Goal: Feedback & Contribution: Contribute content

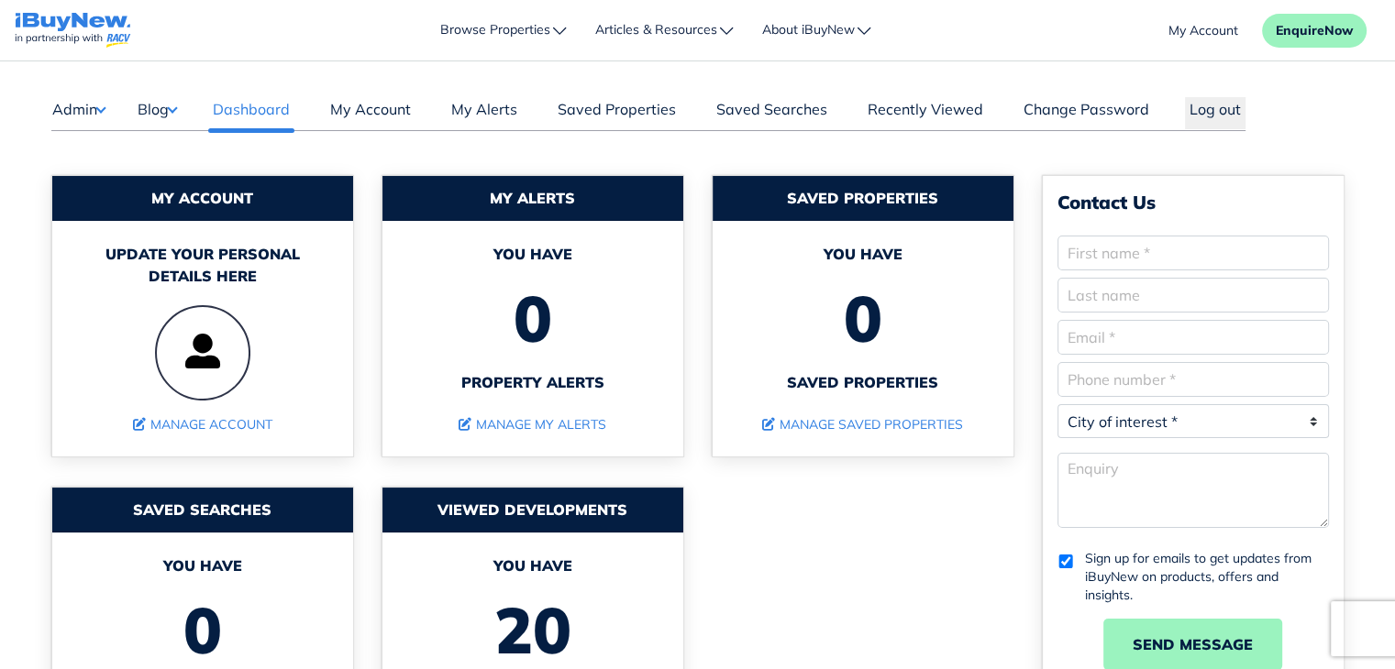
click at [177, 100] on button "Blog" at bounding box center [157, 109] width 40 height 24
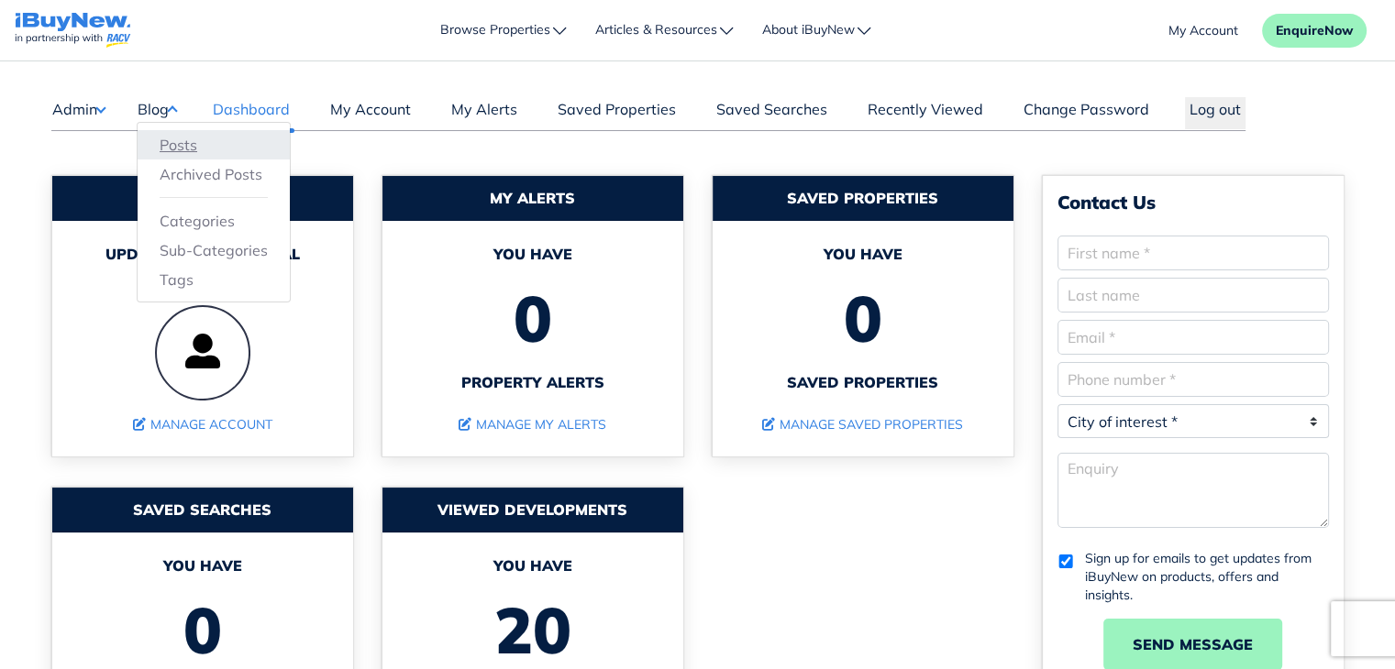
click at [179, 138] on link "Posts" at bounding box center [214, 145] width 108 height 22
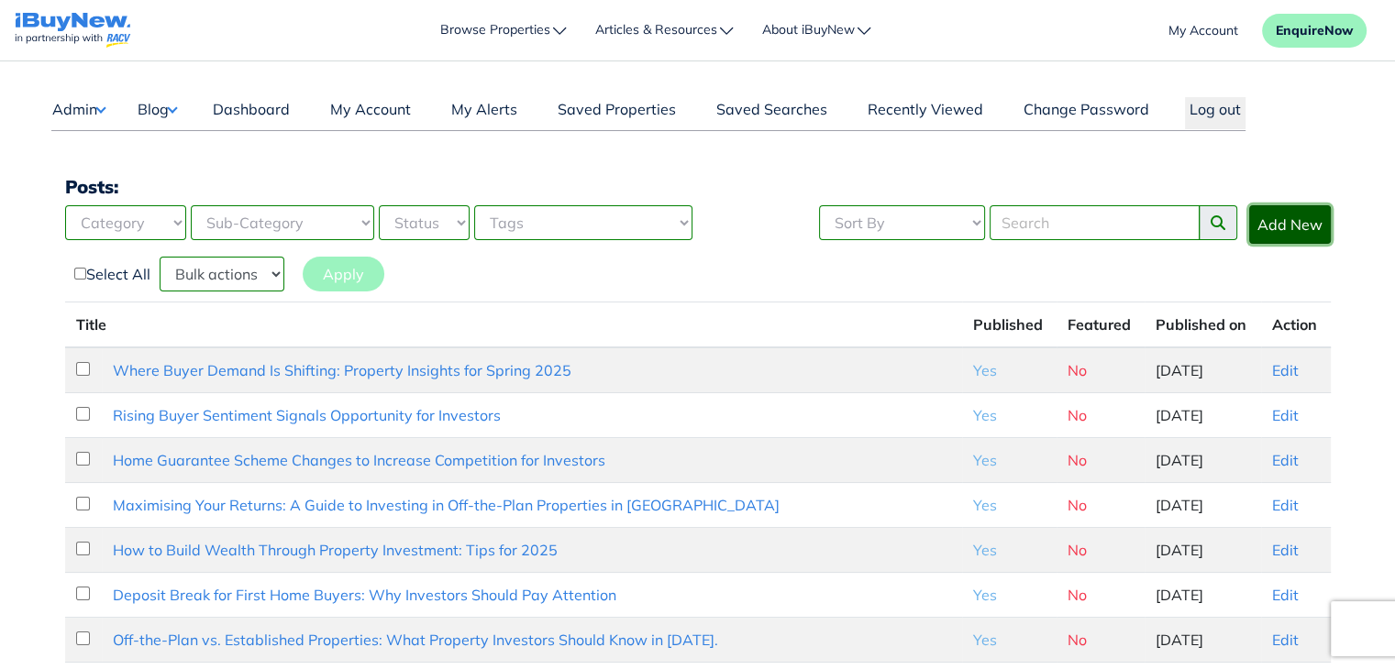
click at [1292, 228] on link "Add New" at bounding box center [1290, 224] width 82 height 39
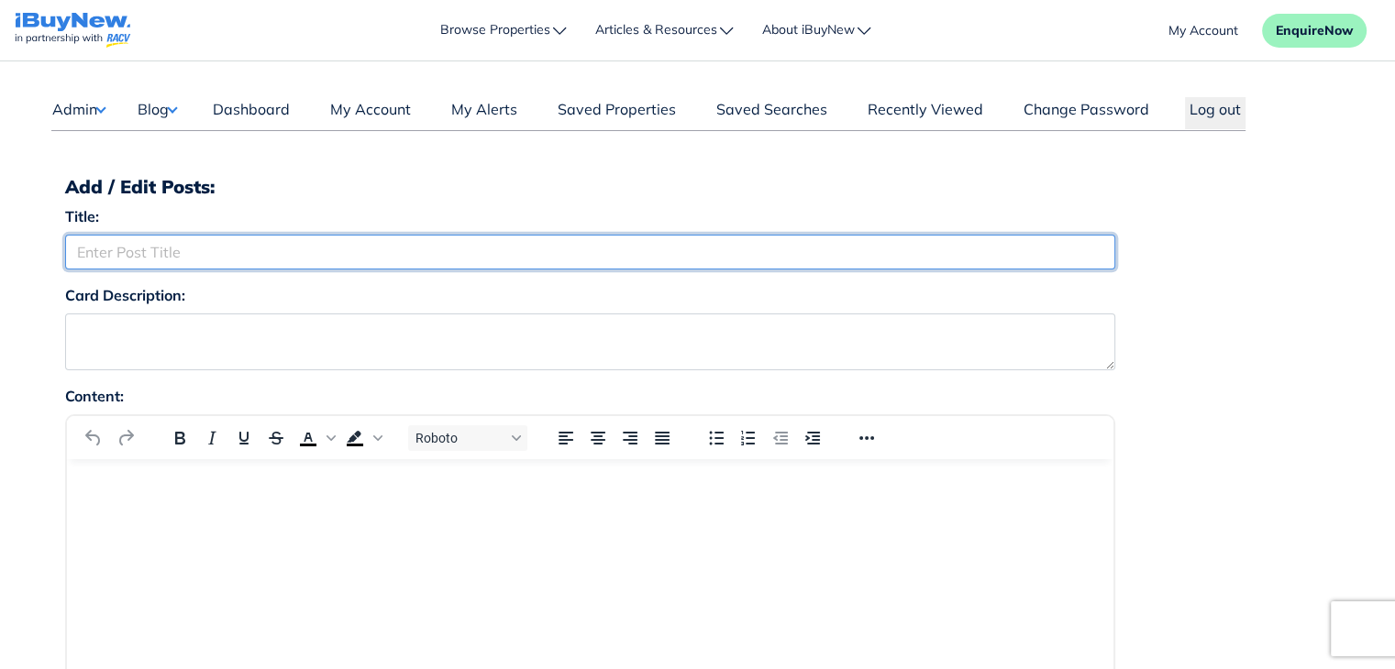
click at [836, 252] on input "Title:" at bounding box center [590, 252] width 1050 height 35
paste input "Top Tip to Boost Capital Growth: The Value of Parking Spaces in Your Investment…"
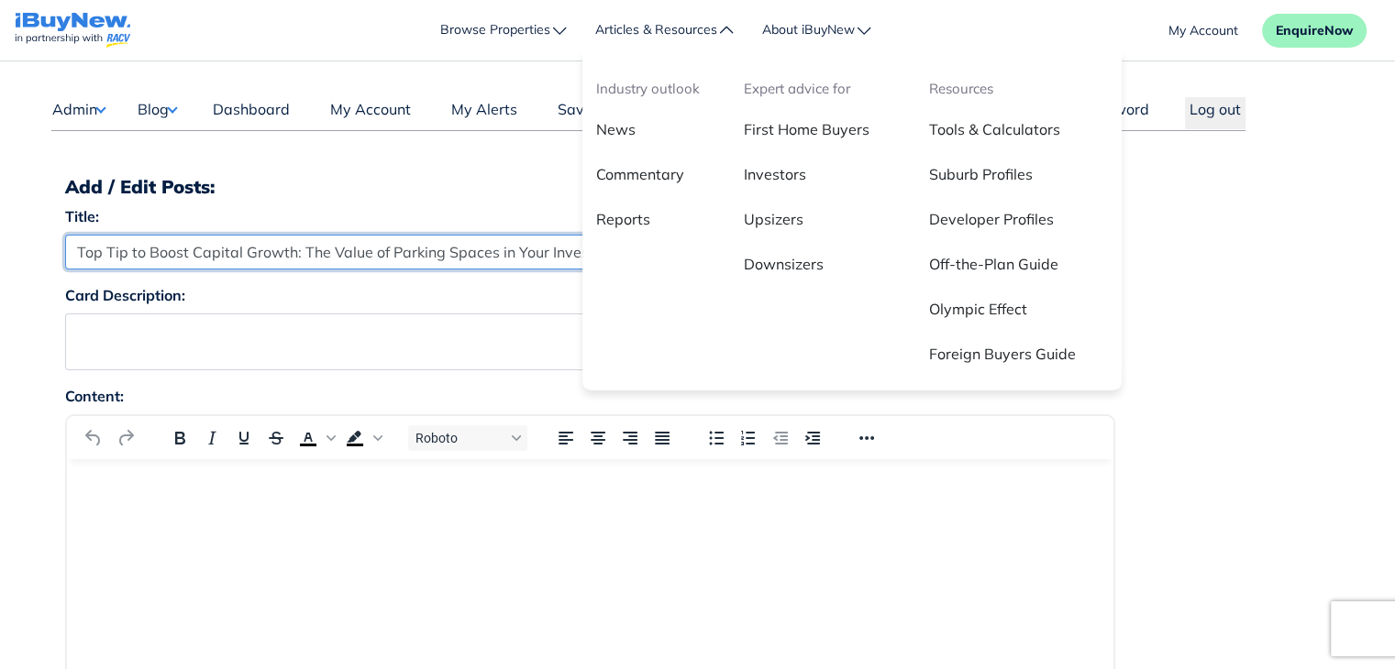
type input "Top Tip to Boost Capital Growth: The Value of Parking Spaces in Your Investment…"
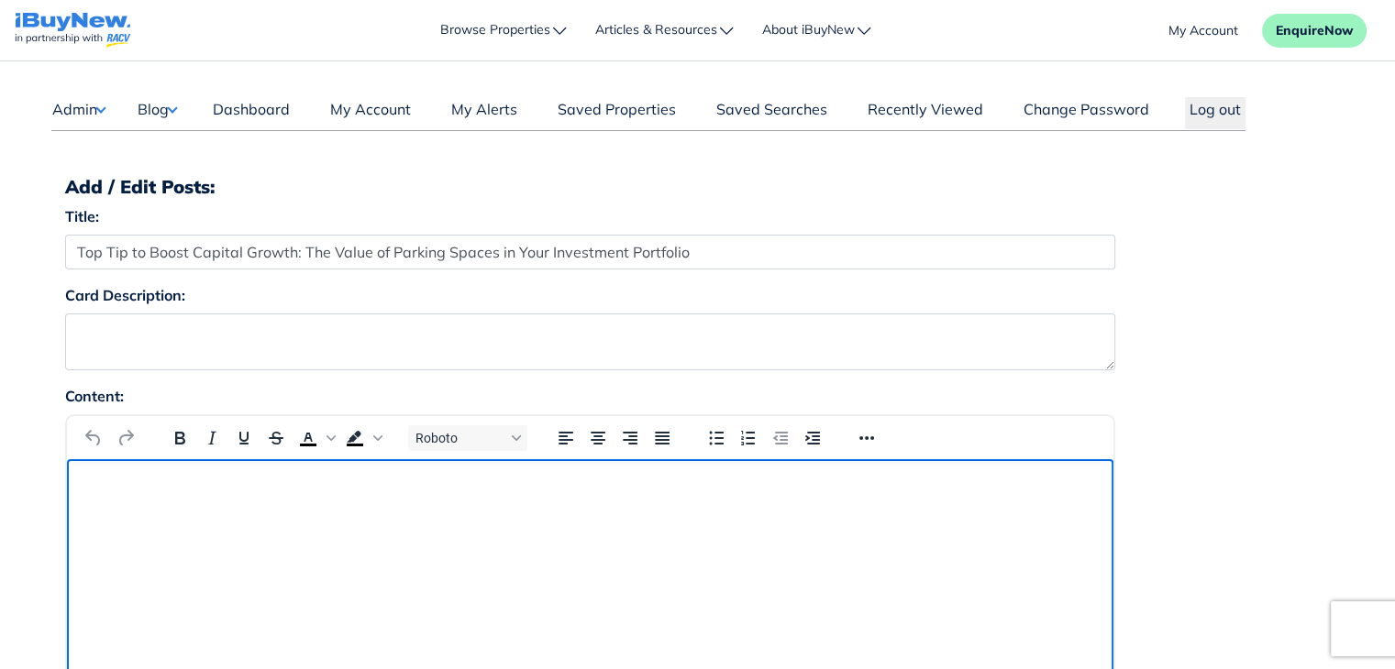
click at [276, 509] on html at bounding box center [589, 484] width 1046 height 50
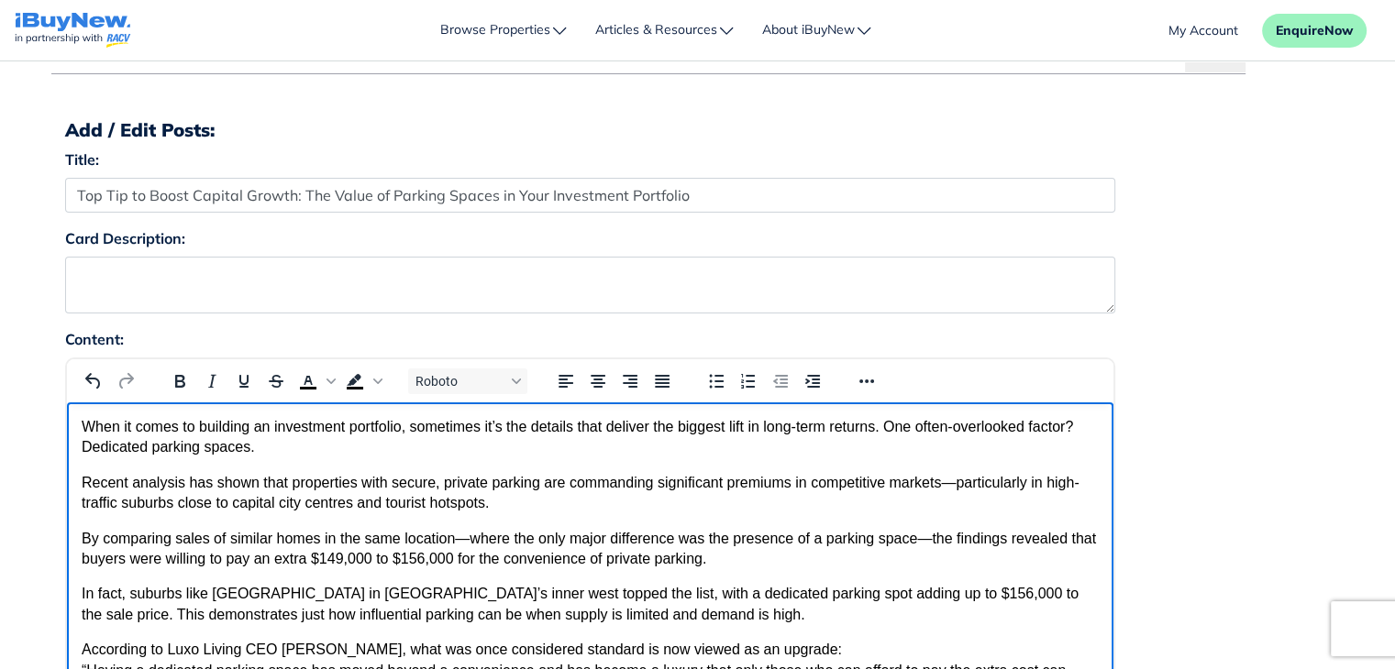
scroll to position [65, 0]
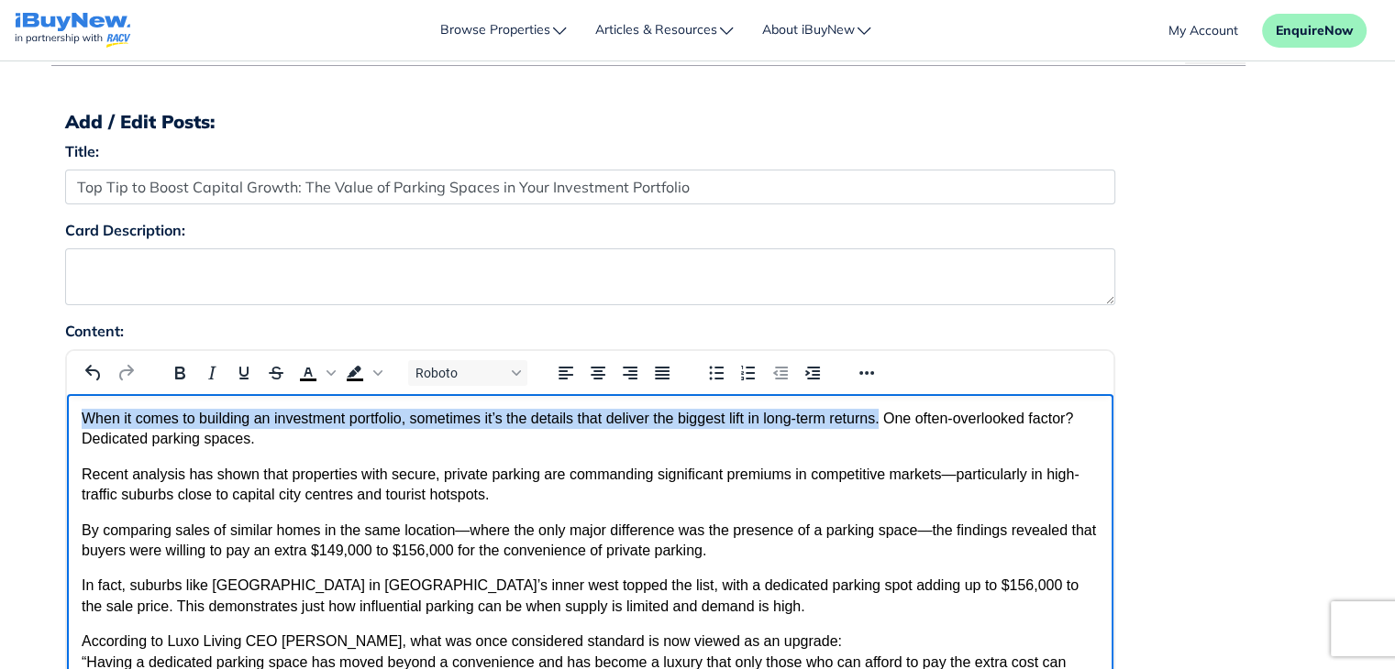
drag, startPoint x: 83, startPoint y: 423, endPoint x: 878, endPoint y: 420, distance: 794.1
click at [878, 420] on p "When it comes to building an investment portfolio, sometimes it’s the details t…" at bounding box center [589, 429] width 1017 height 41
copy p "When it comes to building an investment portfolio, sometimes it’s the details t…"
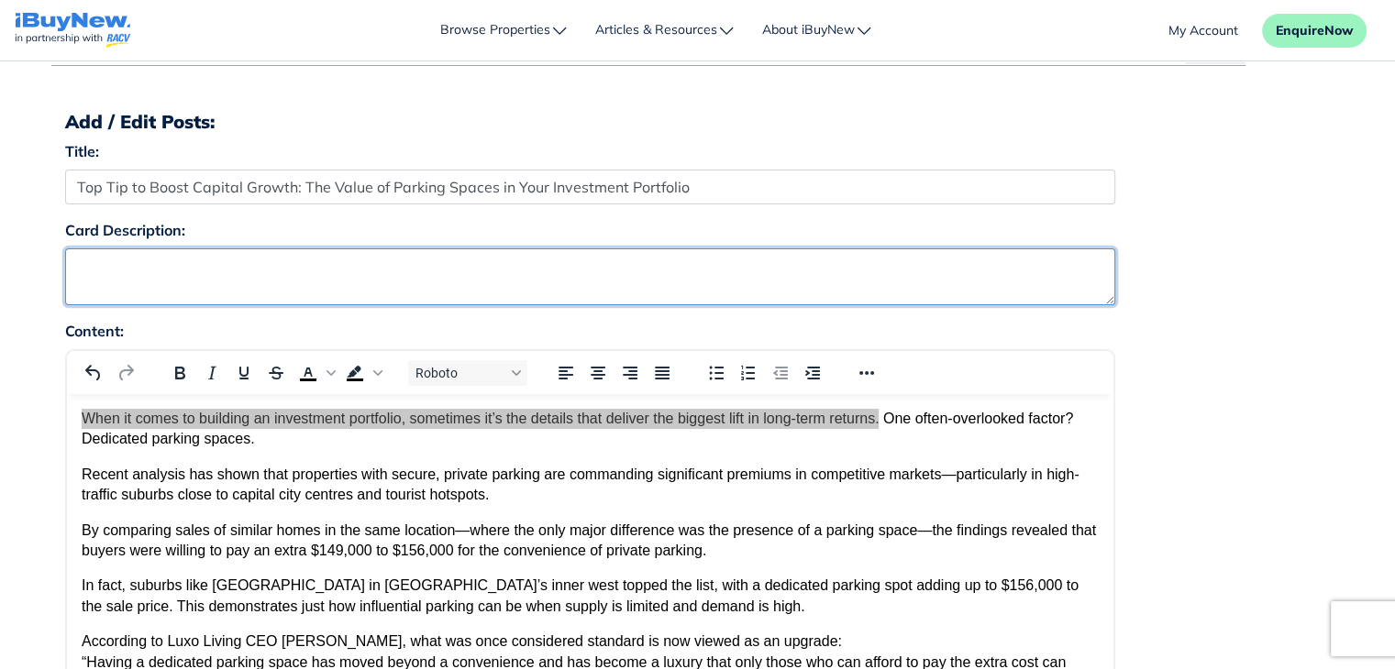
click at [686, 260] on textarea "Card Description:" at bounding box center [590, 276] width 1050 height 57
paste textarea "When it comes to building an investment portfolio, sometimes it’s the details t…"
type textarea "When it comes to building an investment portfolio, sometimes it’s the details t…"
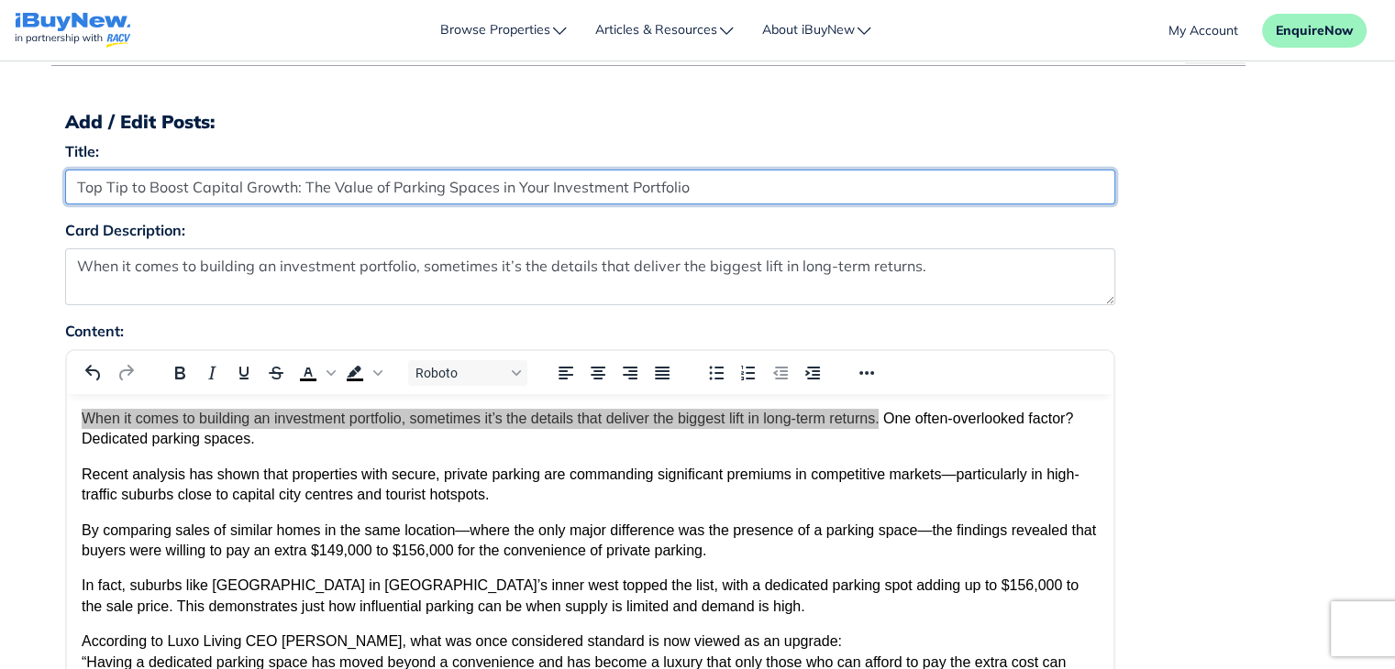
click at [741, 185] on input "Top Tip to Boost Capital Growth: The Value of Parking Spaces in Your Investment…" at bounding box center [590, 187] width 1050 height 35
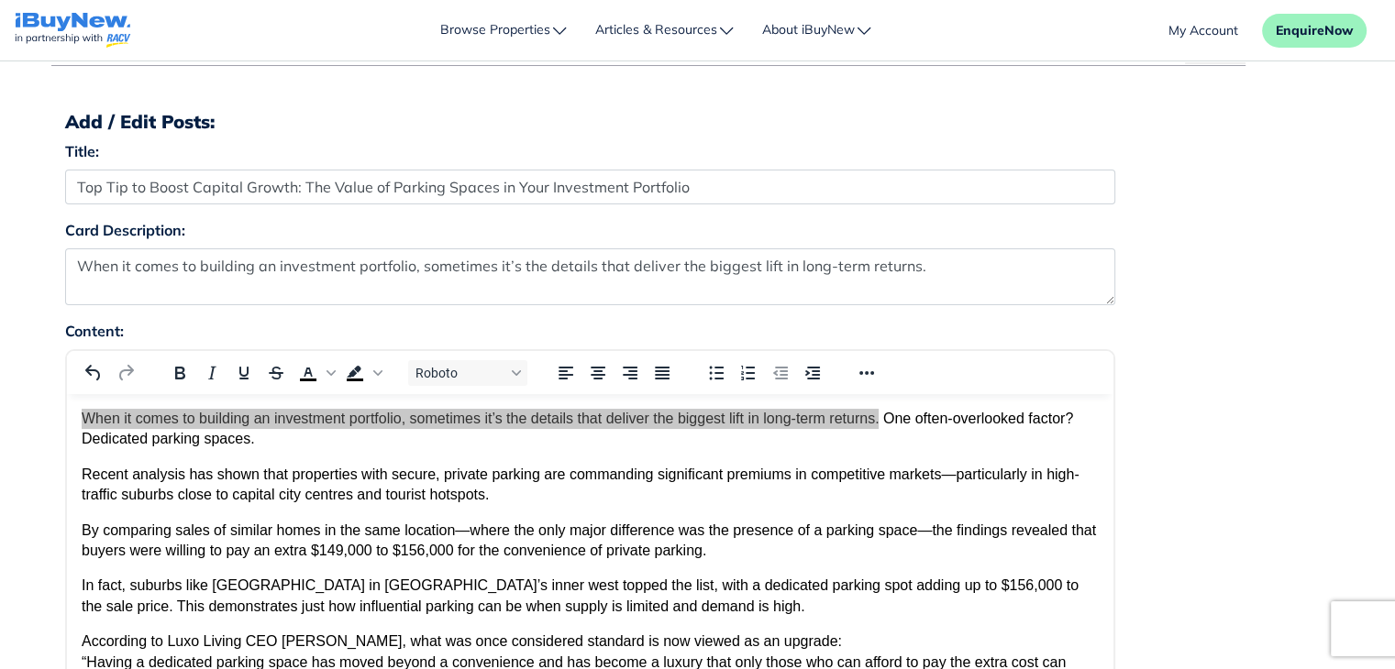
click at [1226, 298] on div "Card Description: When it comes to building an investment portfolio, sometimes …" at bounding box center [697, 269] width 1293 height 101
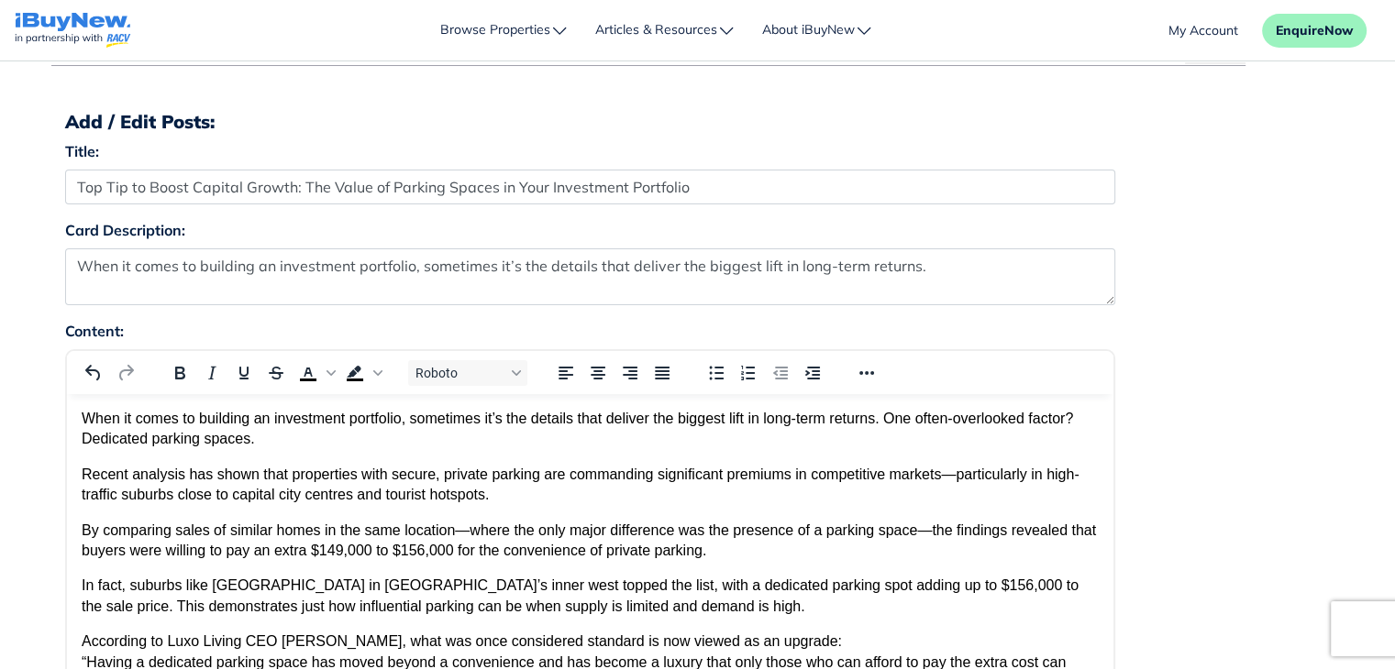
click at [968, 447] on p "When it comes to building an investment portfolio, sometimes it’s the details t…" at bounding box center [589, 429] width 1017 height 41
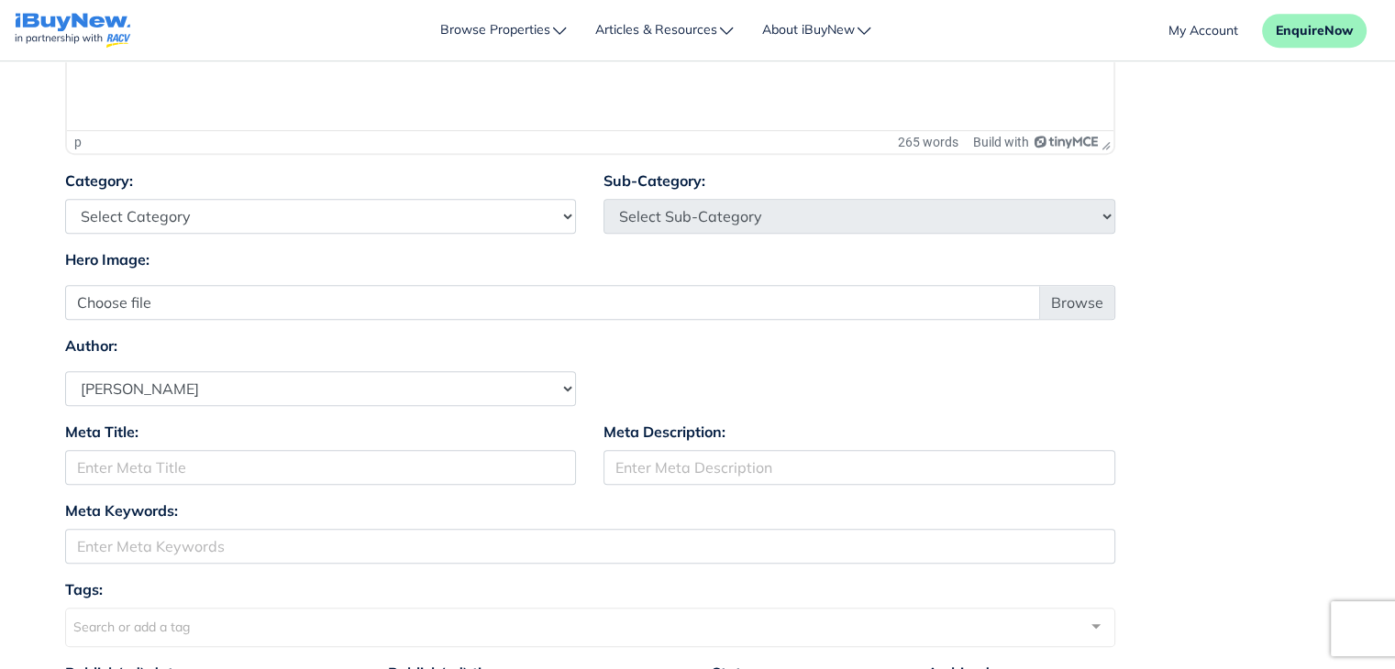
scroll to position [982, 0]
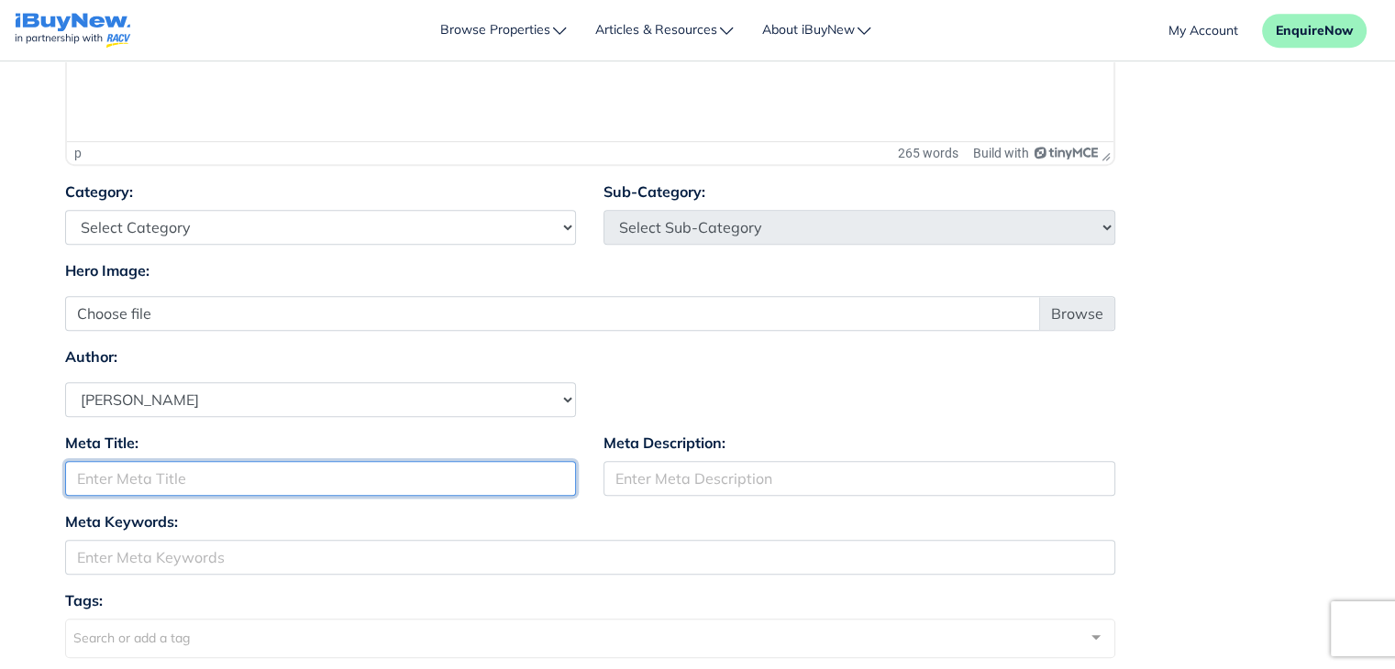
click at [442, 479] on input "Meta Title:" at bounding box center [321, 478] width 512 height 35
paste input "Top Tip to Boost Capital Growth: The Value of Parking Spaces in Your Investment…"
type input "Top Tip to Boost Capital Growth"
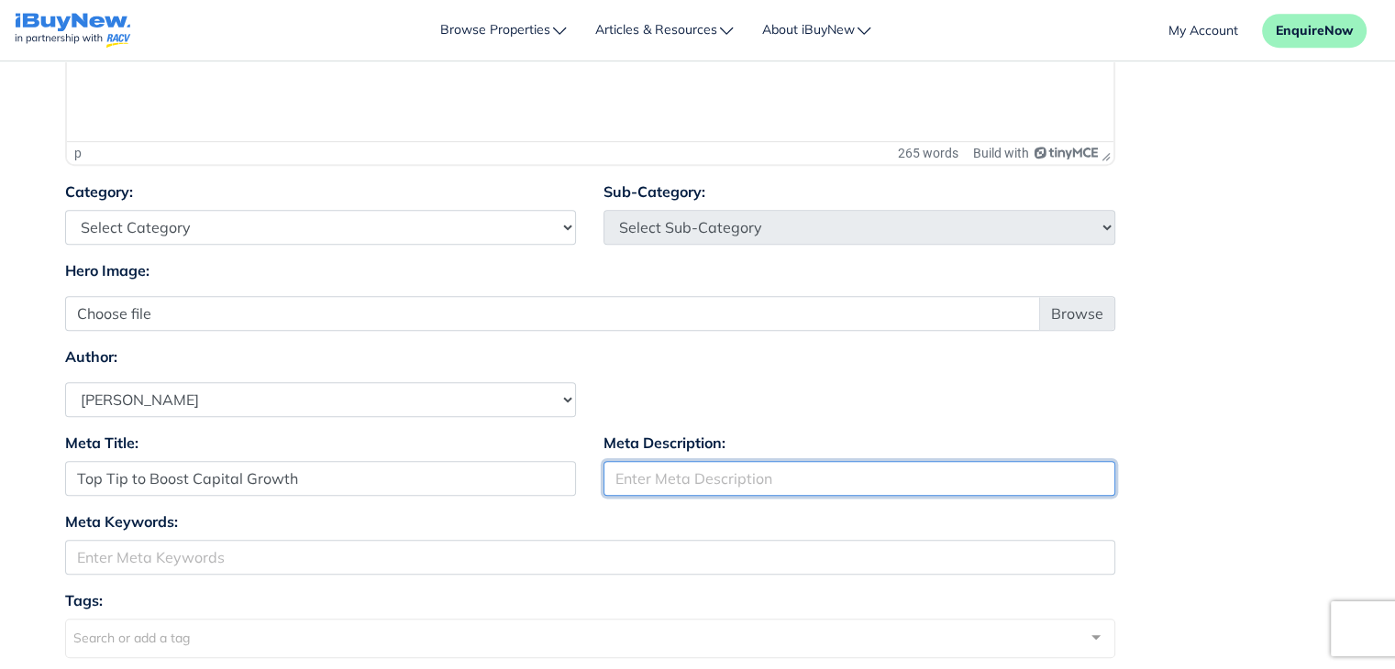
click at [820, 481] on input "Meta Description:" at bounding box center [859, 478] width 512 height 35
paste input "The Value of Parking Spaces in Your Investment Portfolio"
type input "The Value of Parking Spaces in Your Investment Portfolio"
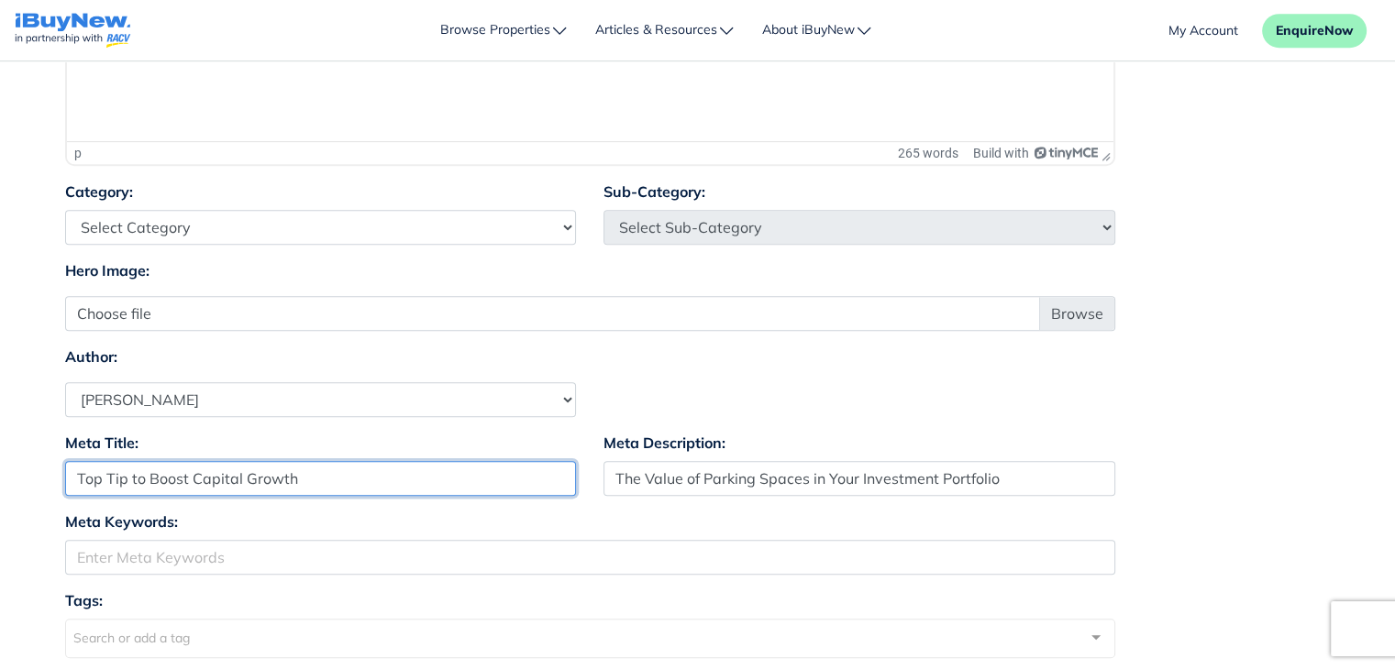
click at [466, 480] on input "Top Tip to Boost Capital Growth" at bounding box center [321, 478] width 512 height 35
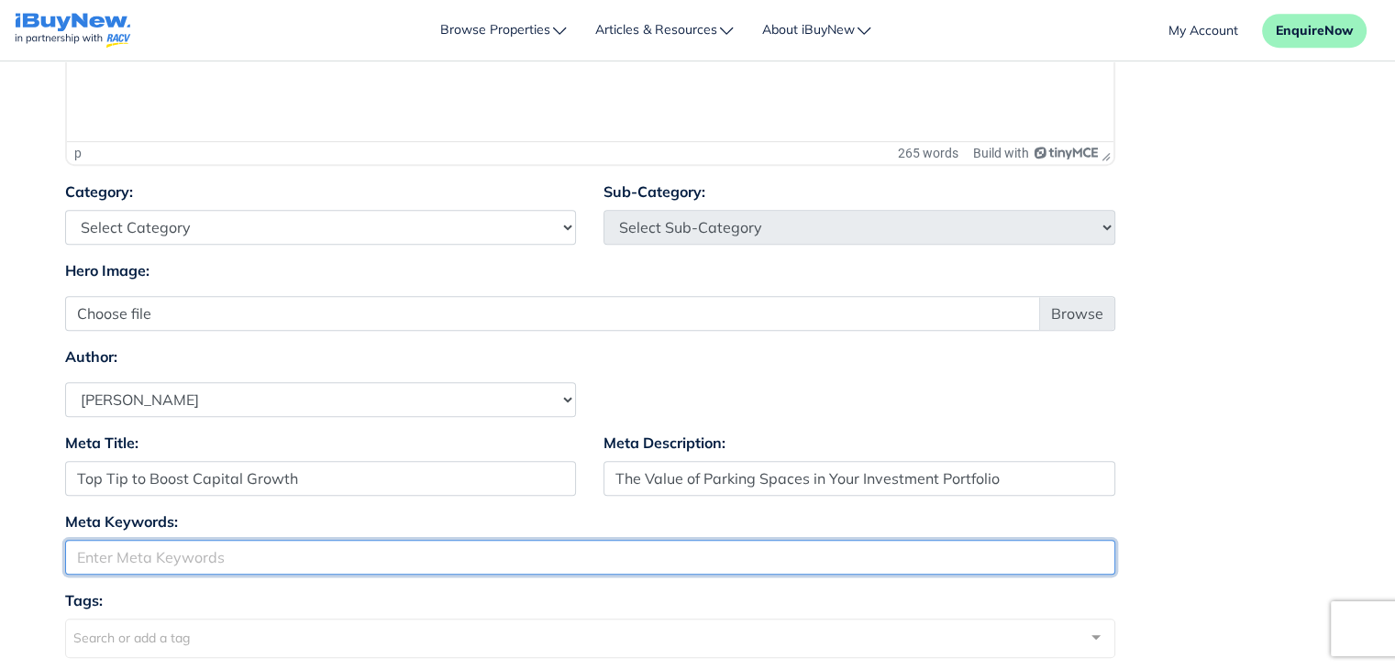
click at [447, 565] on input "Meta Keywords:" at bounding box center [590, 557] width 1050 height 35
paste input "Top Tip to Boost Capital Growth"
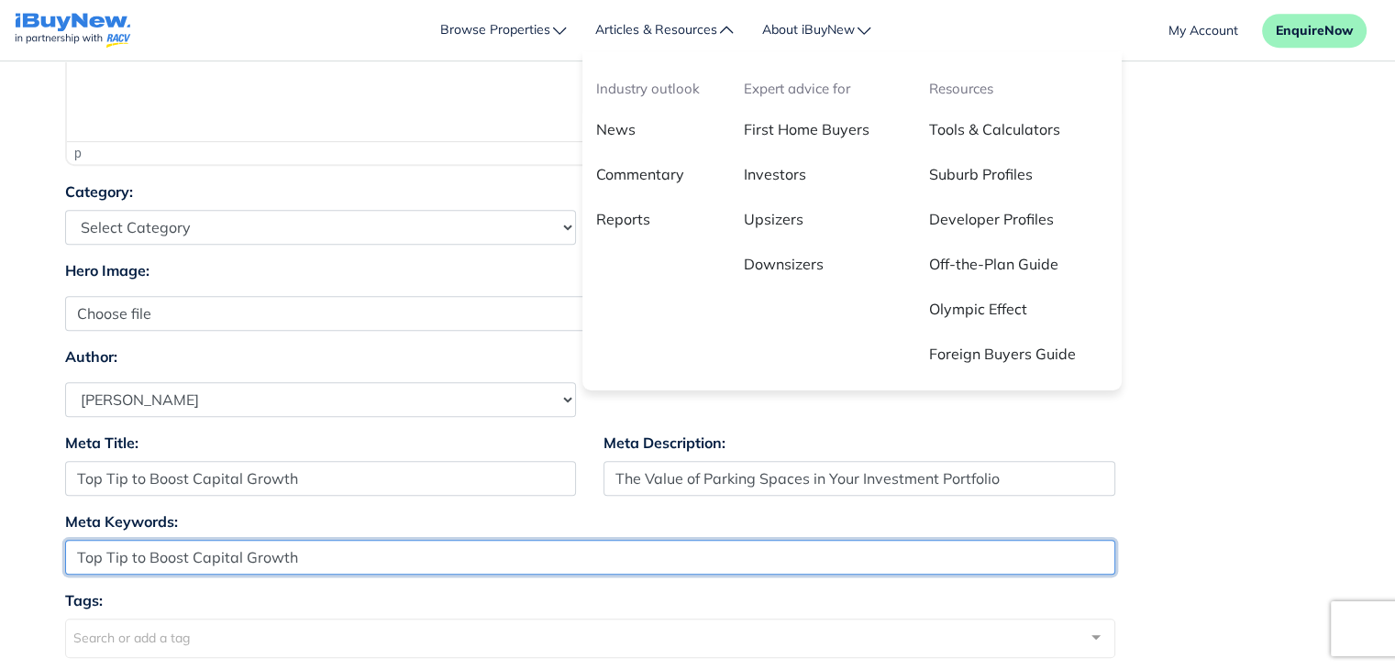
type input "Top Tip to Boost Capital Growth"
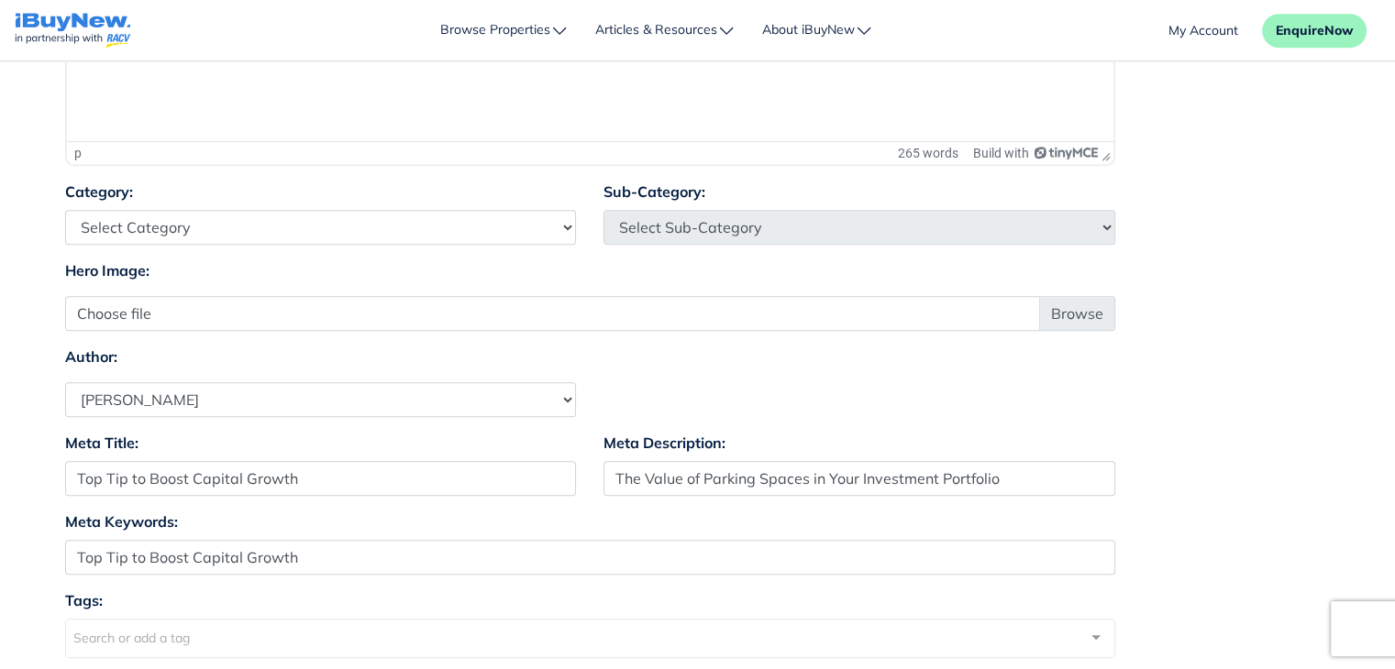
click at [1032, 398] on div "Author: Select Author Andrew Ladd Ava Markland Claire Almond Craig Jervis Danie…" at bounding box center [697, 382] width 1293 height 72
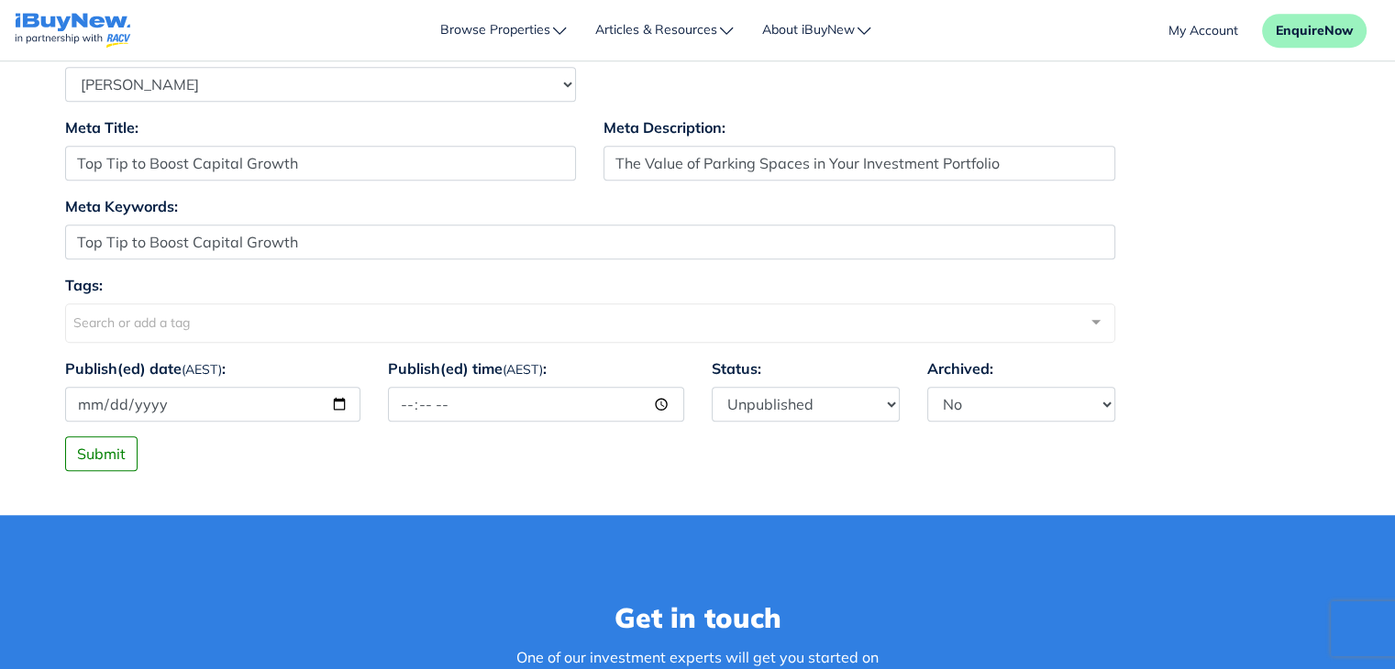
scroll to position [1301, 0]
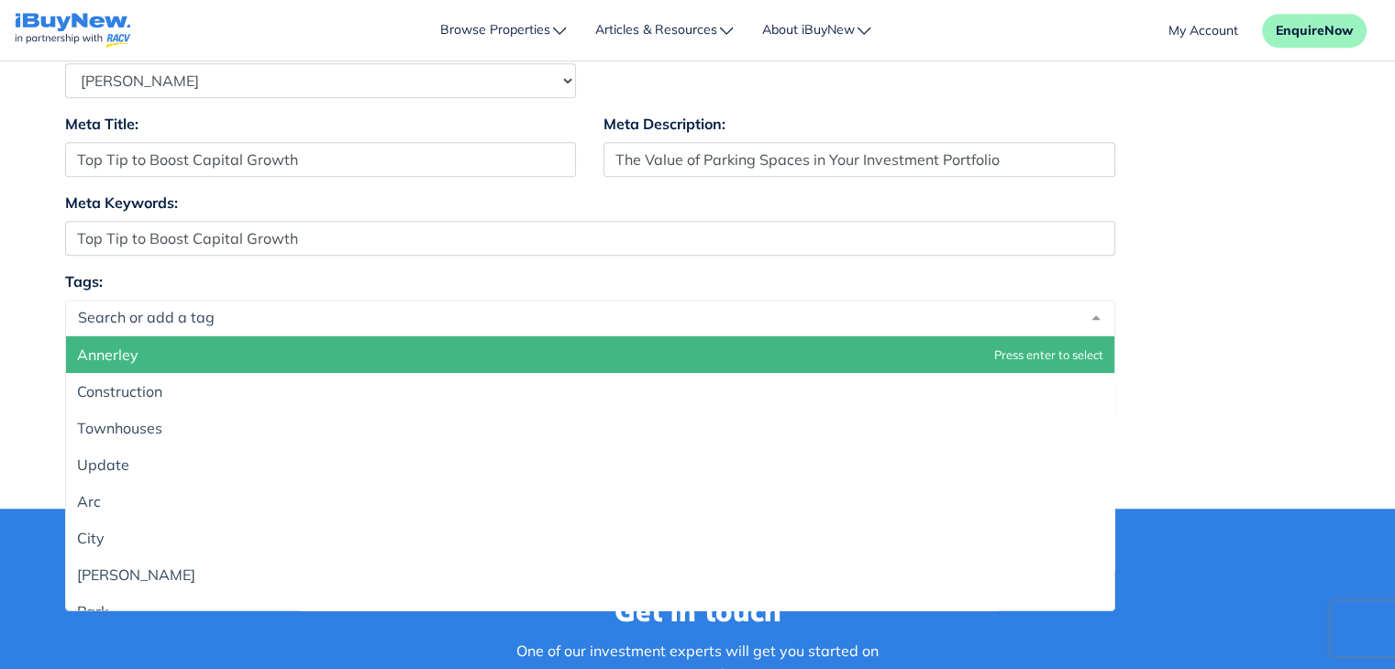
click at [315, 309] on div at bounding box center [590, 318] width 1050 height 37
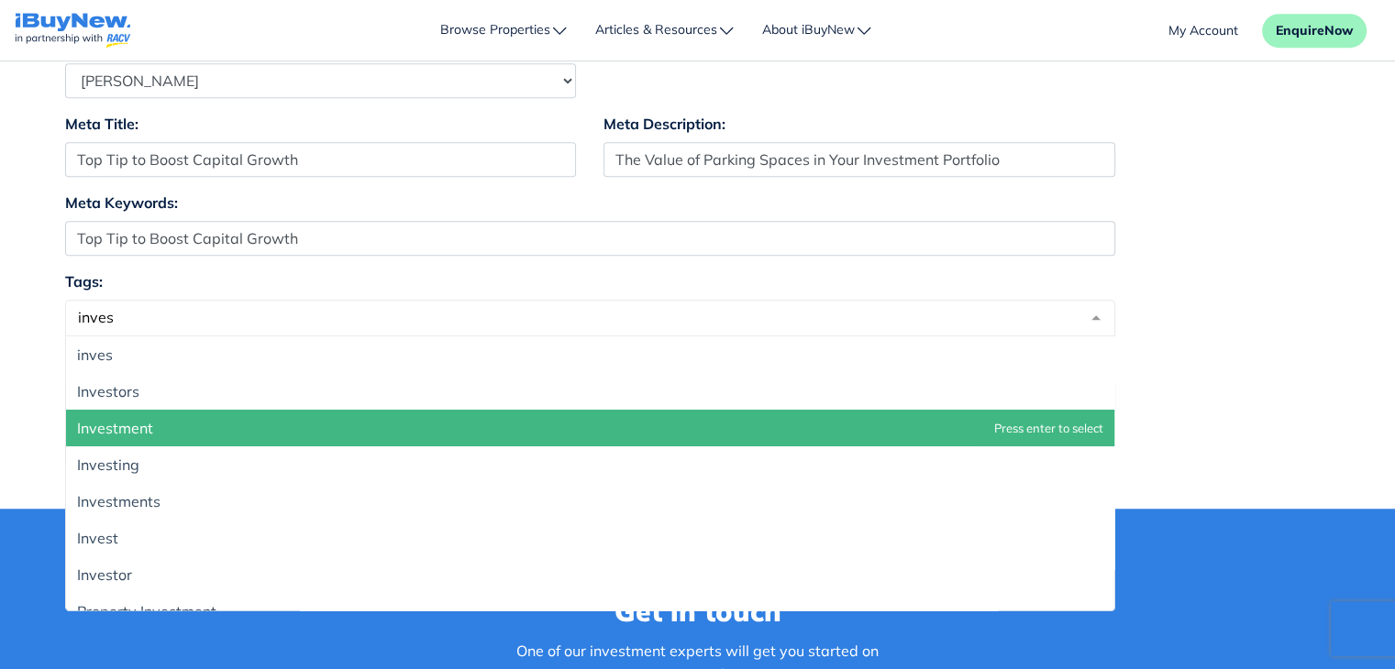
click at [296, 425] on span "Investment" at bounding box center [590, 428] width 1048 height 37
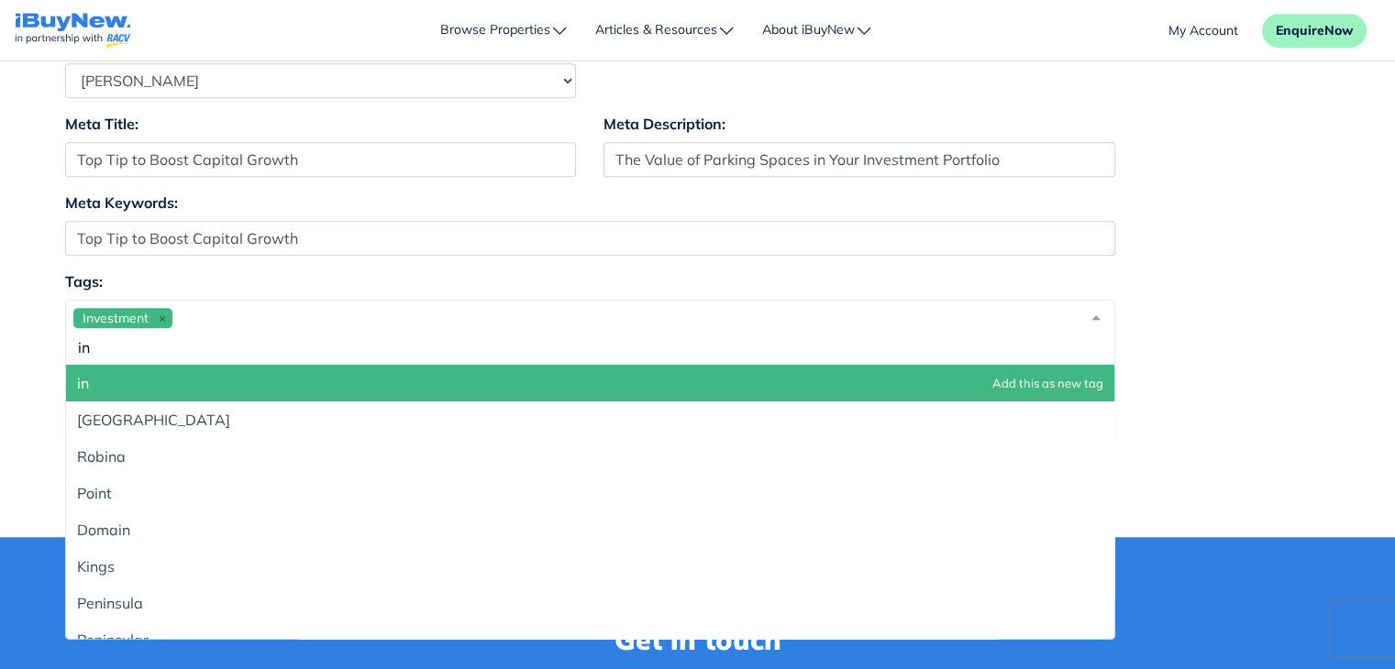
type input "i"
click at [224, 321] on div "Investment" at bounding box center [590, 332] width 1050 height 65
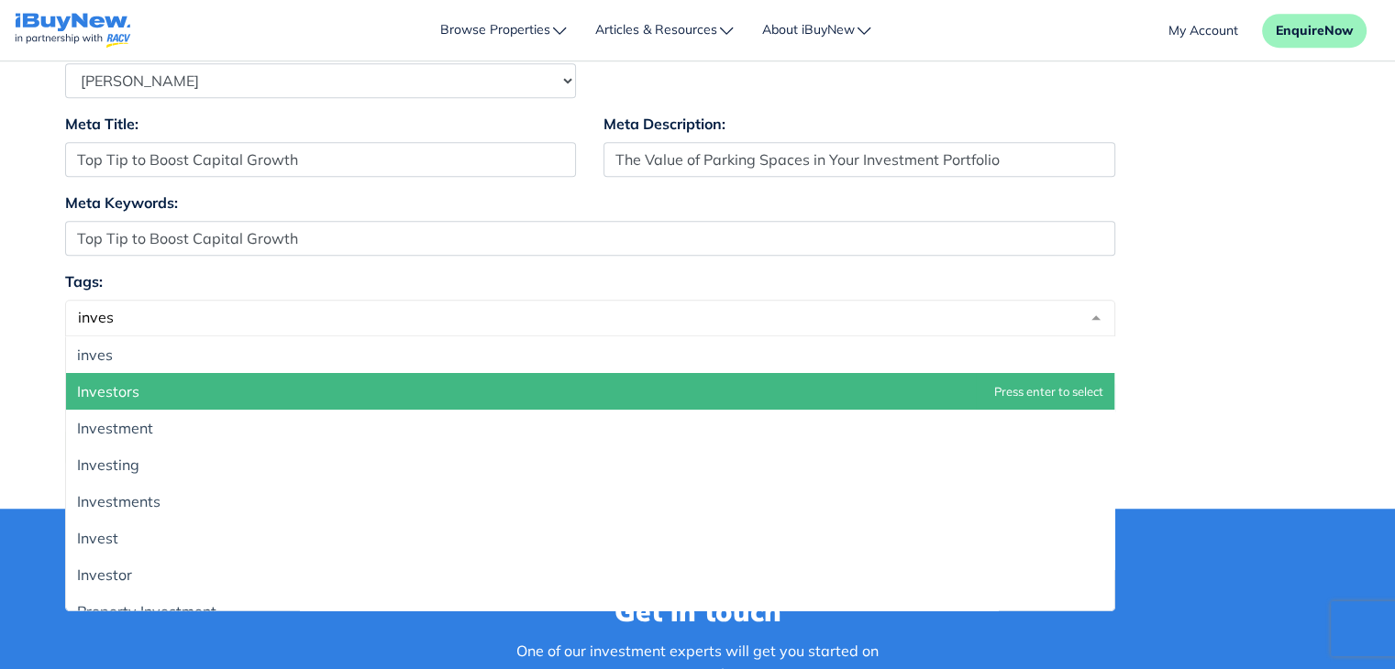
click at [177, 382] on span "Investors" at bounding box center [590, 391] width 1048 height 37
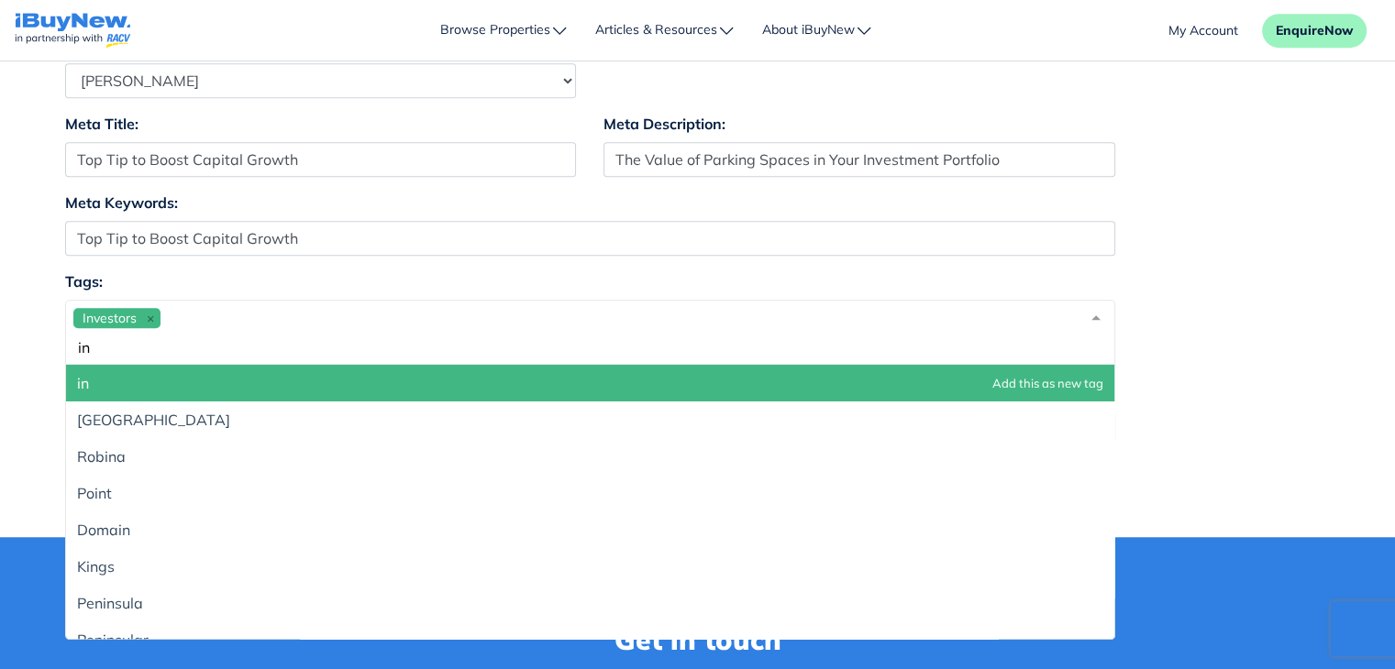
type input "i"
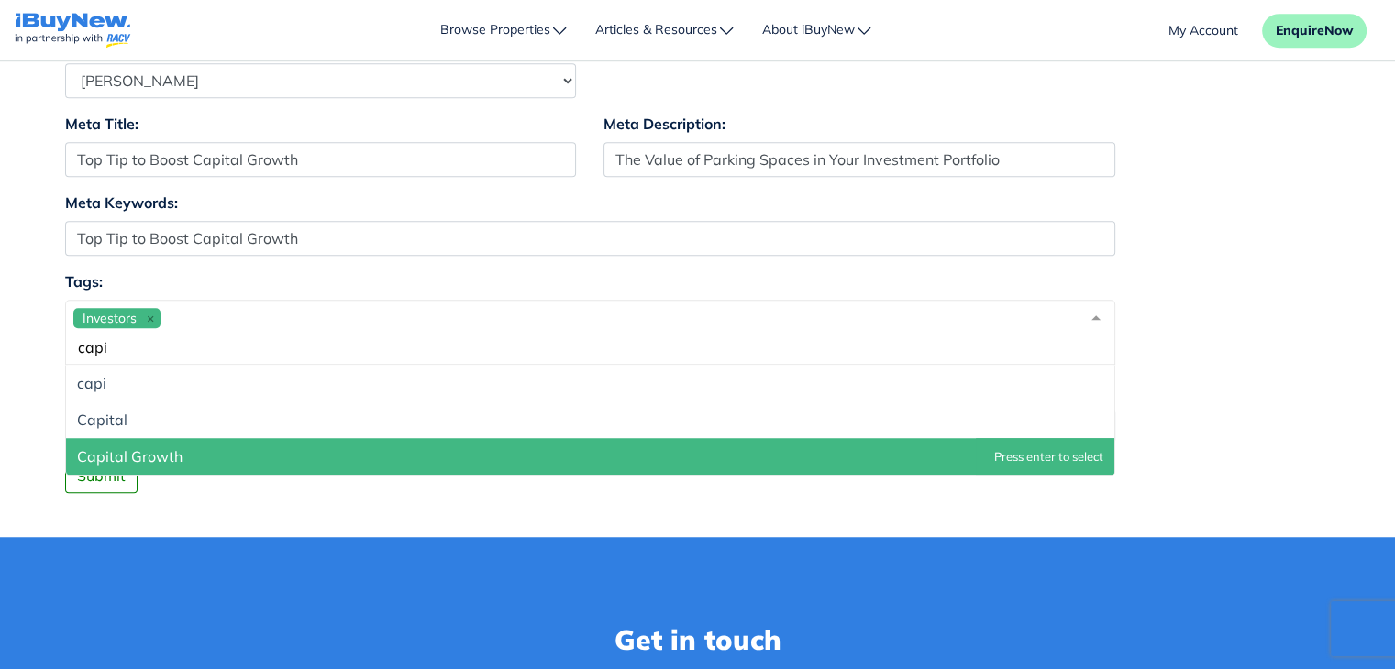
click at [231, 438] on span "Capital Growth" at bounding box center [590, 456] width 1048 height 37
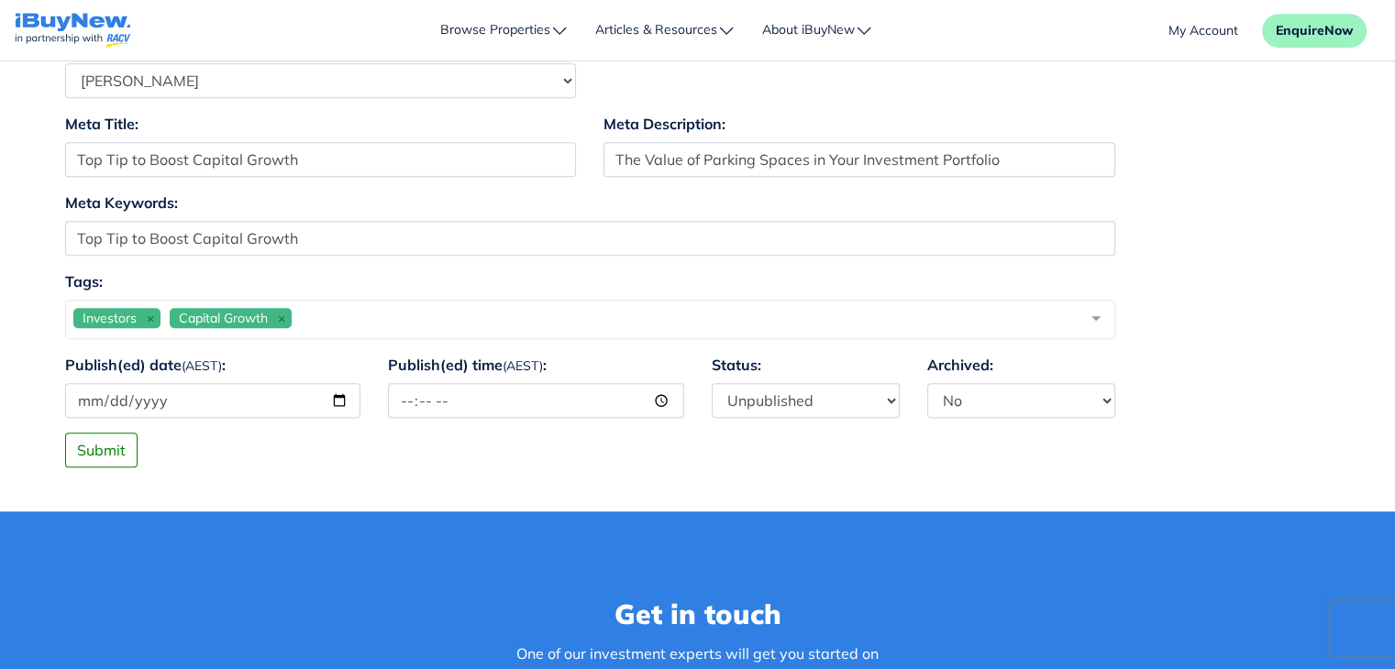
click at [445, 314] on div "Investors Capital Growth capi" at bounding box center [590, 319] width 1050 height 39
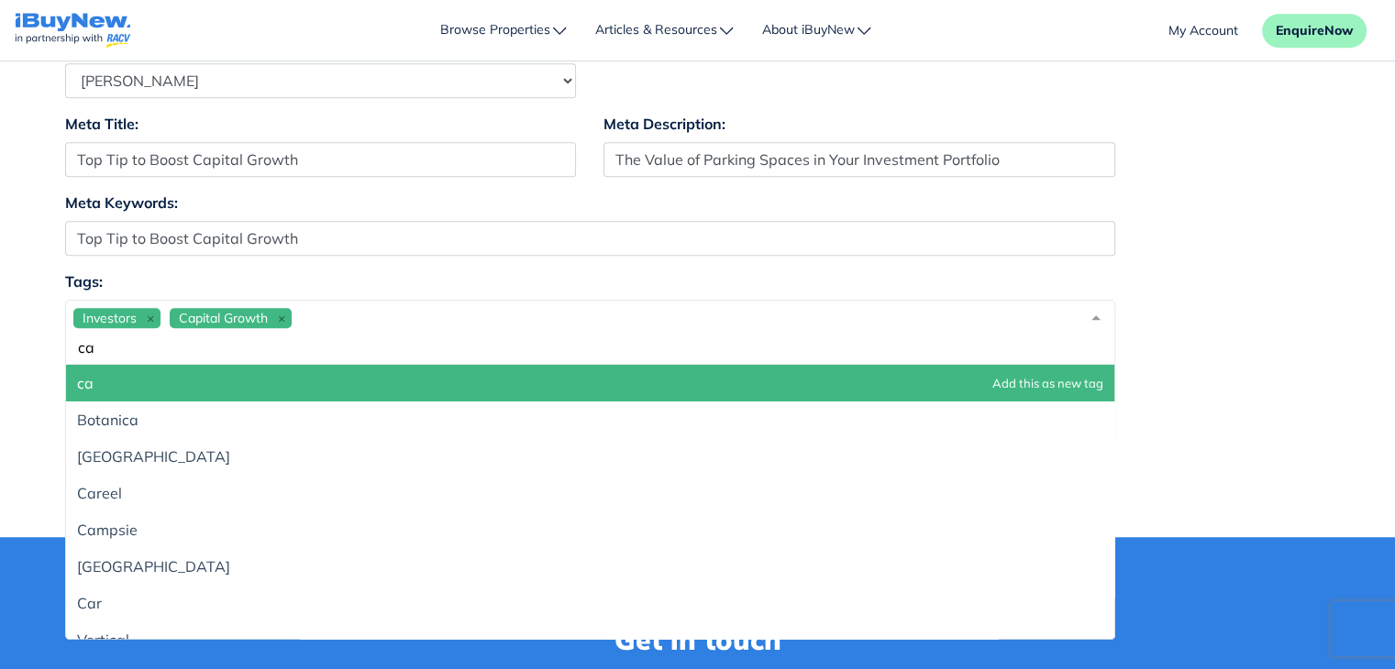
type input "c"
type input "s"
type input "p"
type input "s"
click at [456, 323] on div "Investors Capital Growth" at bounding box center [590, 332] width 1050 height 65
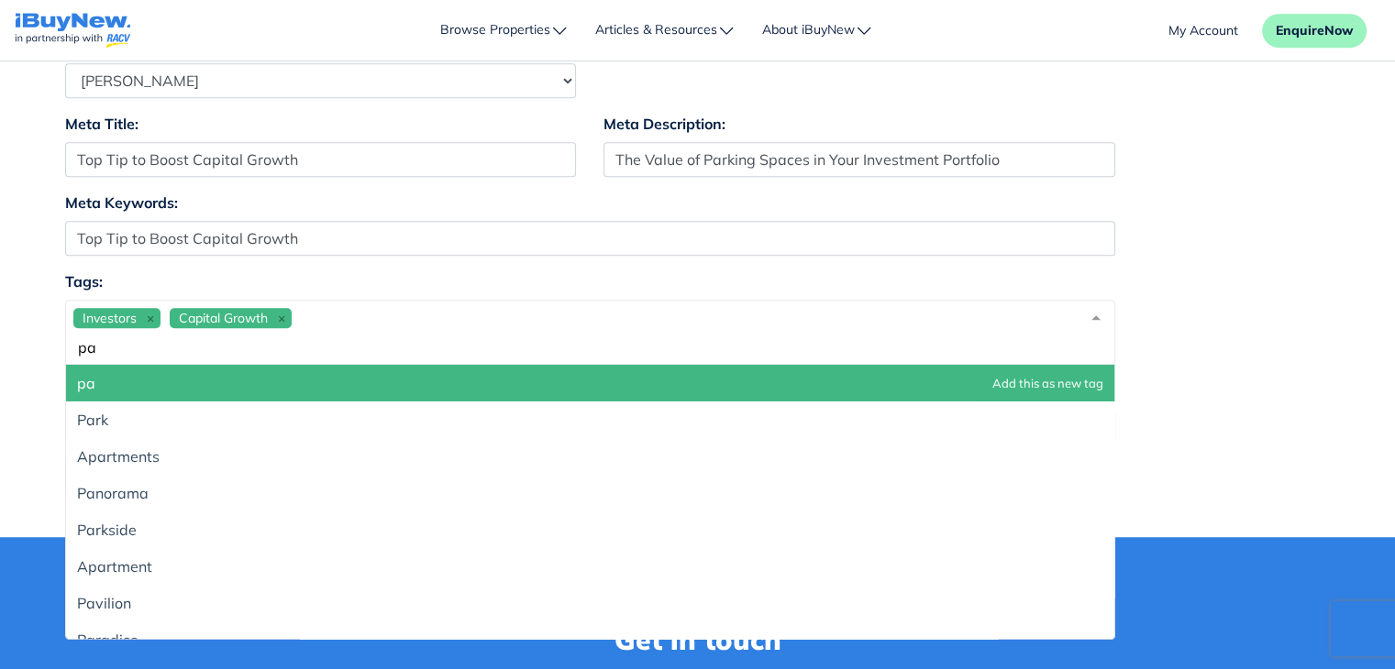
type input "p"
type input "S"
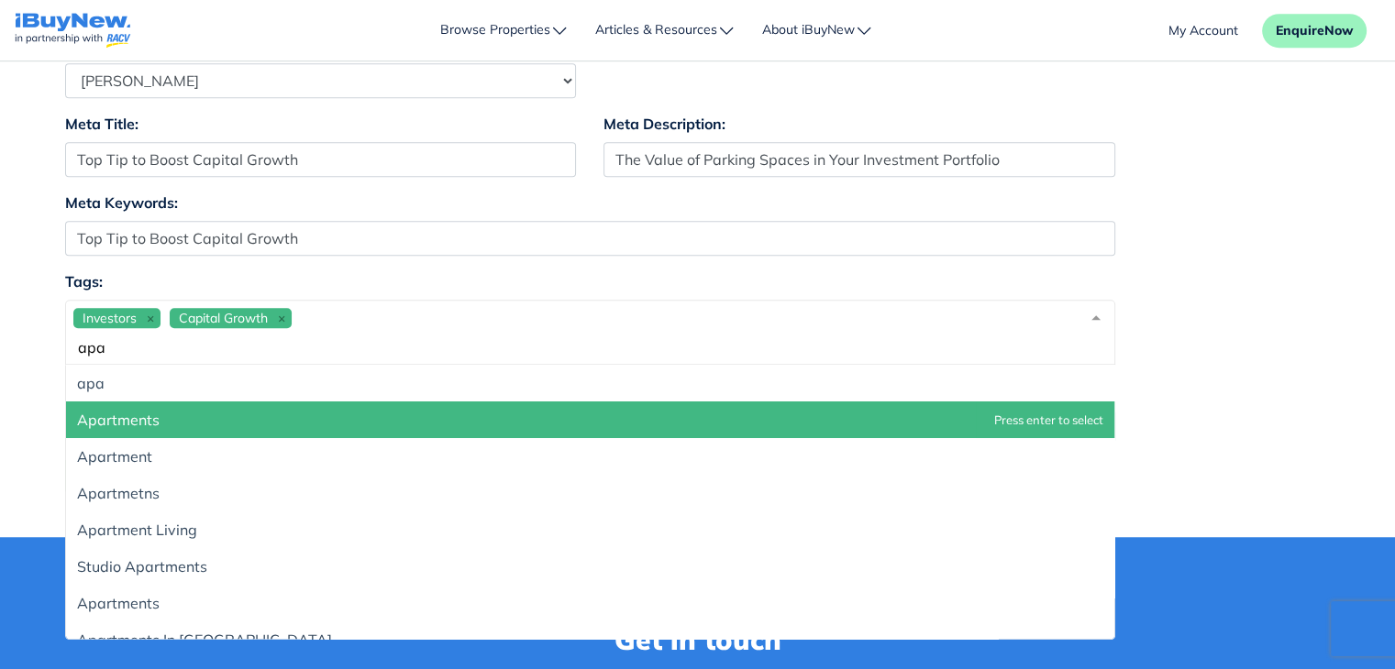
click at [326, 423] on span "Apartments" at bounding box center [590, 420] width 1048 height 37
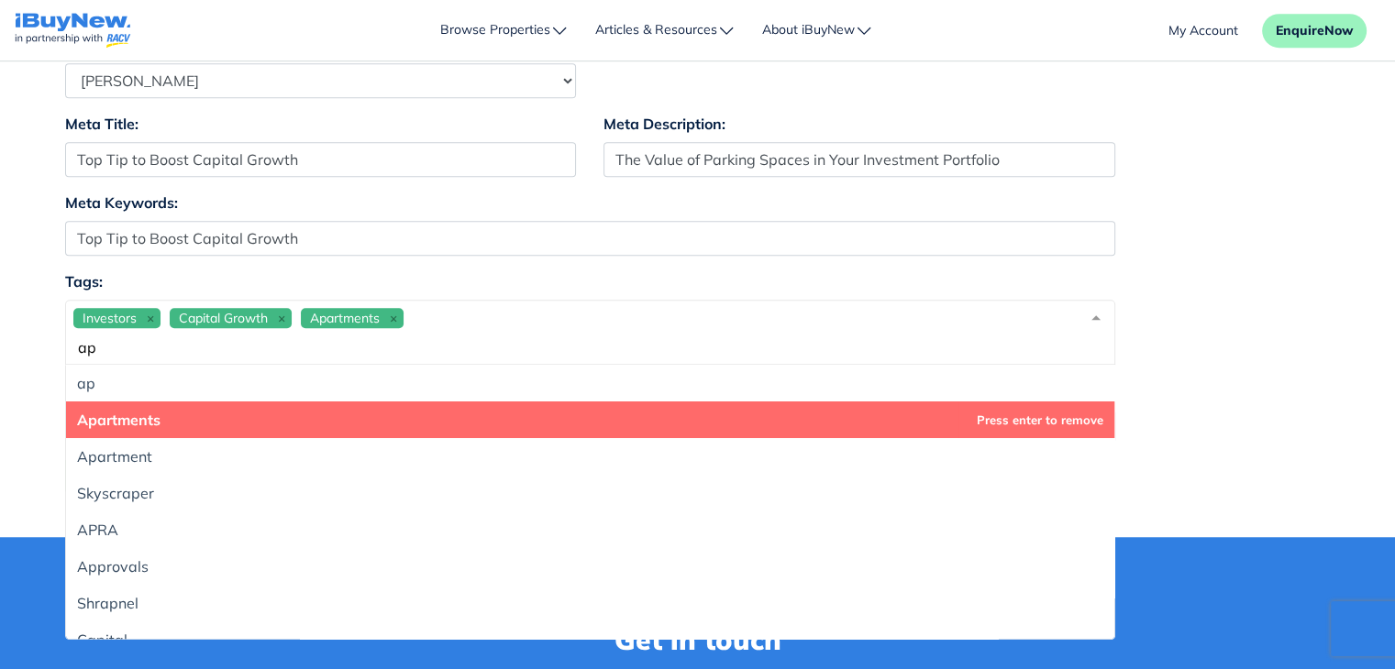
type input "a"
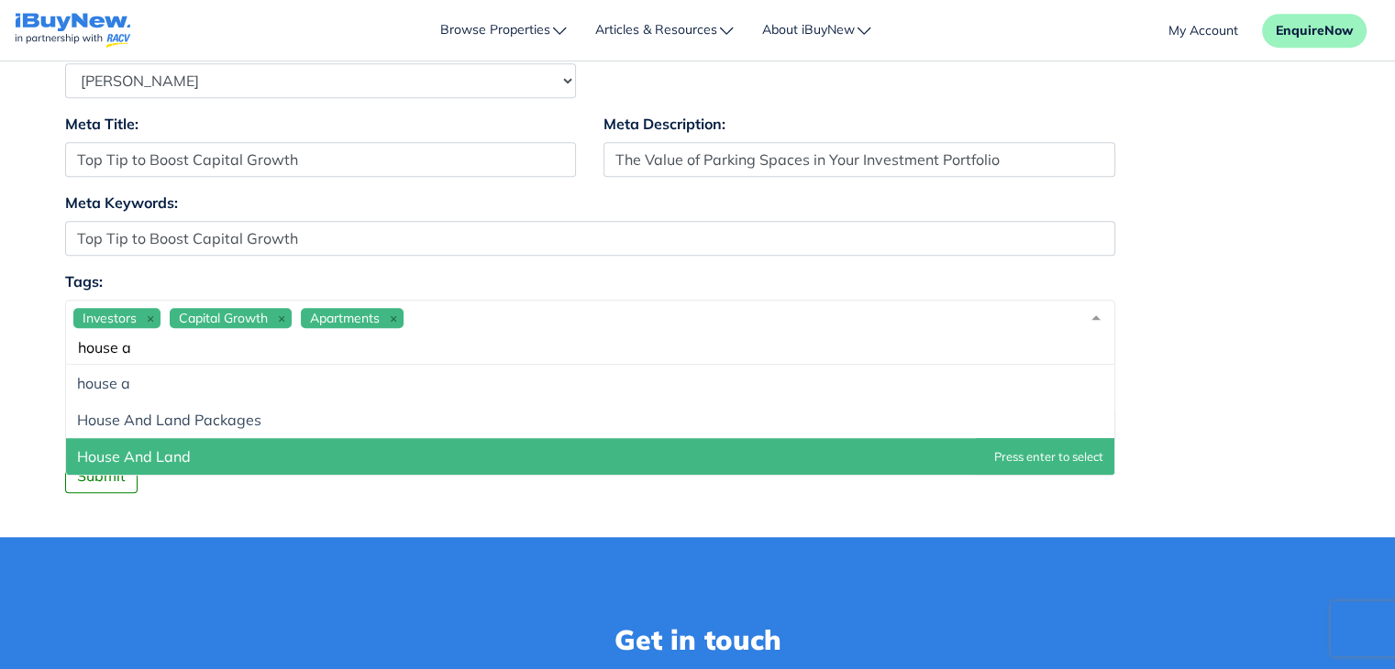
click at [304, 447] on span "House And Land" at bounding box center [590, 456] width 1048 height 37
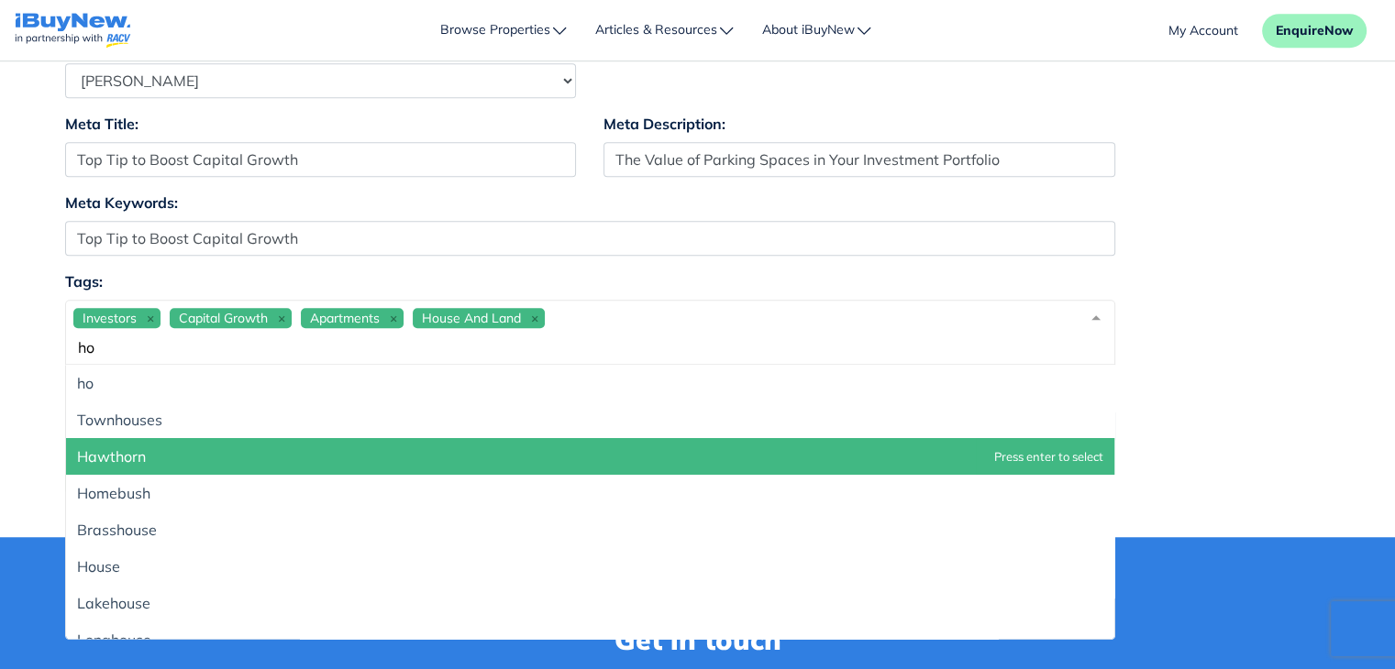
type input "h"
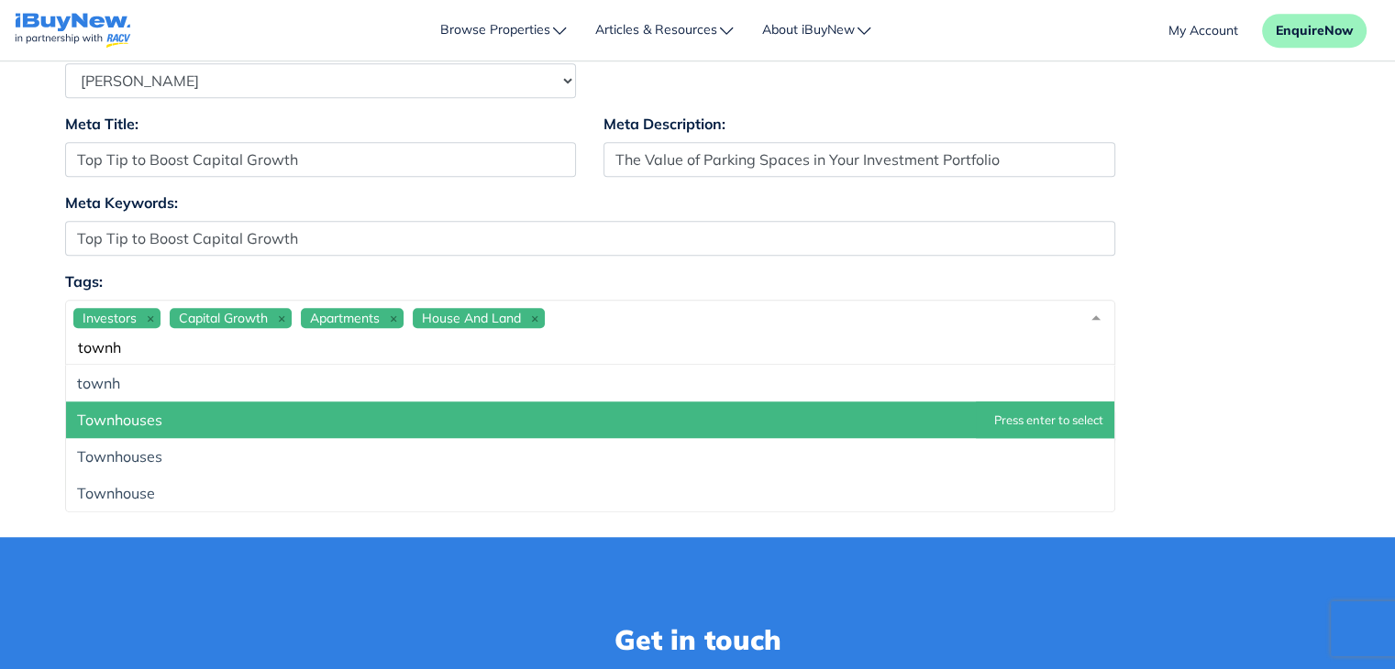
click at [286, 423] on span "Townhouses" at bounding box center [590, 420] width 1048 height 37
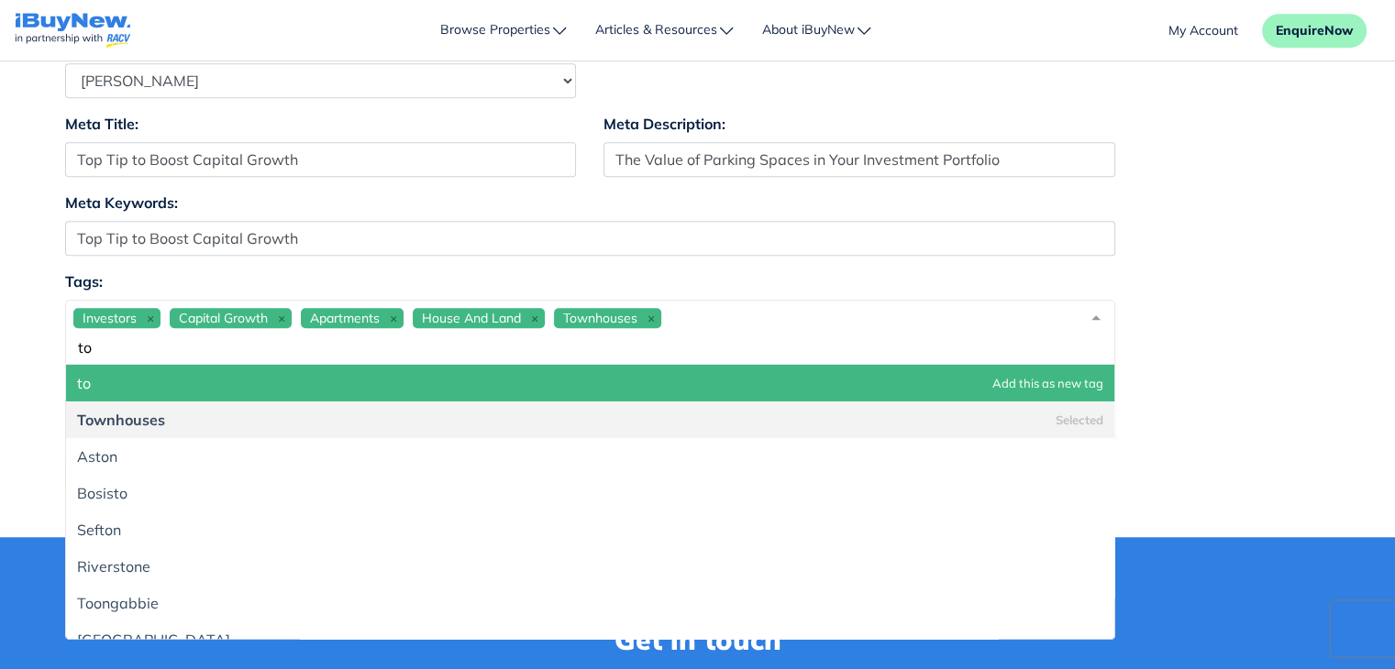
type input "t"
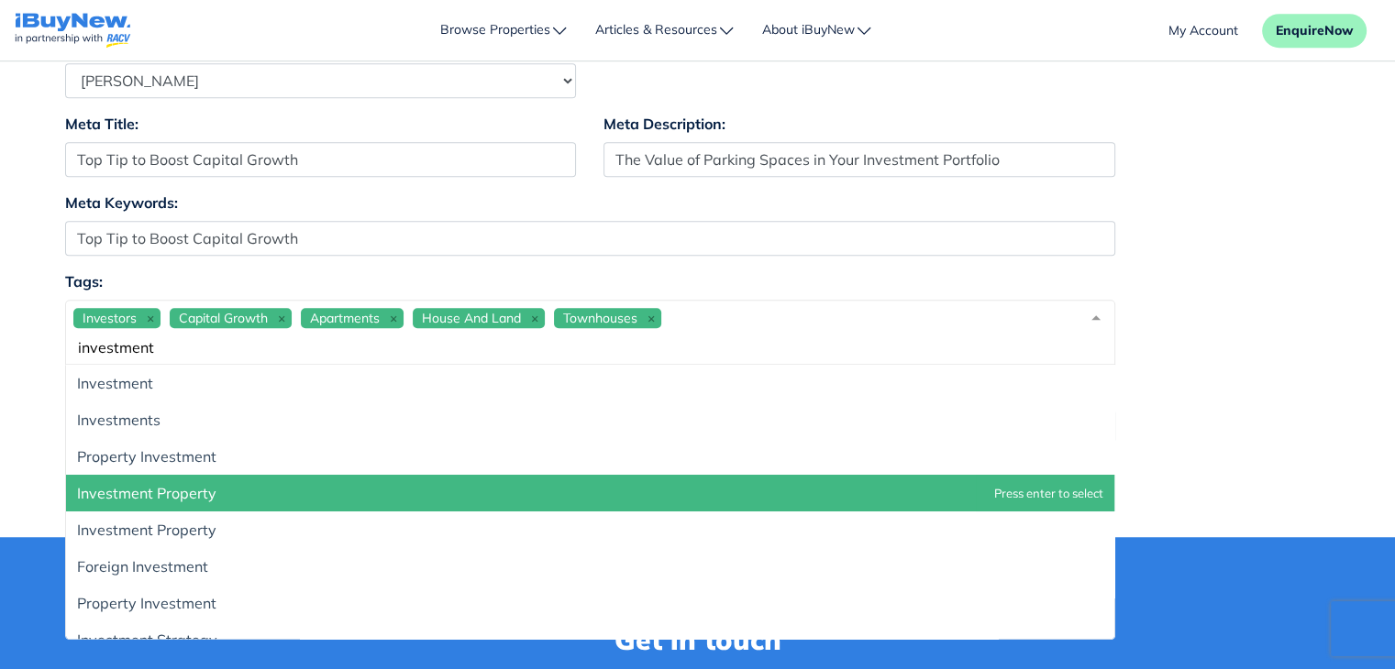
click at [271, 493] on span "Investment Property" at bounding box center [590, 493] width 1048 height 37
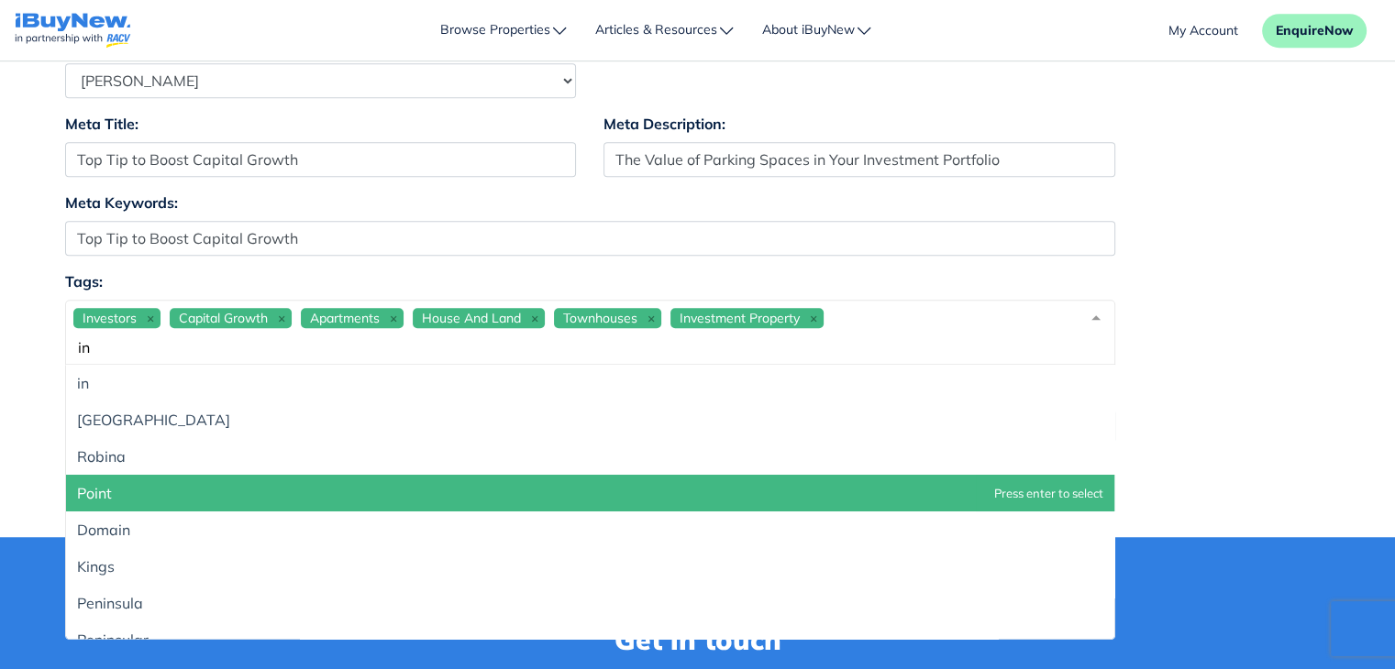
type input "i"
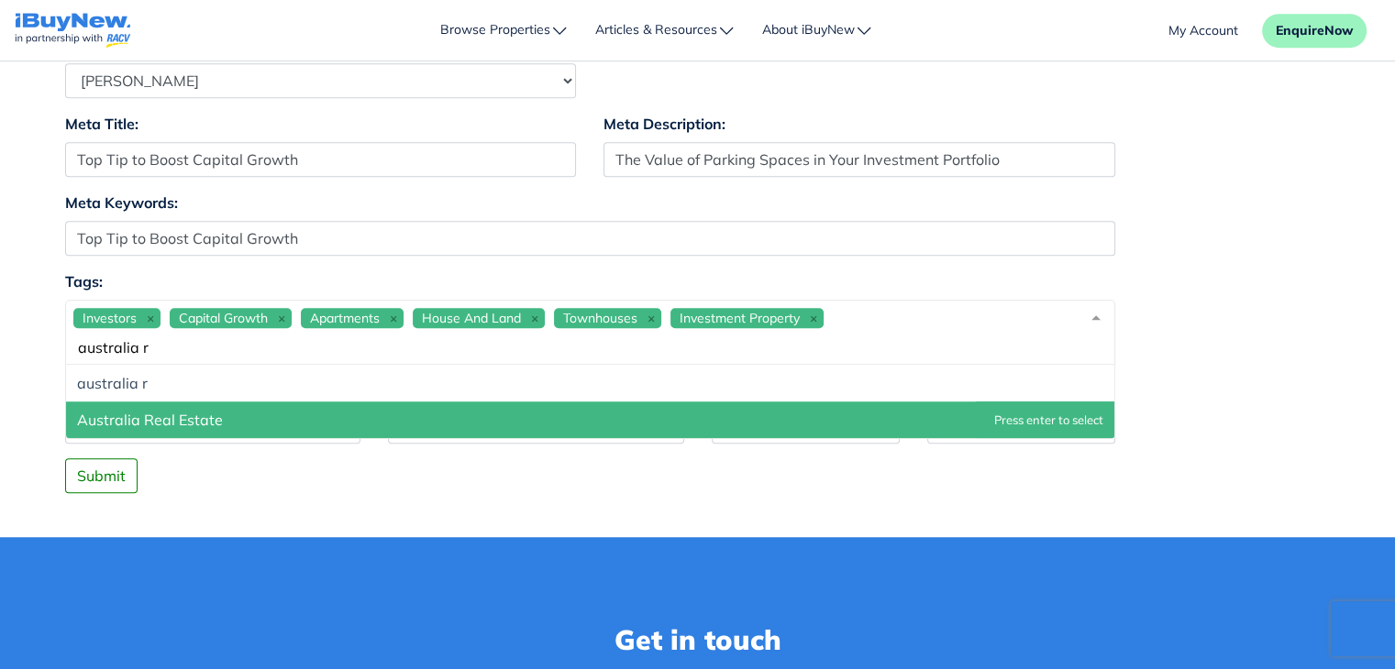
click at [293, 425] on span "Australia Real Estate" at bounding box center [590, 420] width 1048 height 37
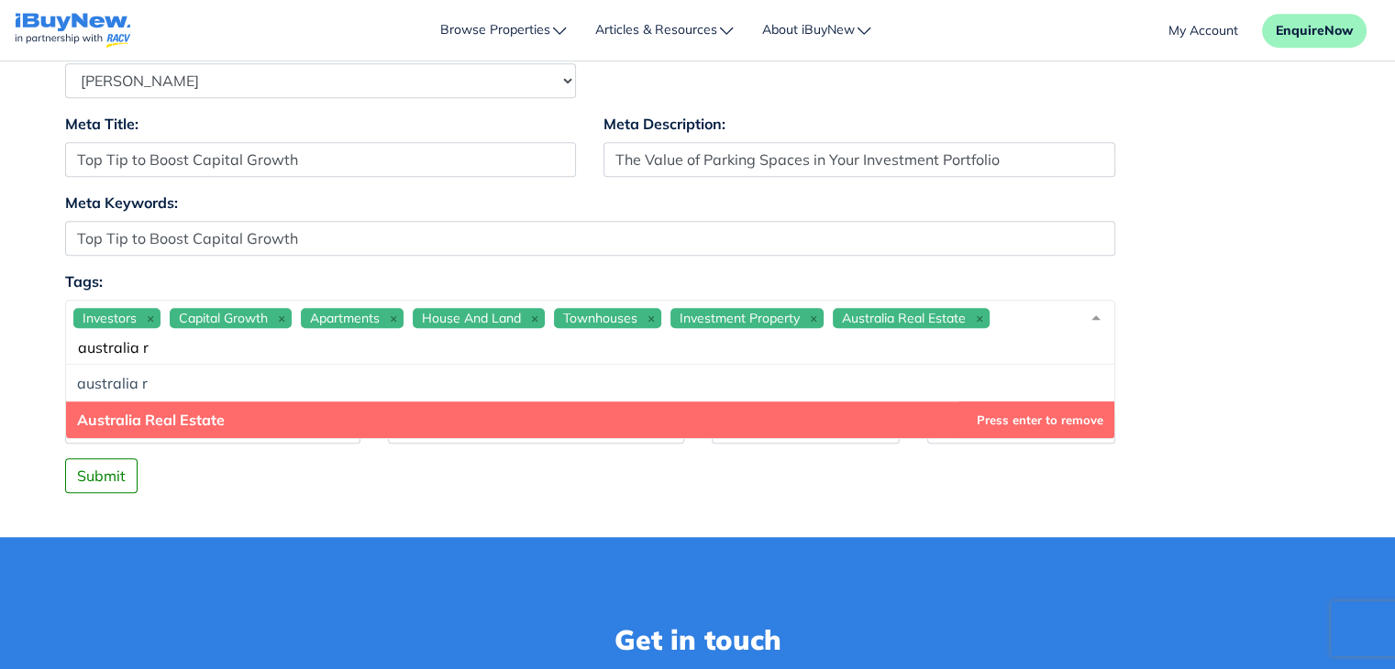
click at [1041, 315] on div "Investors Capital Growth Apartments House And Land Townhouses Investment Proper…" at bounding box center [590, 332] width 1050 height 65
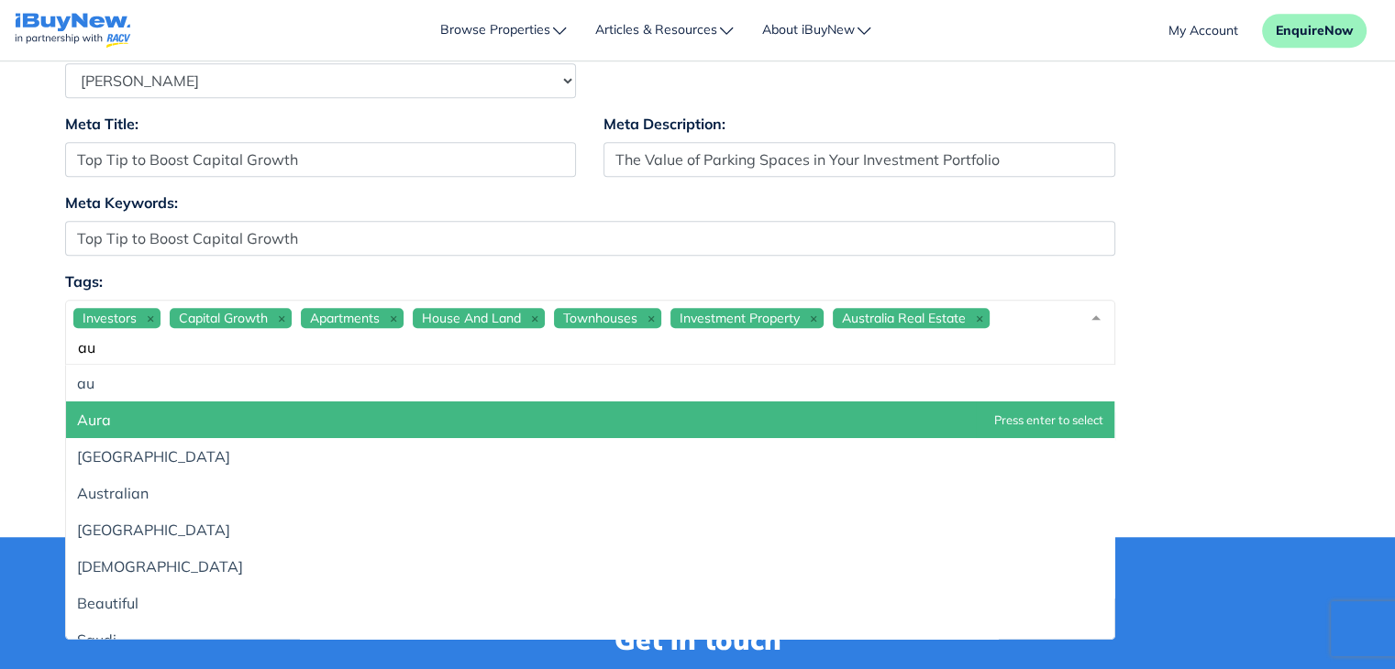
type input "a"
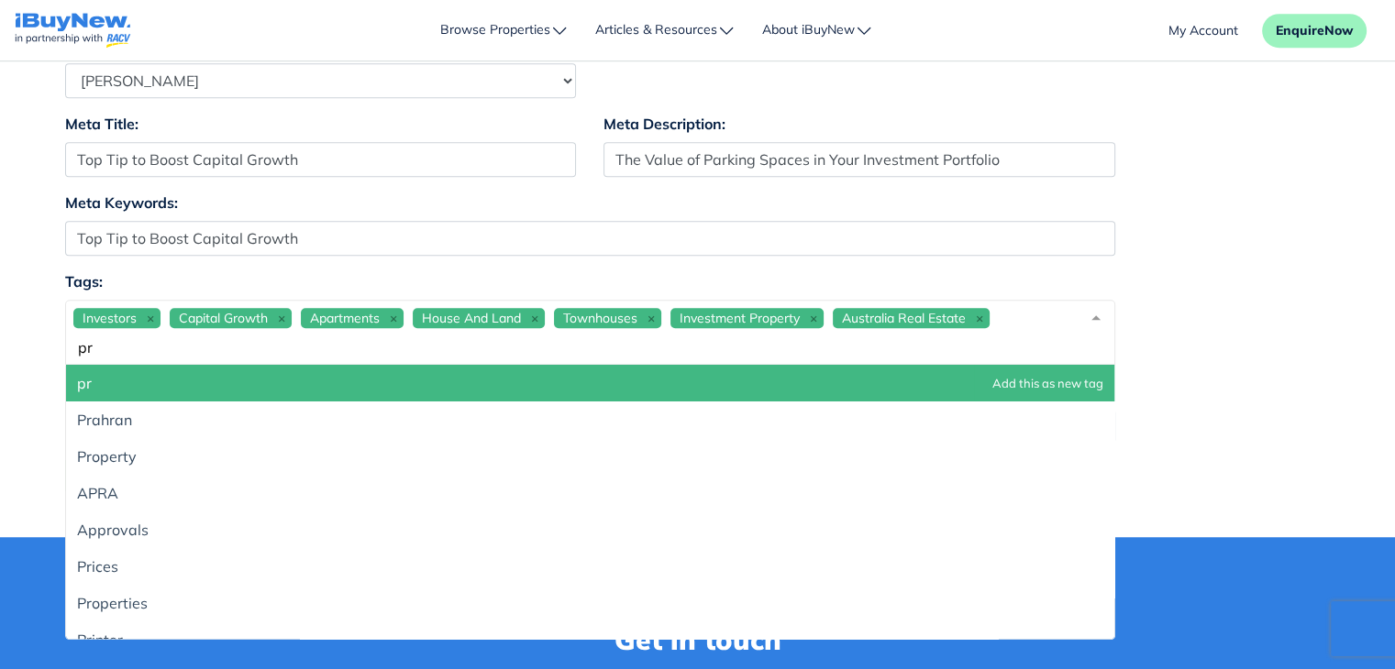
type input "p"
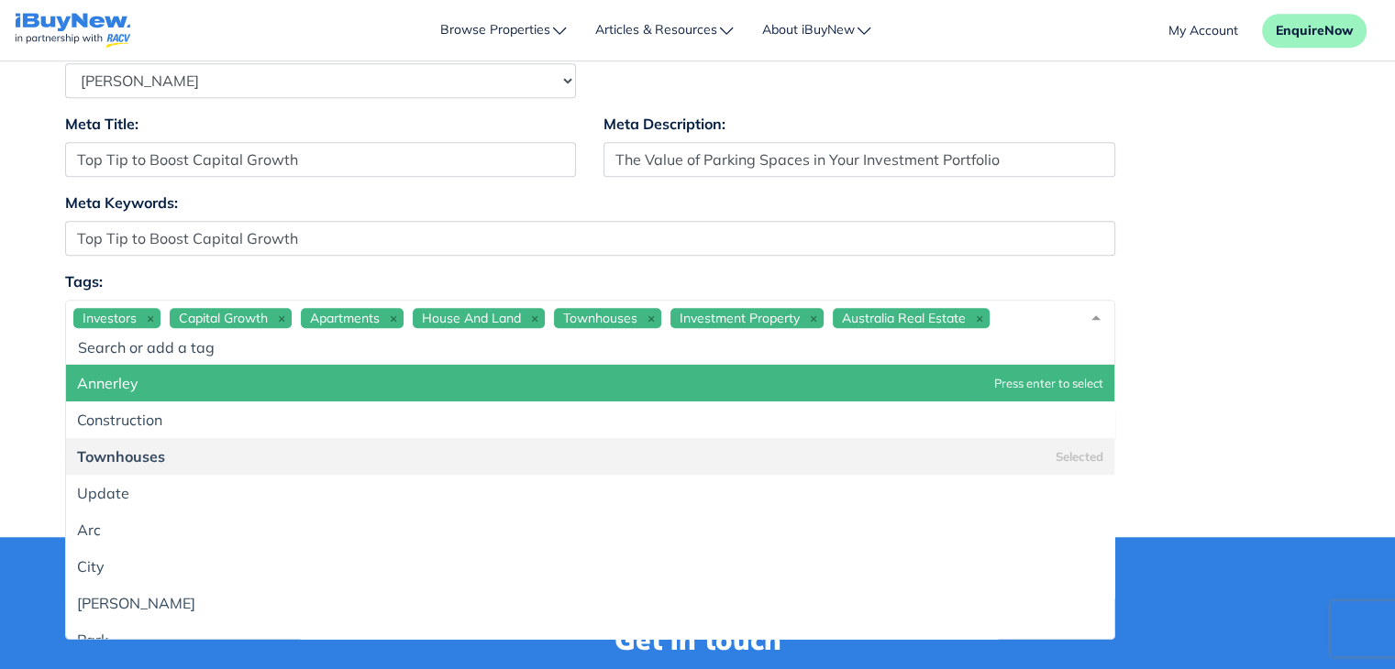
click at [1020, 312] on div "Investors Capital Growth Apartments House And Land Townhouses Investment Proper…" at bounding box center [590, 332] width 1050 height 65
type input "p"
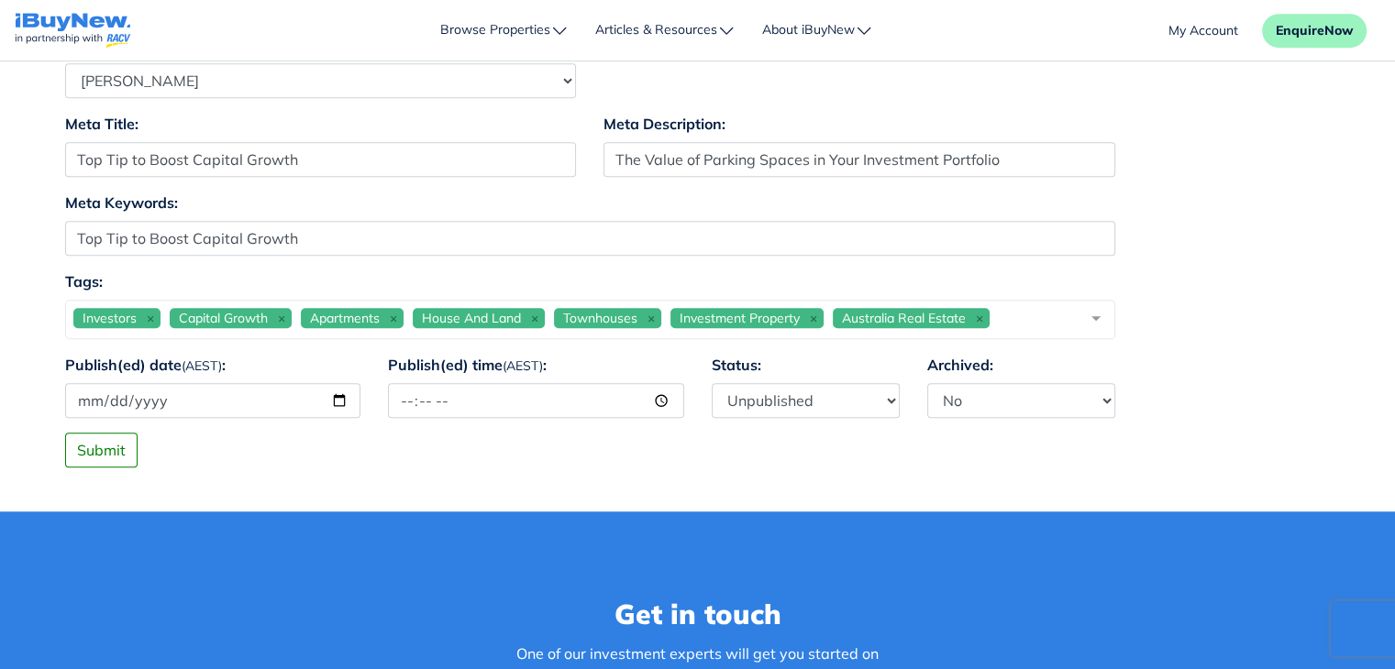
click at [1316, 319] on div "Tags: Investors Capital Growth Apartments House And Land Townhouses Investment …" at bounding box center [697, 311] width 1293 height 83
click at [337, 400] on input "Publish(ed) date (AEST) :" at bounding box center [213, 400] width 296 height 35
type input "2025-09-22"
click at [466, 412] on input "Publish(ed) time (AEST) :" at bounding box center [536, 400] width 296 height 35
type input "12:00"
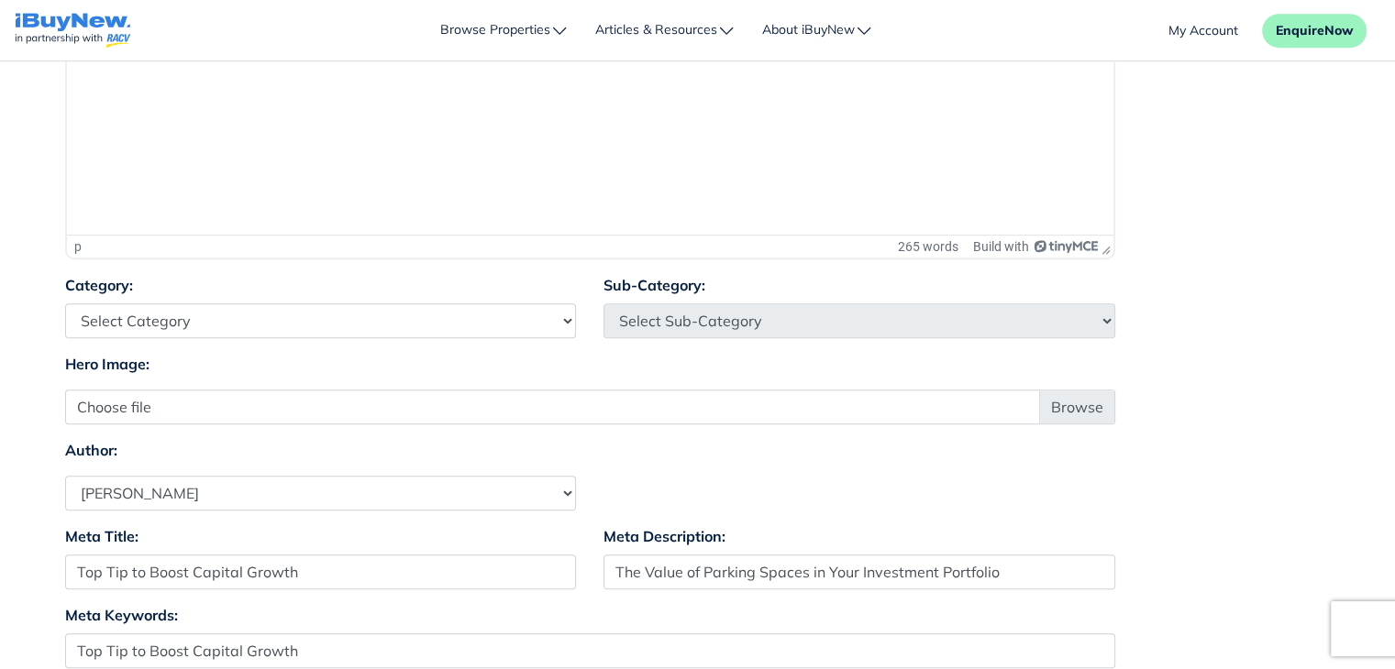
scroll to position [862, 0]
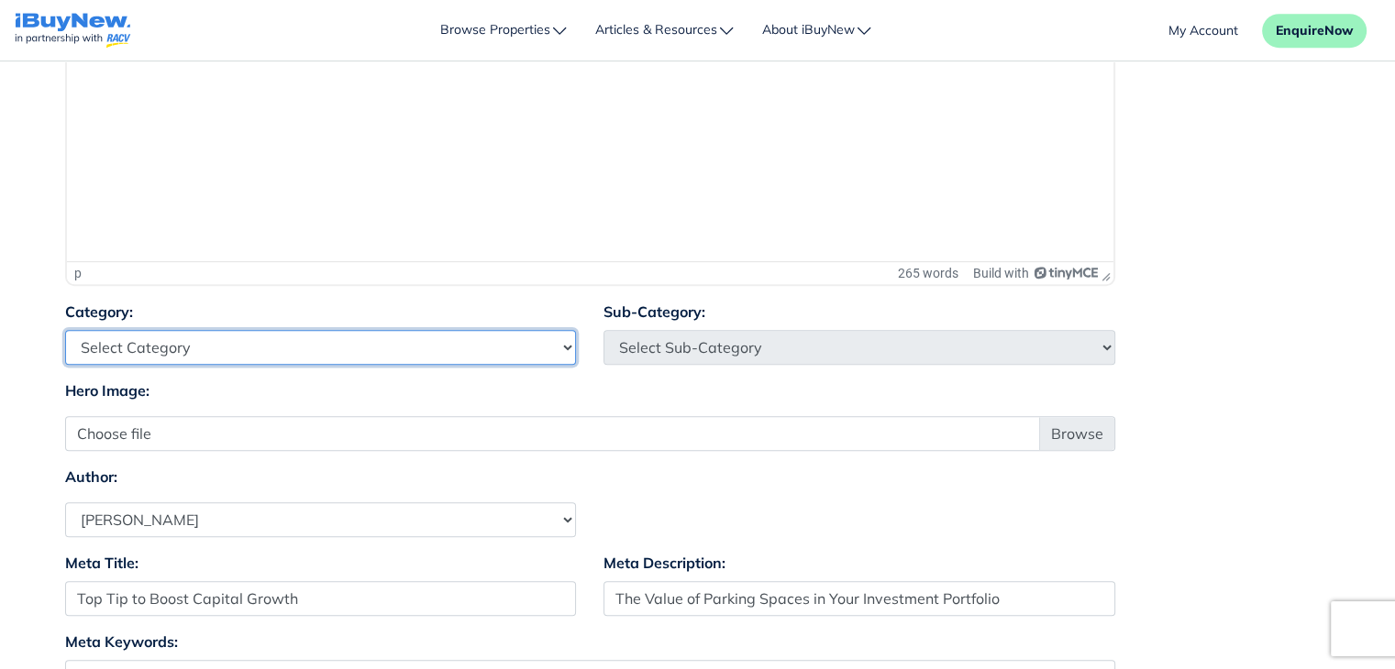
click at [546, 337] on select "Select Category Industry Outlooks Investing & Buying Tools & Calculators" at bounding box center [321, 347] width 512 height 35
select select "4"
click at [65, 330] on select "Select Category Industry Outlooks Investing & Buying Tools & Calculators" at bounding box center [321, 347] width 512 height 35
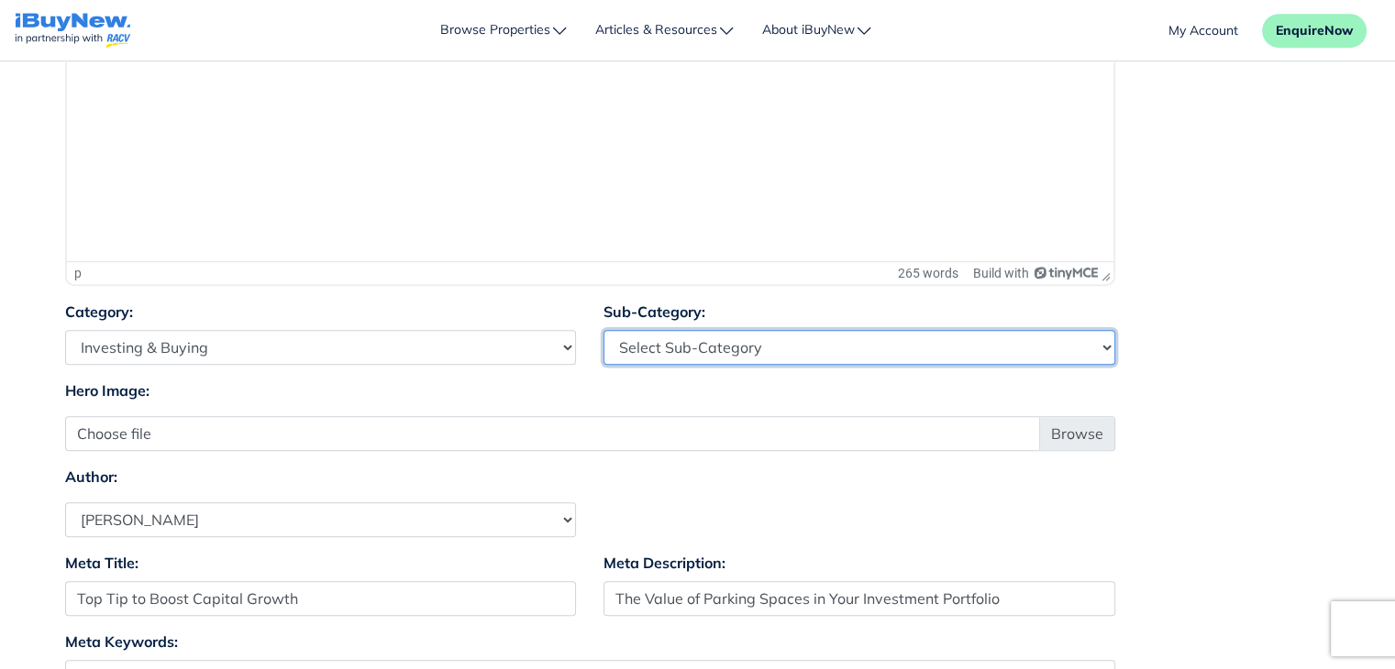
click at [759, 354] on select "Select Sub-Category First Home Buyers Upsizers Downsizers Investors Suburb Prof…" at bounding box center [859, 347] width 512 height 35
select select "17"
click at [603, 330] on select "Select Sub-Category First Home Buyers Upsizers Downsizers Investors Suburb Prof…" at bounding box center [859, 347] width 512 height 35
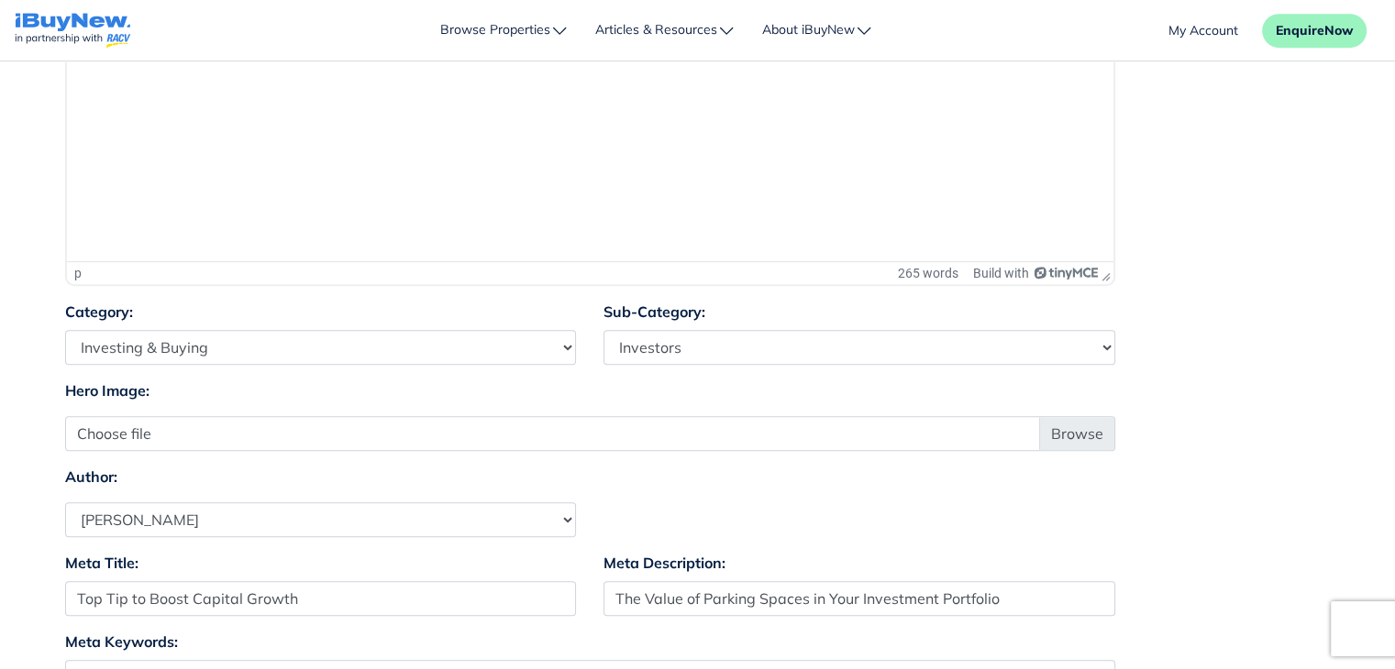
click at [1184, 334] on div "Category: Select Category Industry Outlooks Investing & Buying Tools & Calculat…" at bounding box center [697, 340] width 1293 height 79
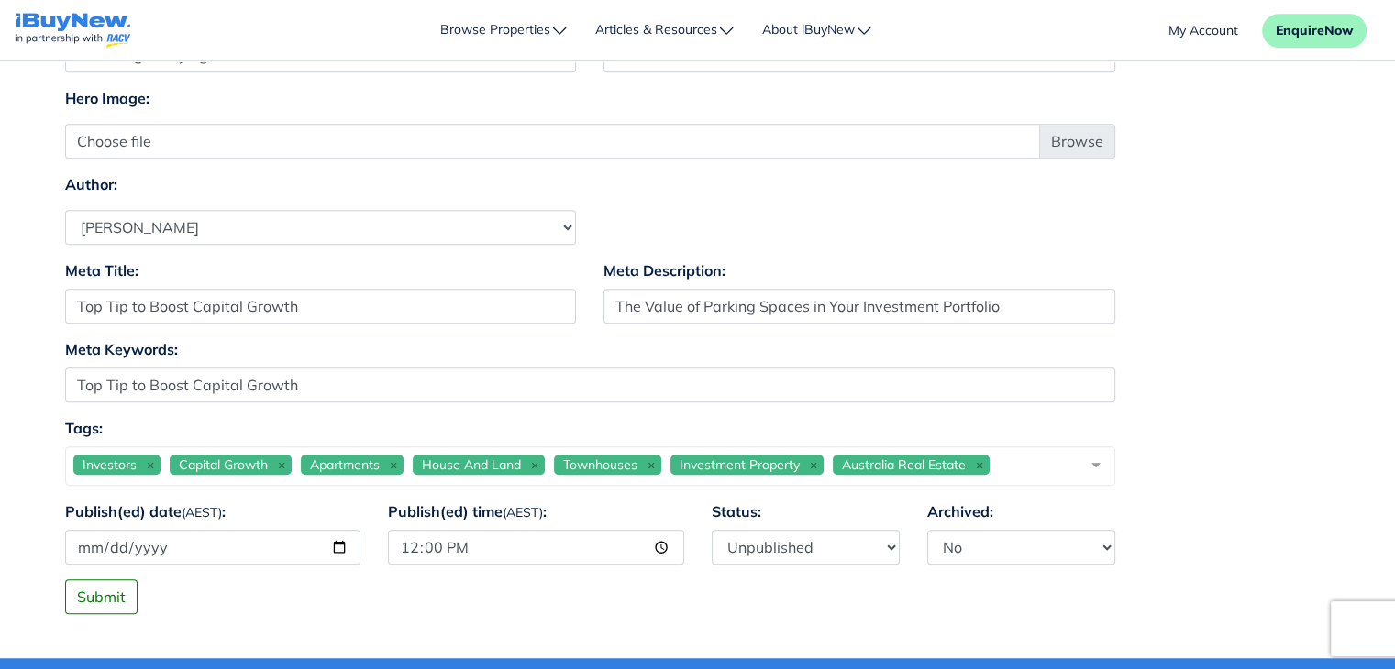
scroll to position [1158, 0]
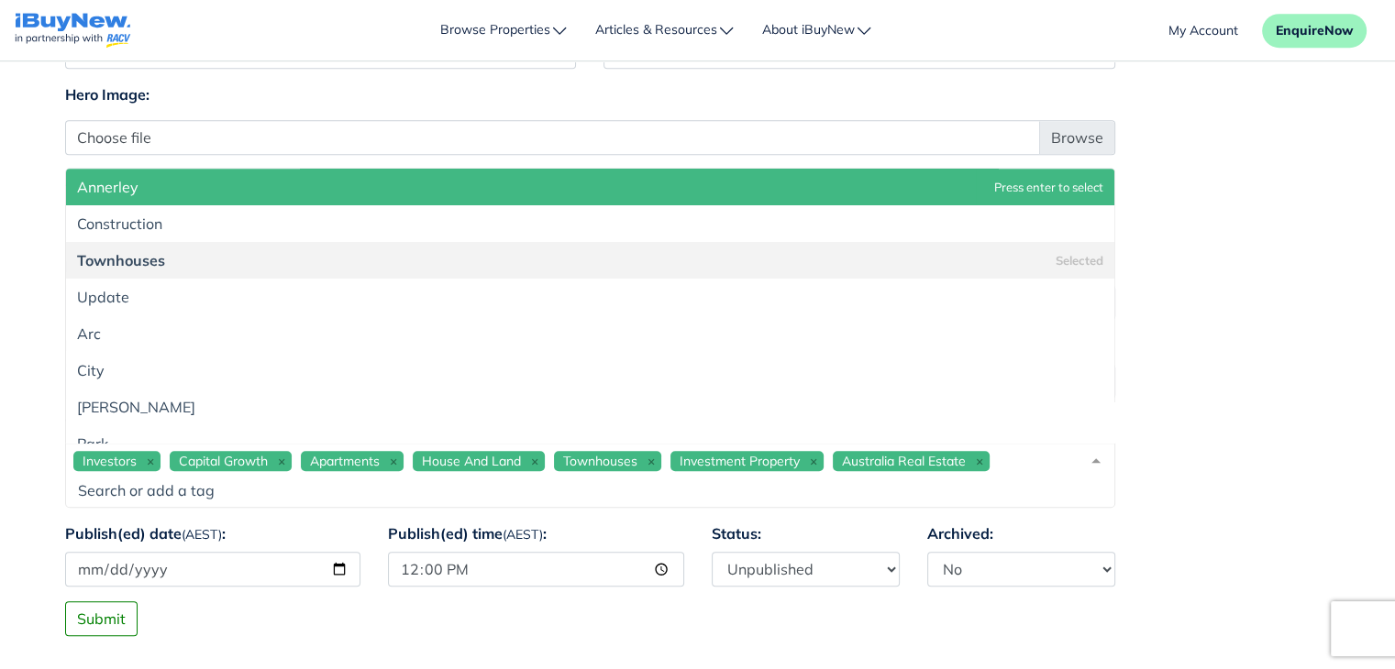
click at [1030, 469] on div "Investors Capital Growth Apartments House And Land Townhouses Investment Proper…" at bounding box center [590, 475] width 1050 height 65
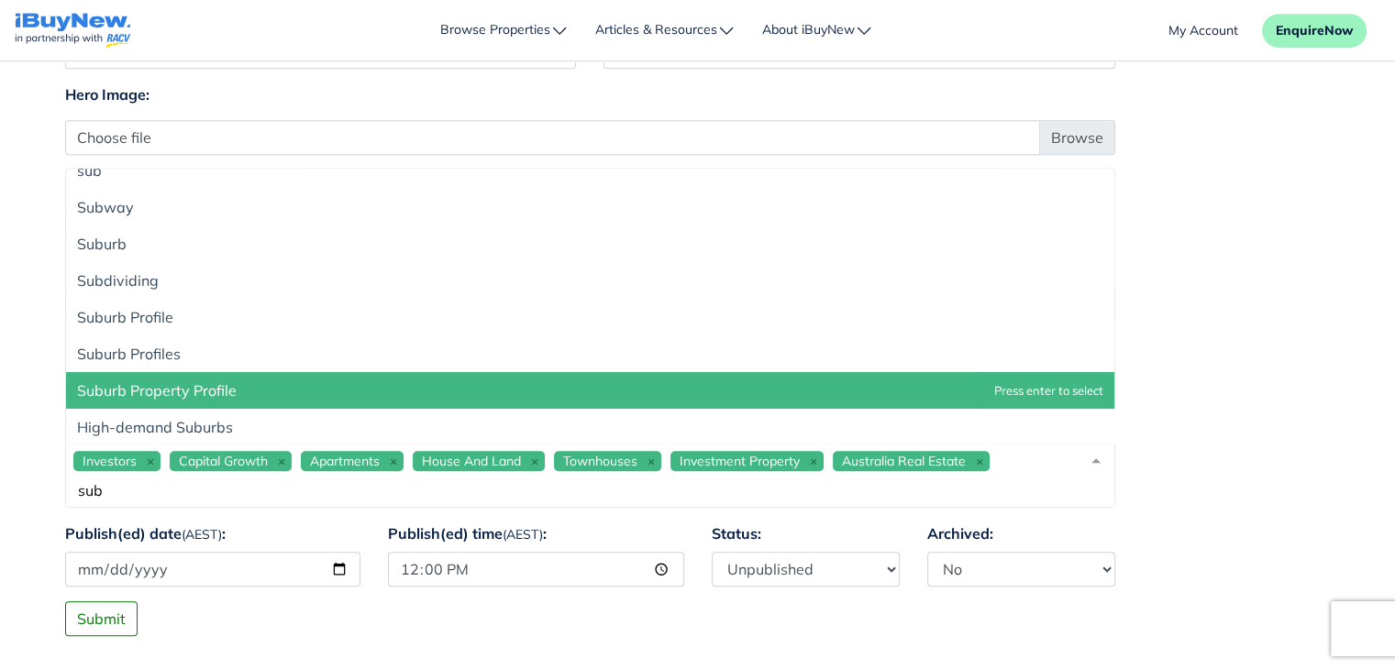
scroll to position [18, 0]
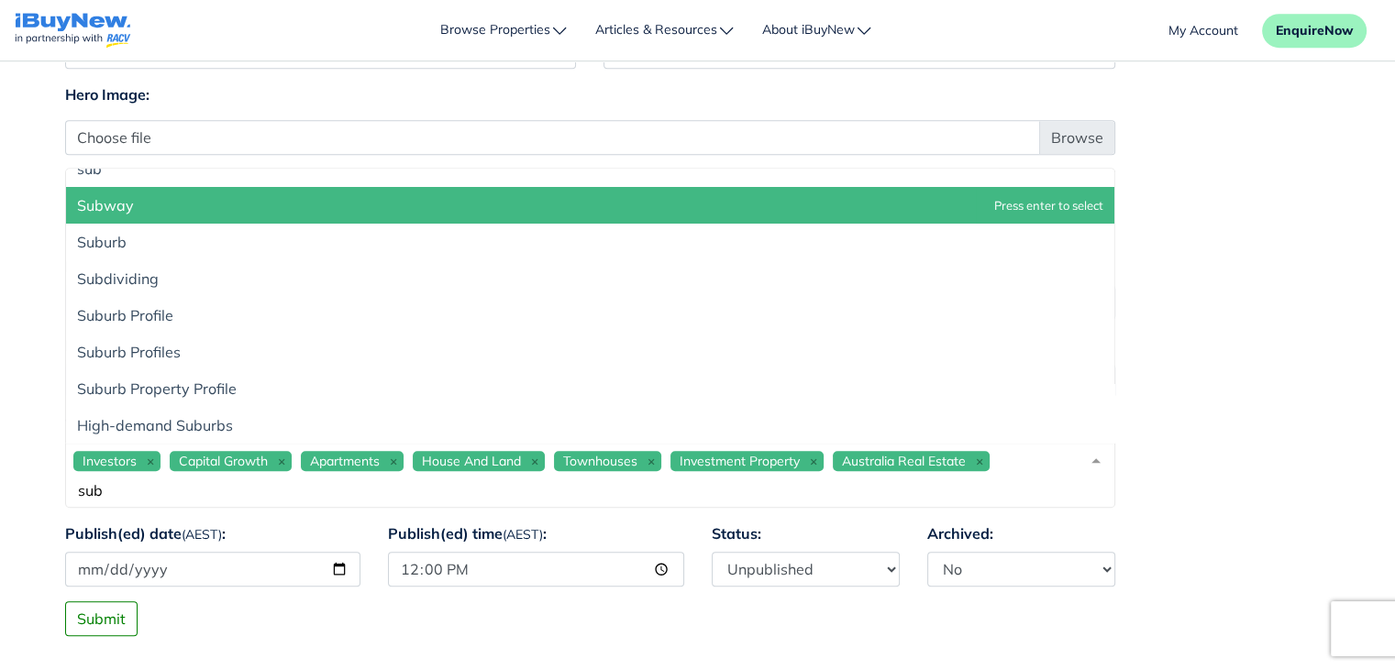
click at [1008, 464] on div "Investors Capital Growth Apartments House And Land Townhouses Investment Proper…" at bounding box center [590, 475] width 1050 height 65
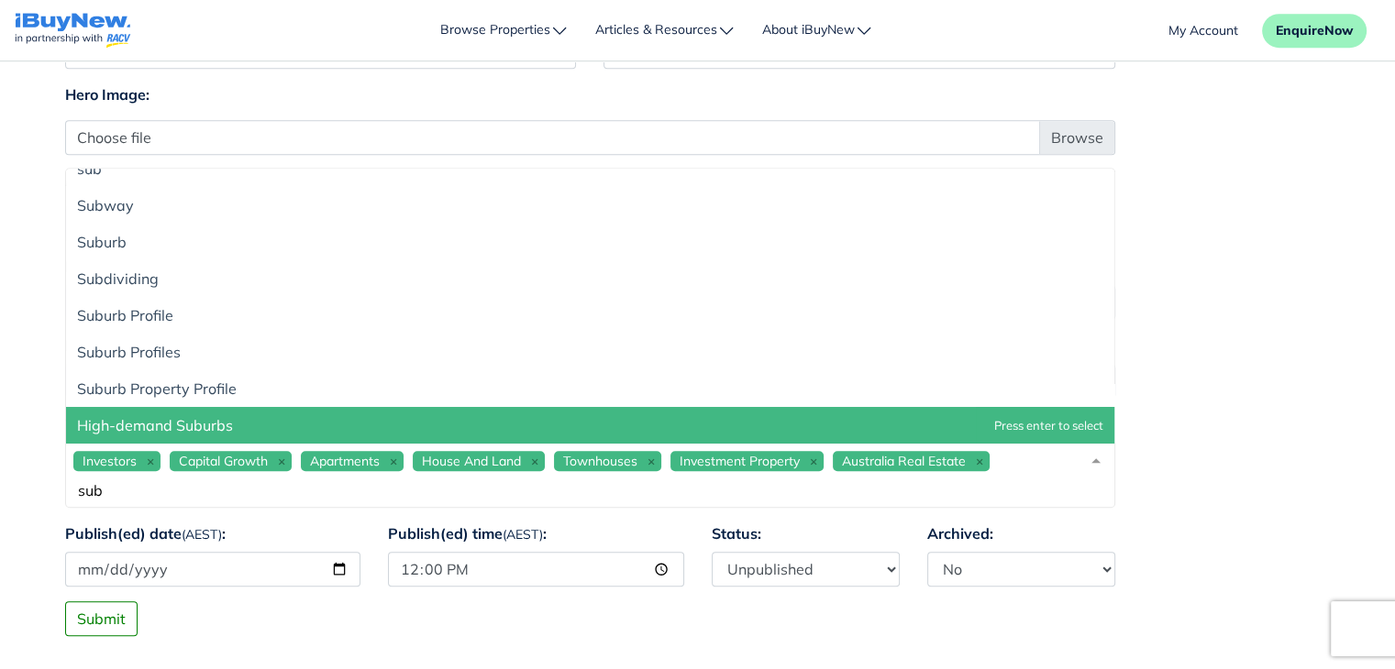
click at [755, 431] on span "High-demand Suburbs" at bounding box center [590, 425] width 1048 height 37
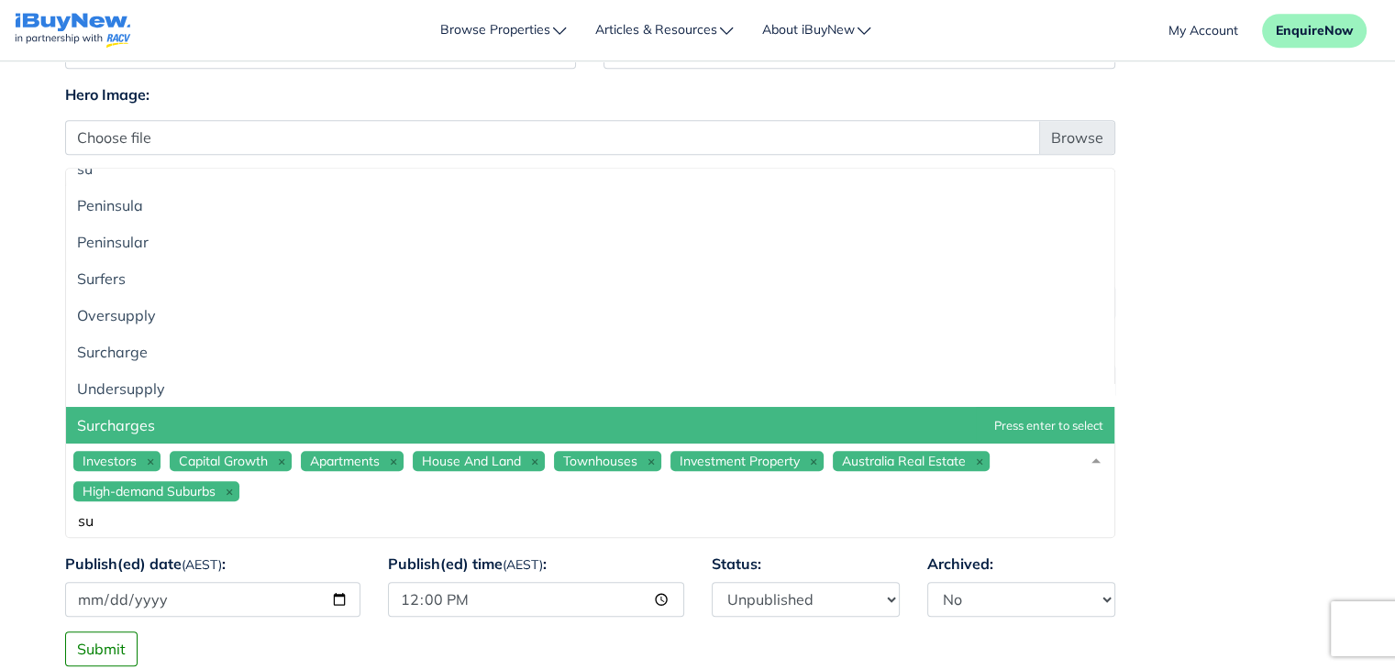
type input "s"
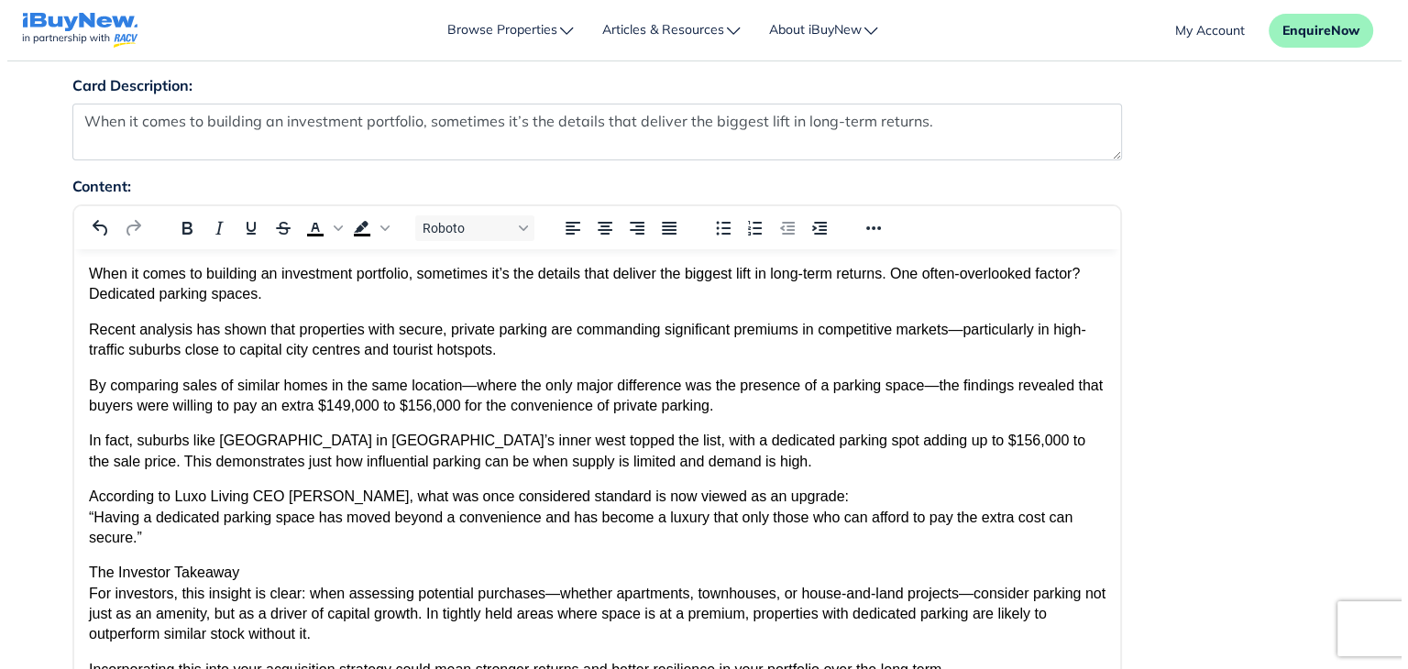
scroll to position [222, 0]
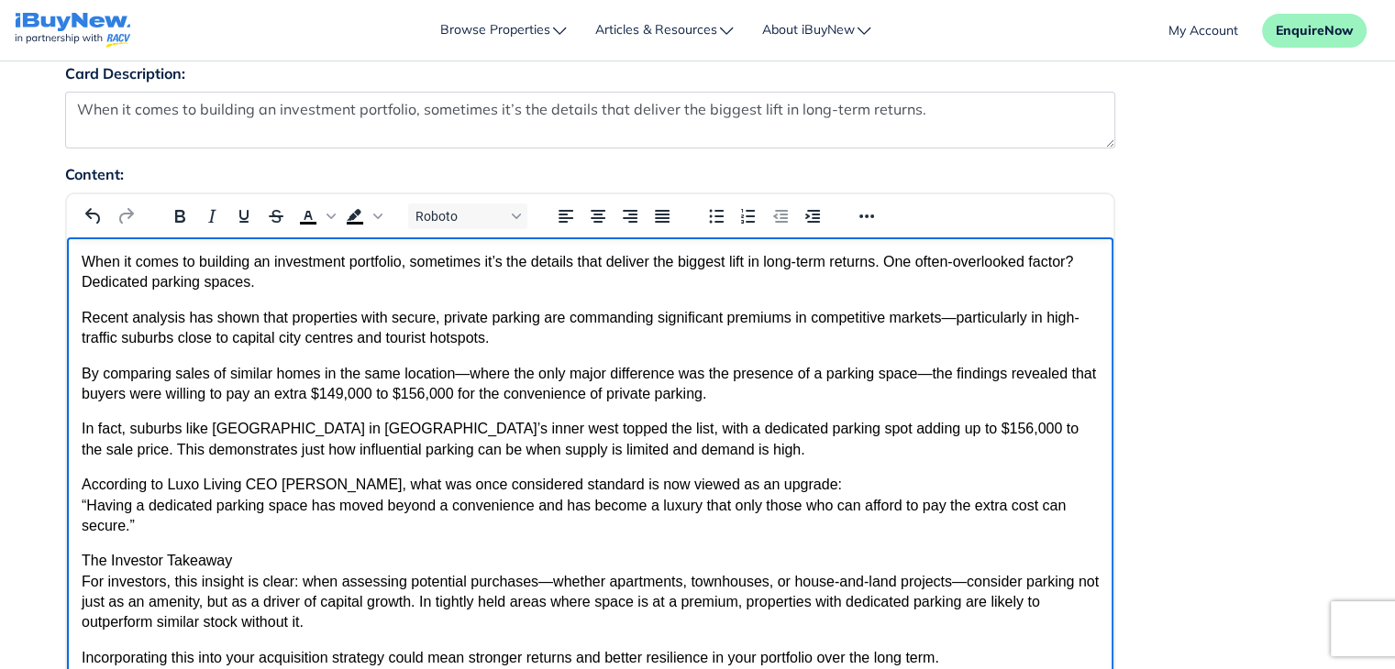
click at [79, 263] on html "When it comes to building an investment portfolio, sometimes it’s the details t…" at bounding box center [589, 477] width 1046 height 481
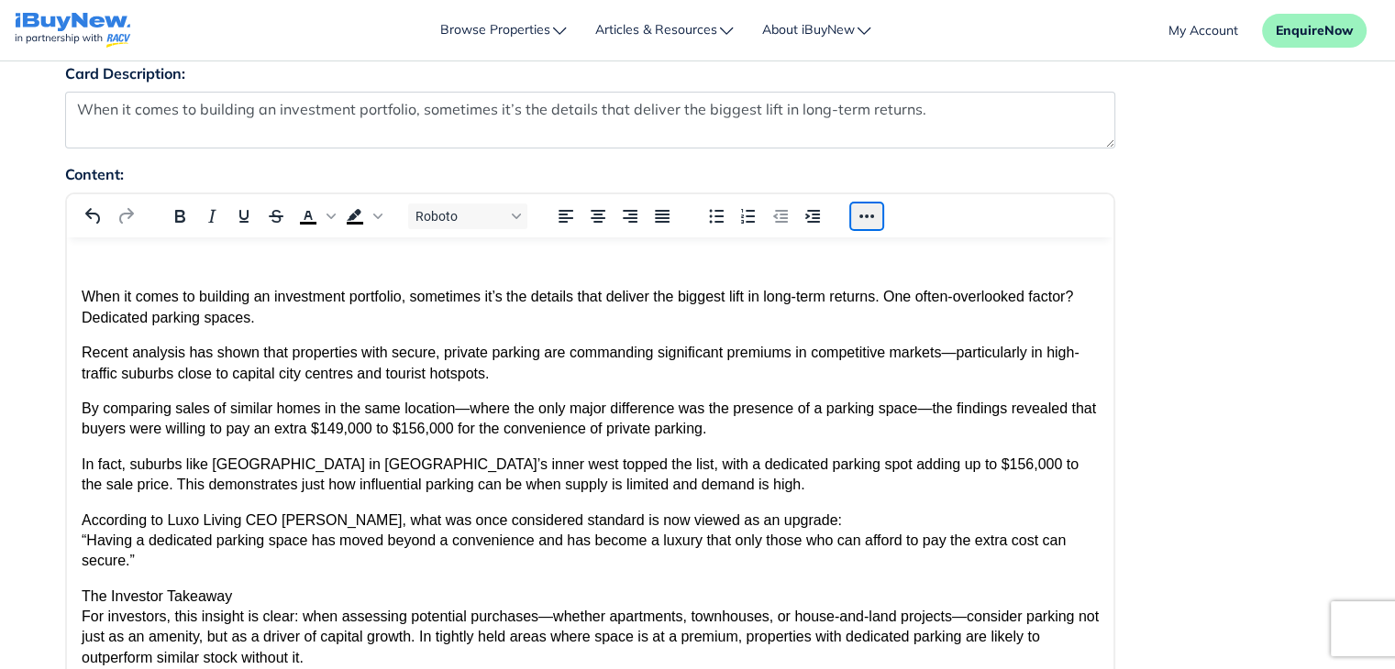
click at [871, 213] on button "Reveal or hide additional toolbar items" at bounding box center [866, 217] width 31 height 26
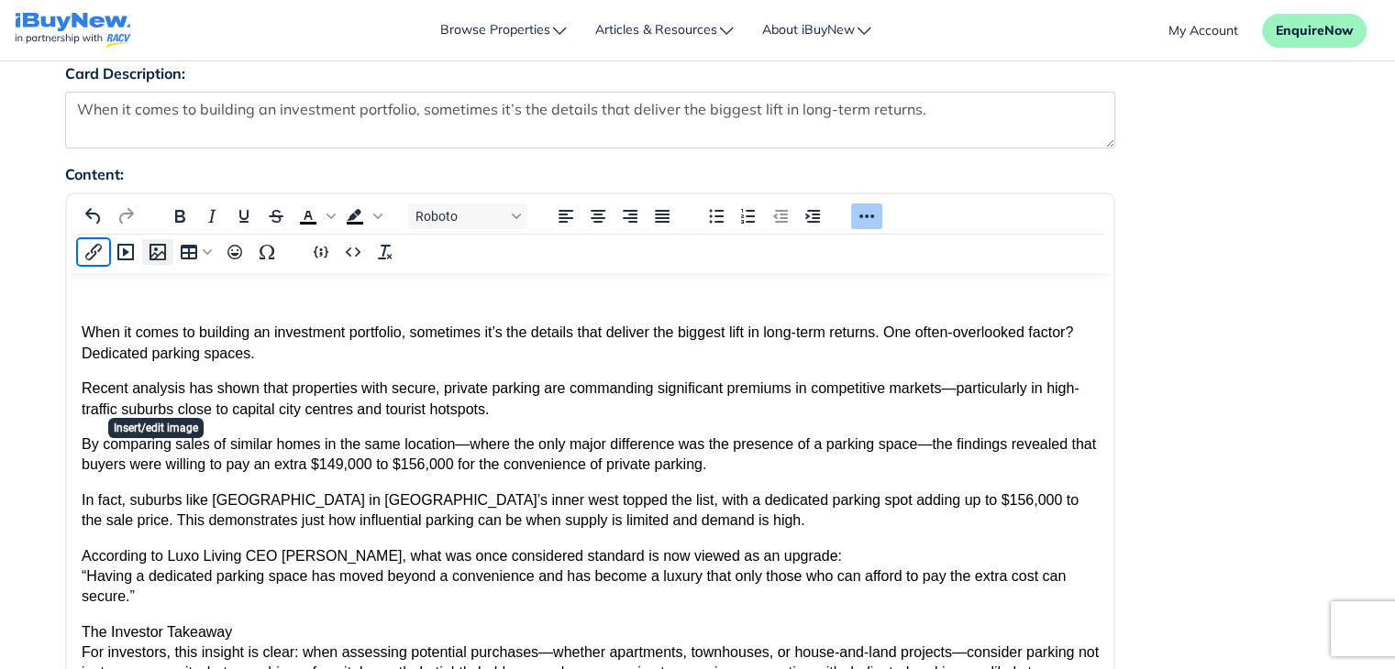
click at [160, 251] on icon "Insert/edit image" at bounding box center [158, 252] width 22 height 22
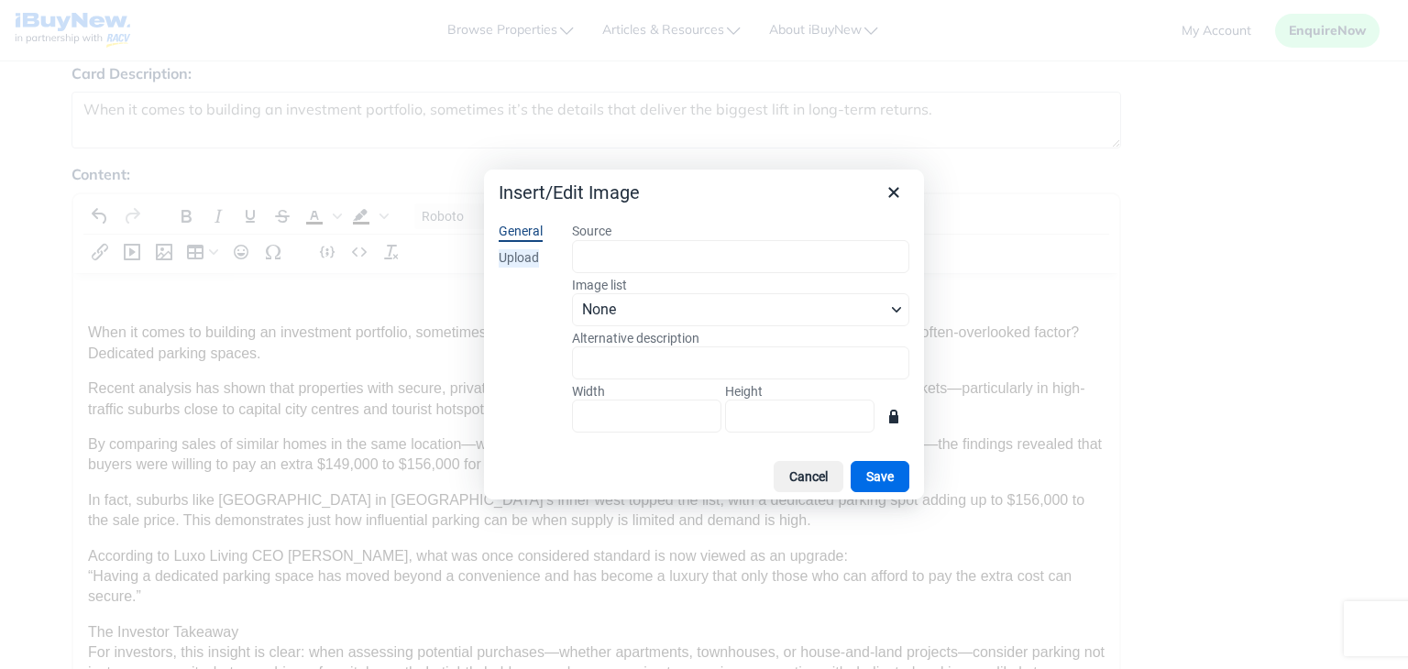
click at [525, 255] on div "Upload" at bounding box center [519, 258] width 40 height 18
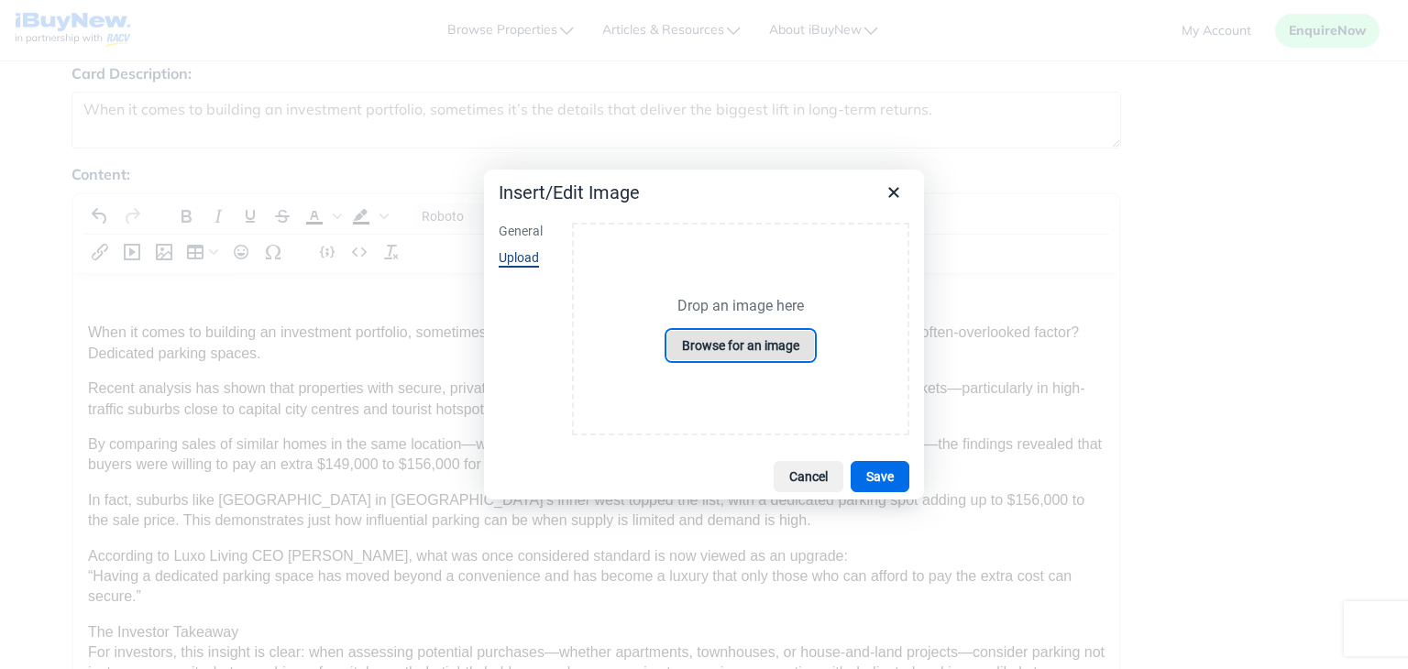
click at [739, 346] on button "Browse for an image" at bounding box center [741, 345] width 149 height 31
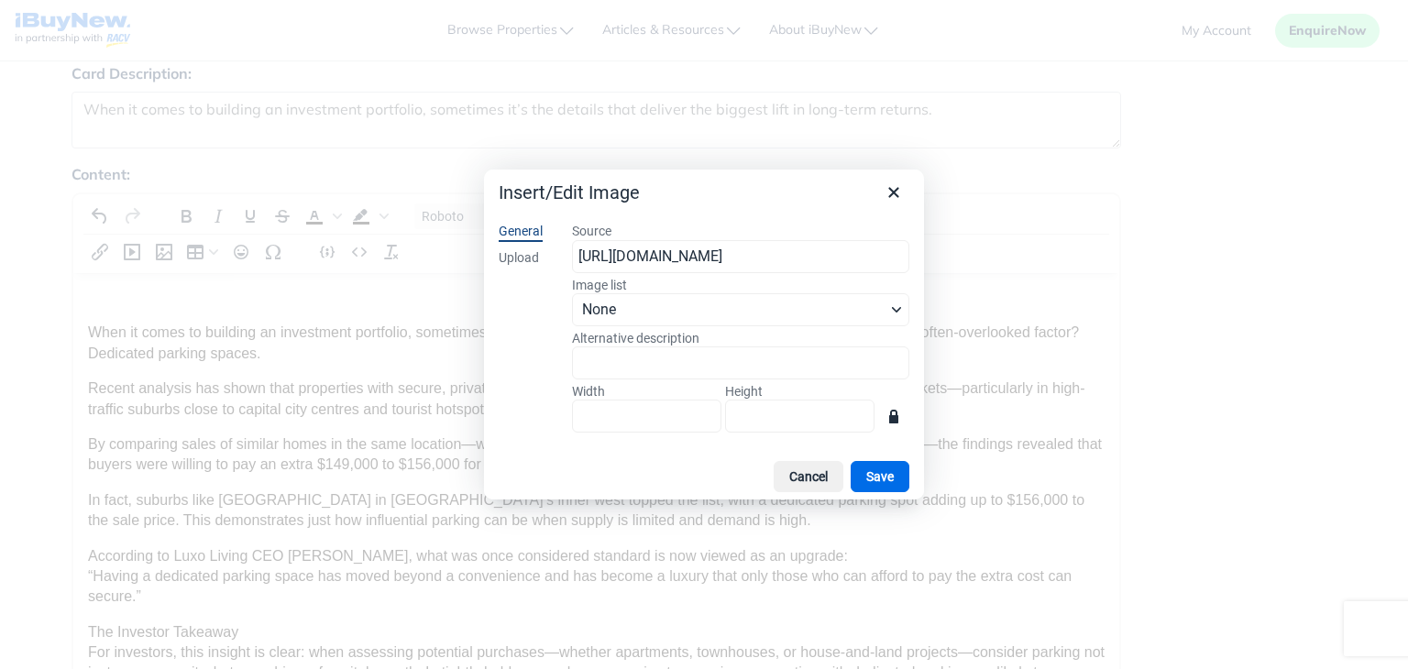
scroll to position [0, 281]
type input "1536"
type input "864"
click at [880, 481] on button "Save" at bounding box center [880, 476] width 59 height 31
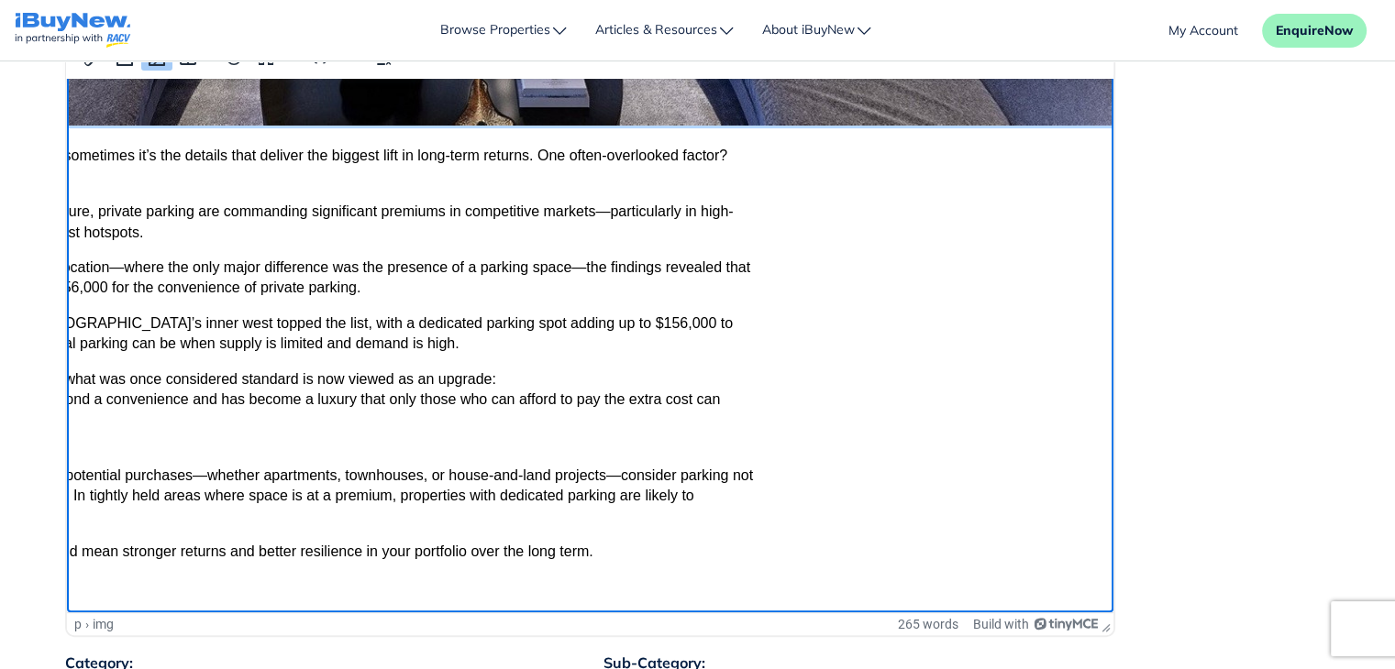
scroll to position [679, 394]
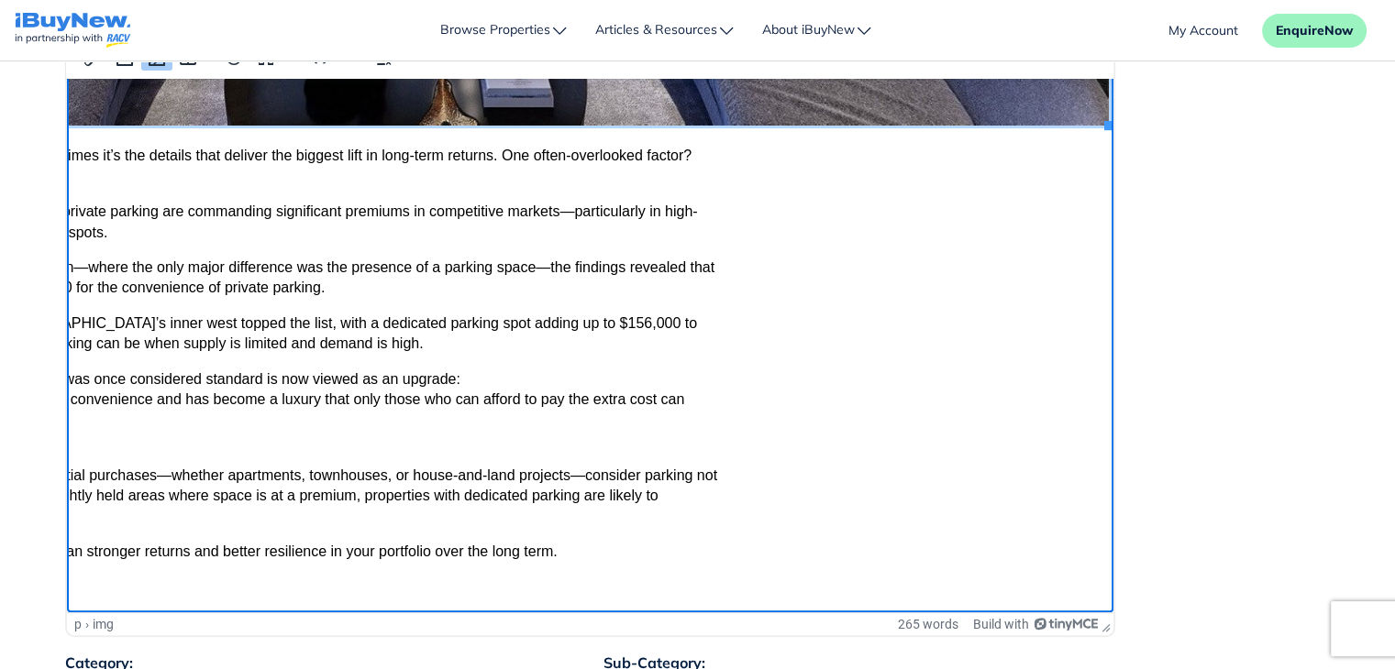
drag, startPoint x: 764, startPoint y: 607, endPoint x: 1144, endPoint y: 602, distance: 380.6
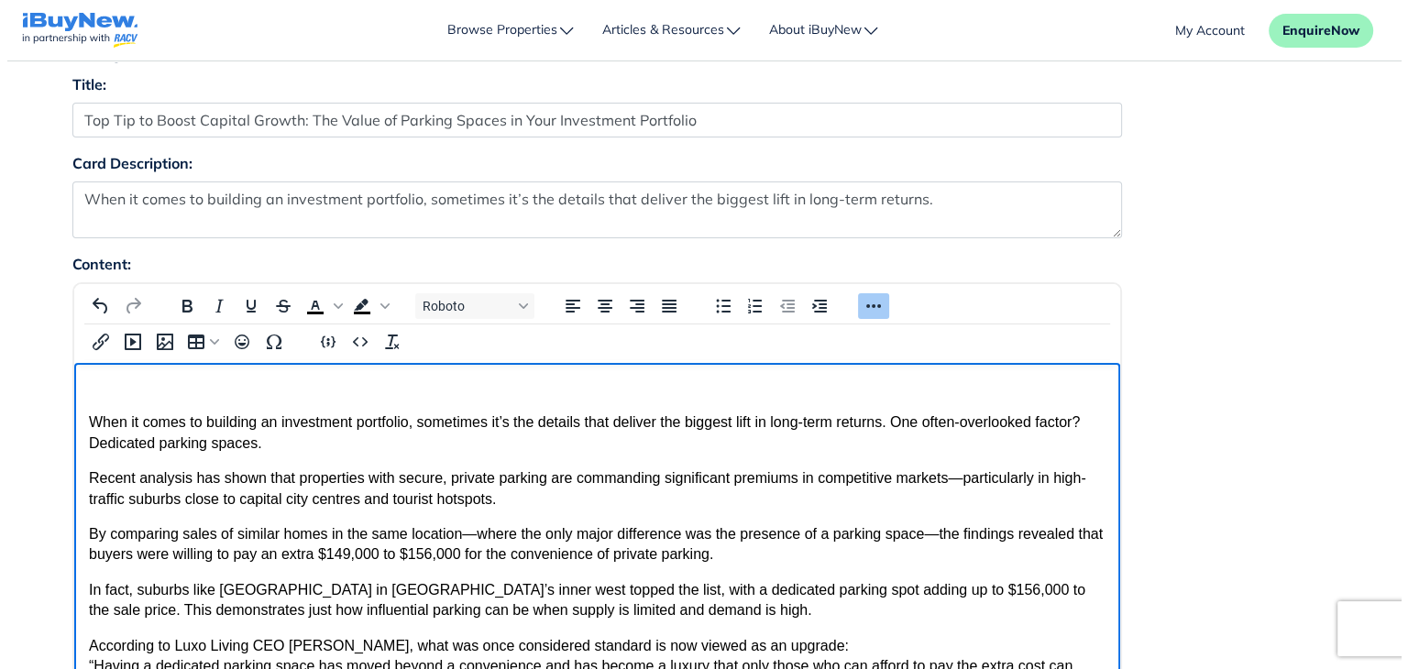
scroll to position [140, 0]
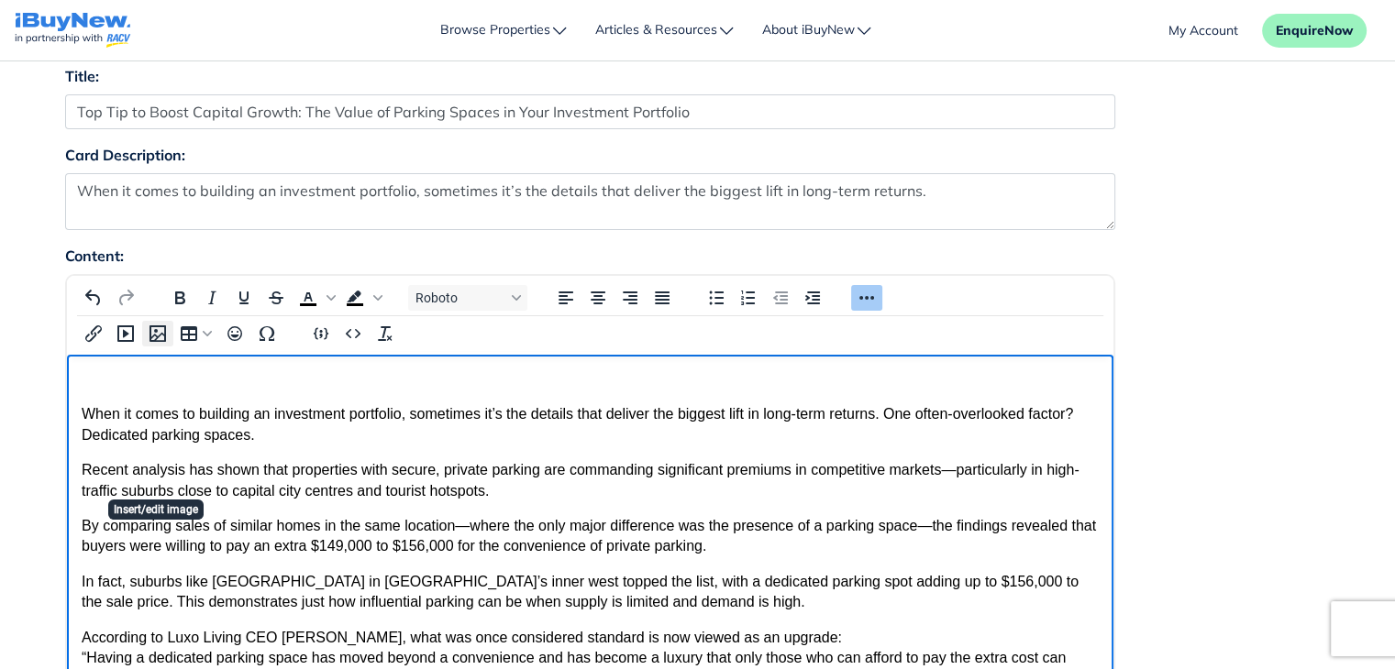
click at [155, 327] on icon "Insert/edit image" at bounding box center [157, 334] width 17 height 17
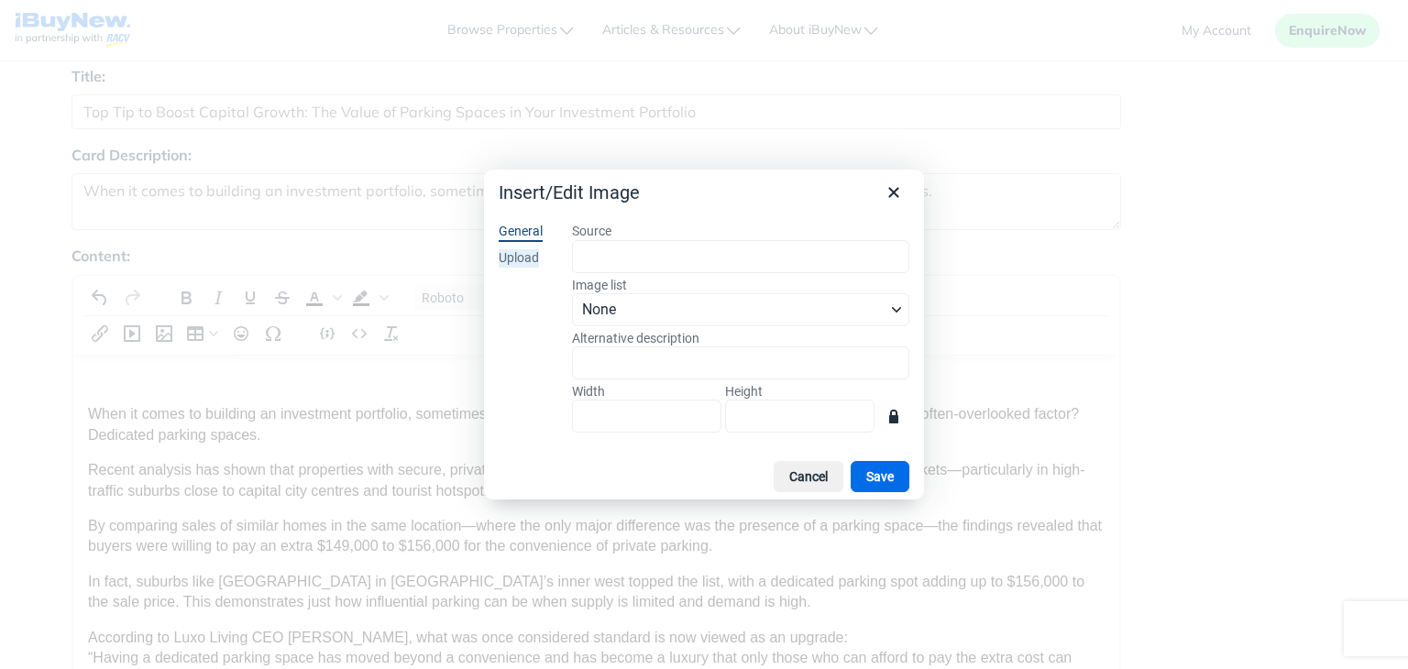
click at [519, 259] on div "Upload" at bounding box center [519, 258] width 40 height 18
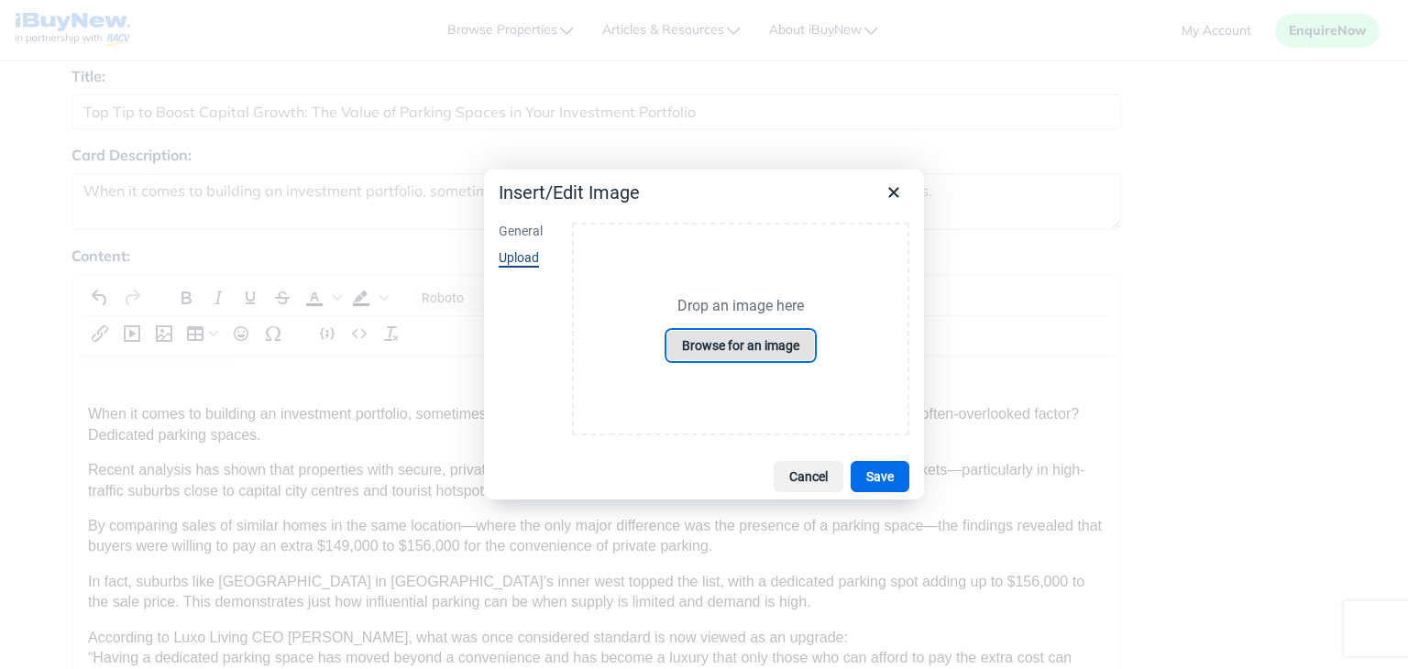
click at [730, 350] on button "Browse for an image" at bounding box center [741, 345] width 149 height 31
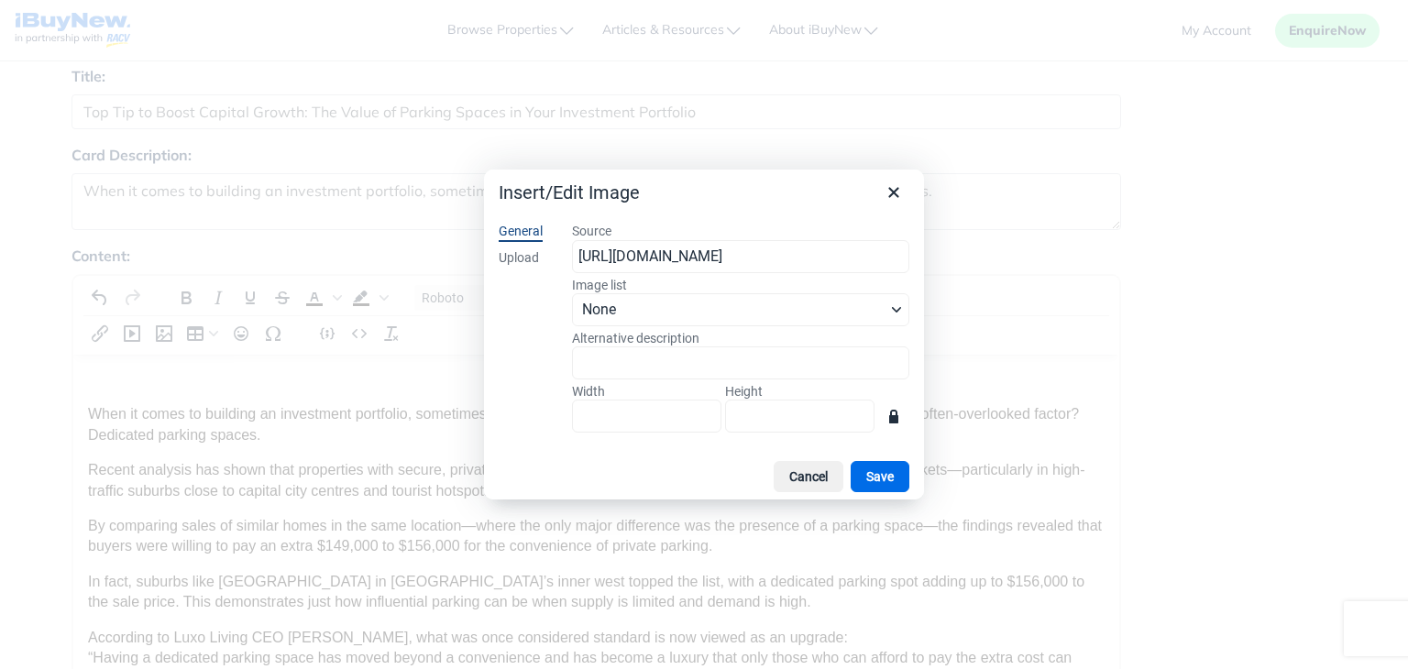
scroll to position [0, 277]
type input "1536"
type input "864"
click at [885, 481] on button "Save" at bounding box center [880, 476] width 59 height 31
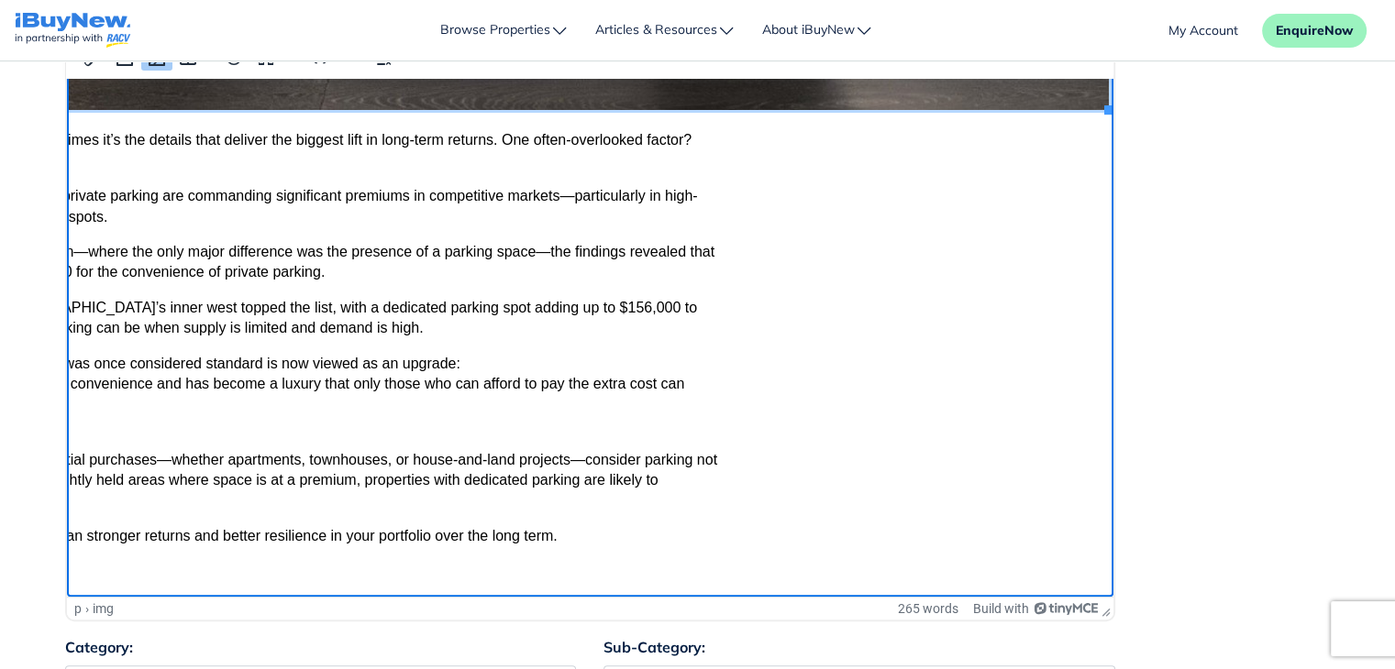
scroll to position [679, 0]
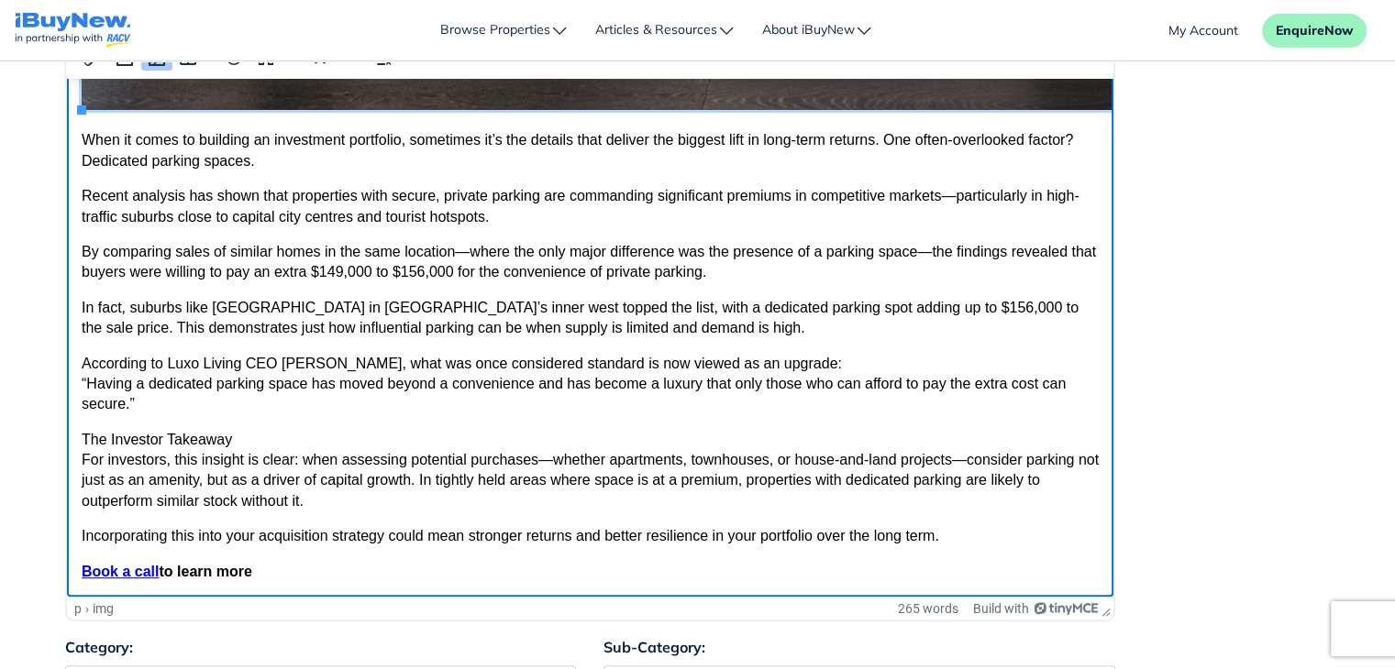
drag, startPoint x: 1045, startPoint y: 592, endPoint x: 614, endPoint y: 564, distance: 431.9
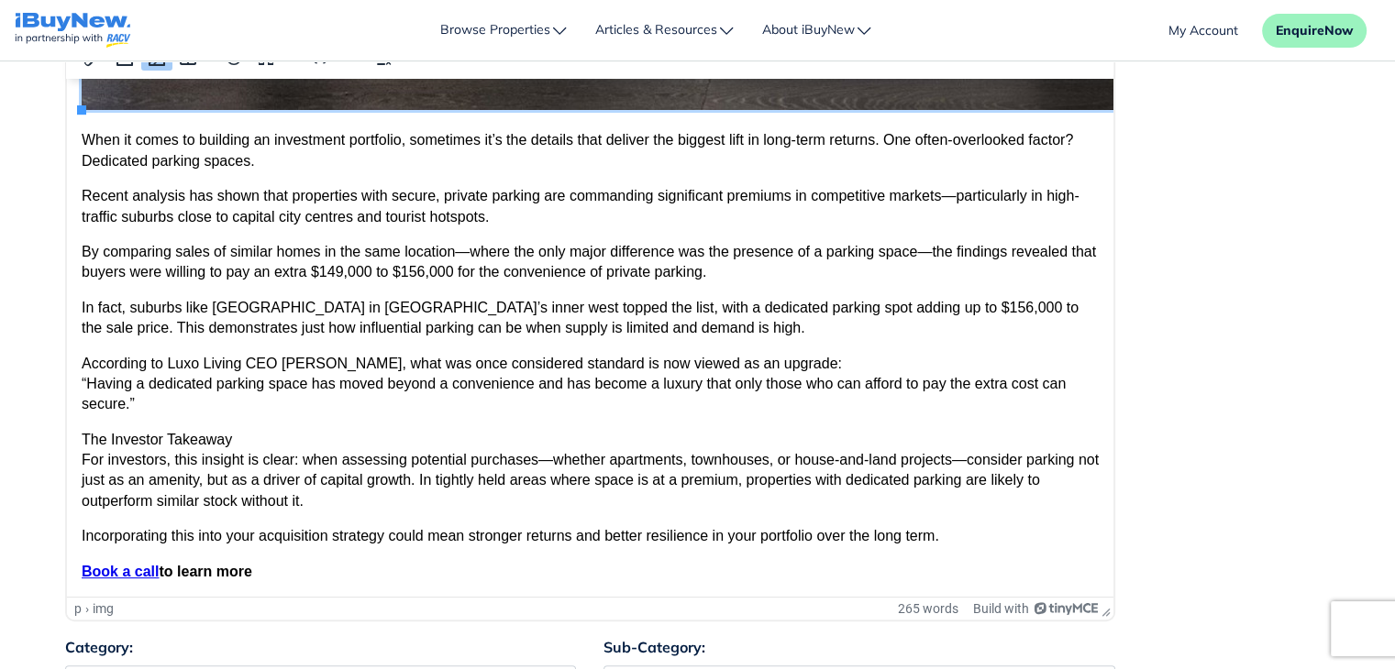
click at [1231, 392] on div "Content: Roboto p › img 265 words Build with" at bounding box center [697, 248] width 1293 height 778
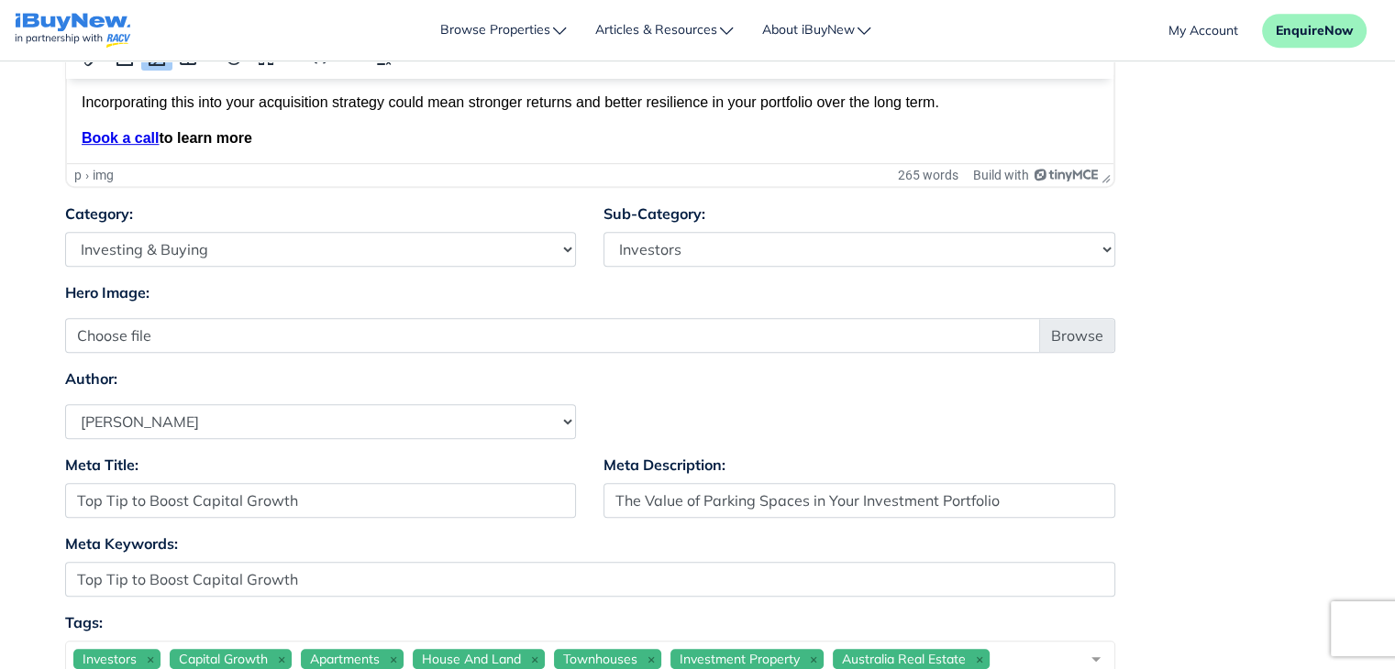
scroll to position [972, 0]
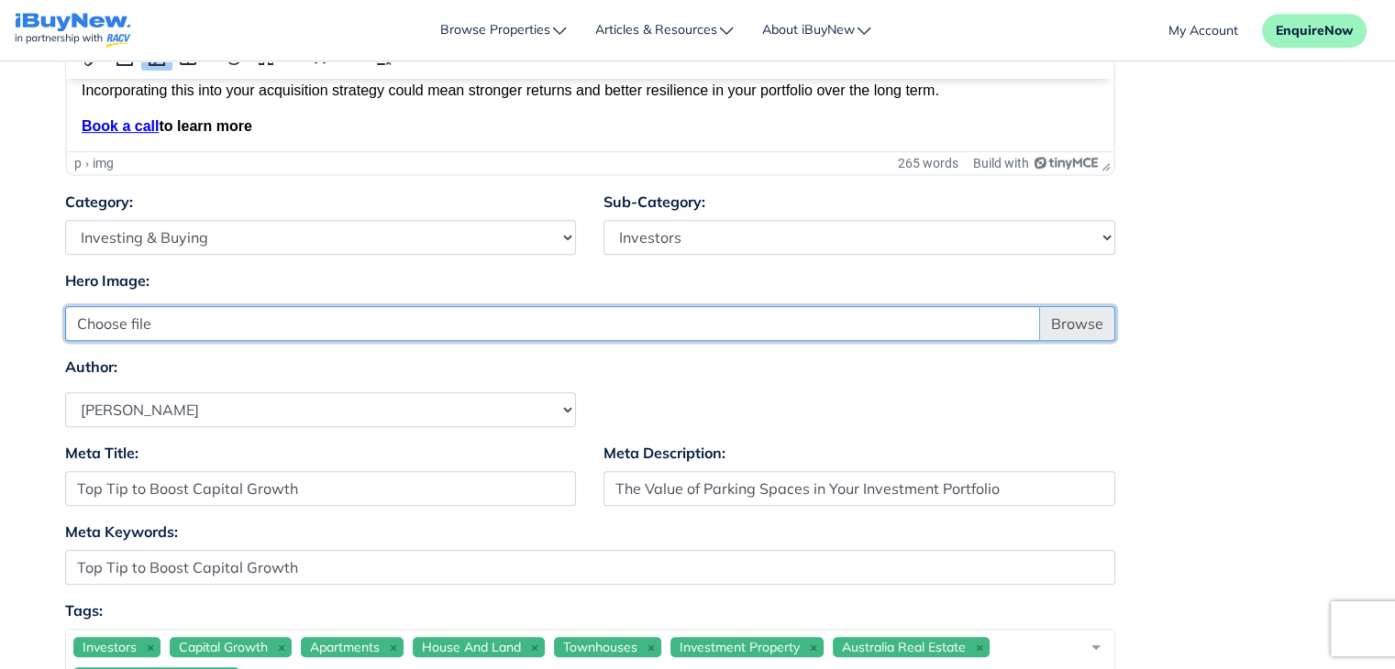
click at [1069, 328] on input "Choose file" at bounding box center [590, 323] width 1050 height 35
type input "C:\fakepath\1.jpg"
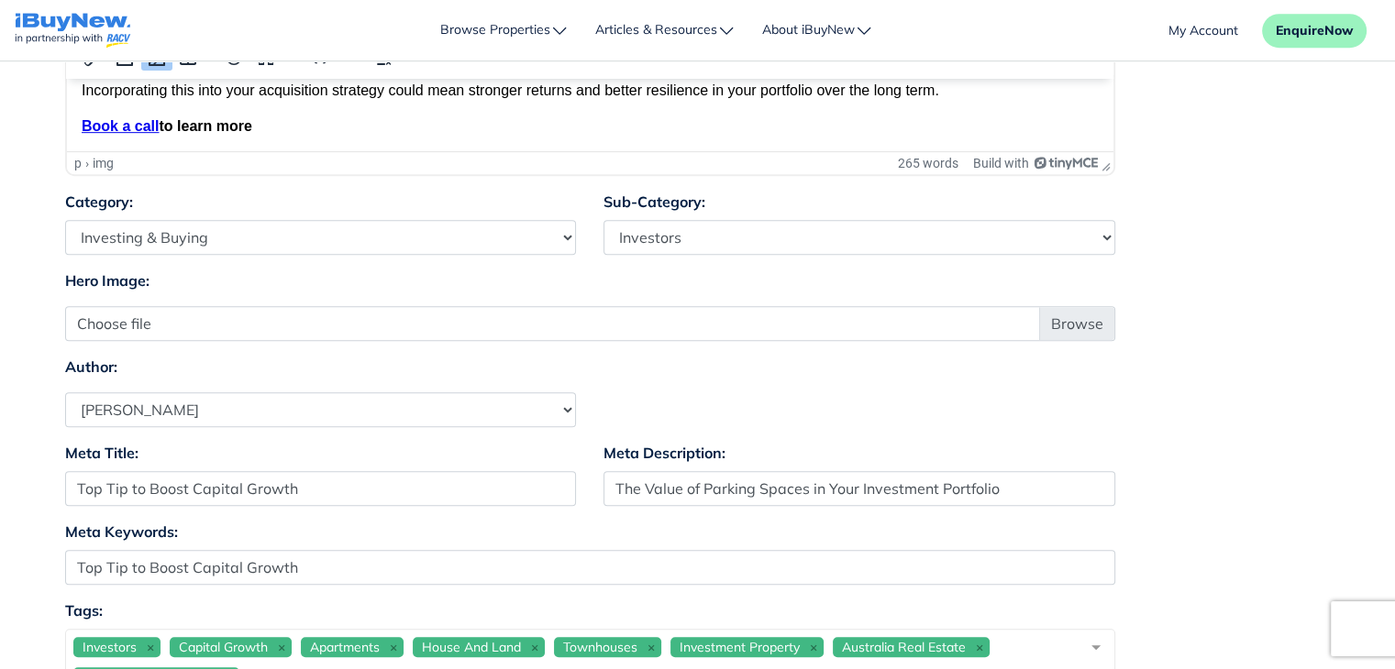
click at [1230, 407] on div "Author: Select Author Andrew Ladd Ava Markland Claire Almond Craig Jervis Danie…" at bounding box center [697, 392] width 1293 height 72
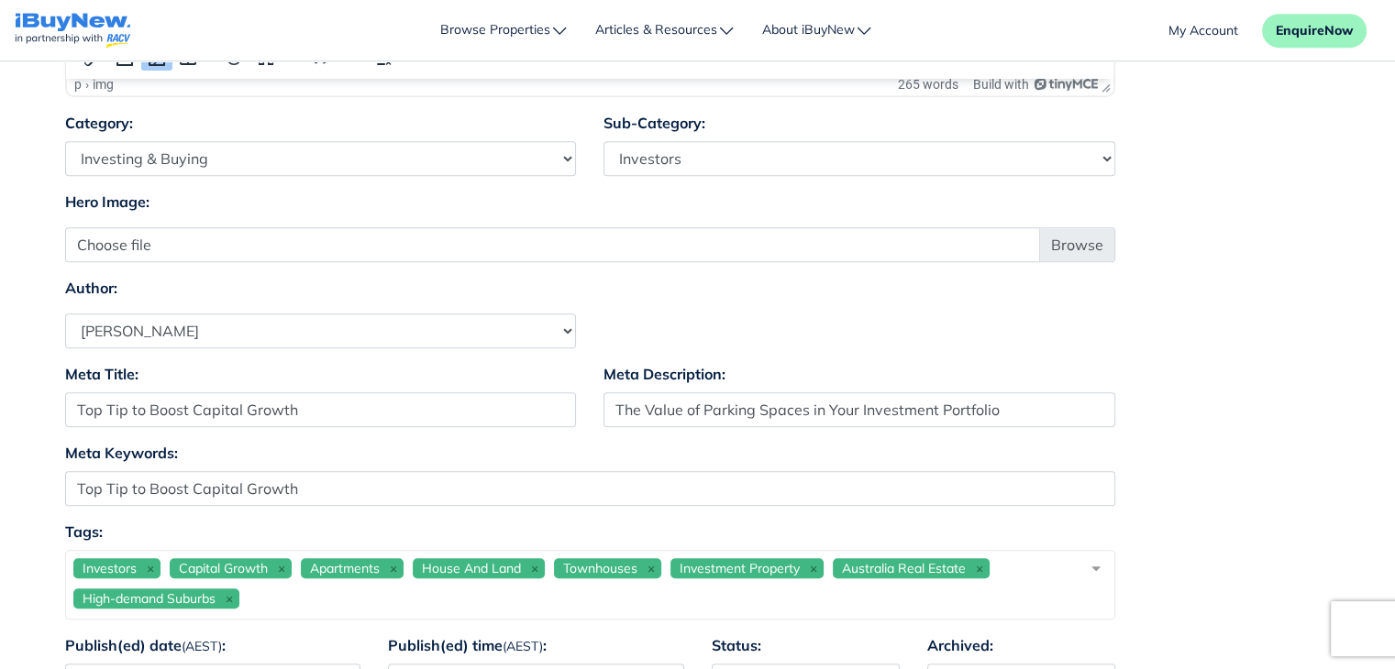
scroll to position [1058, 0]
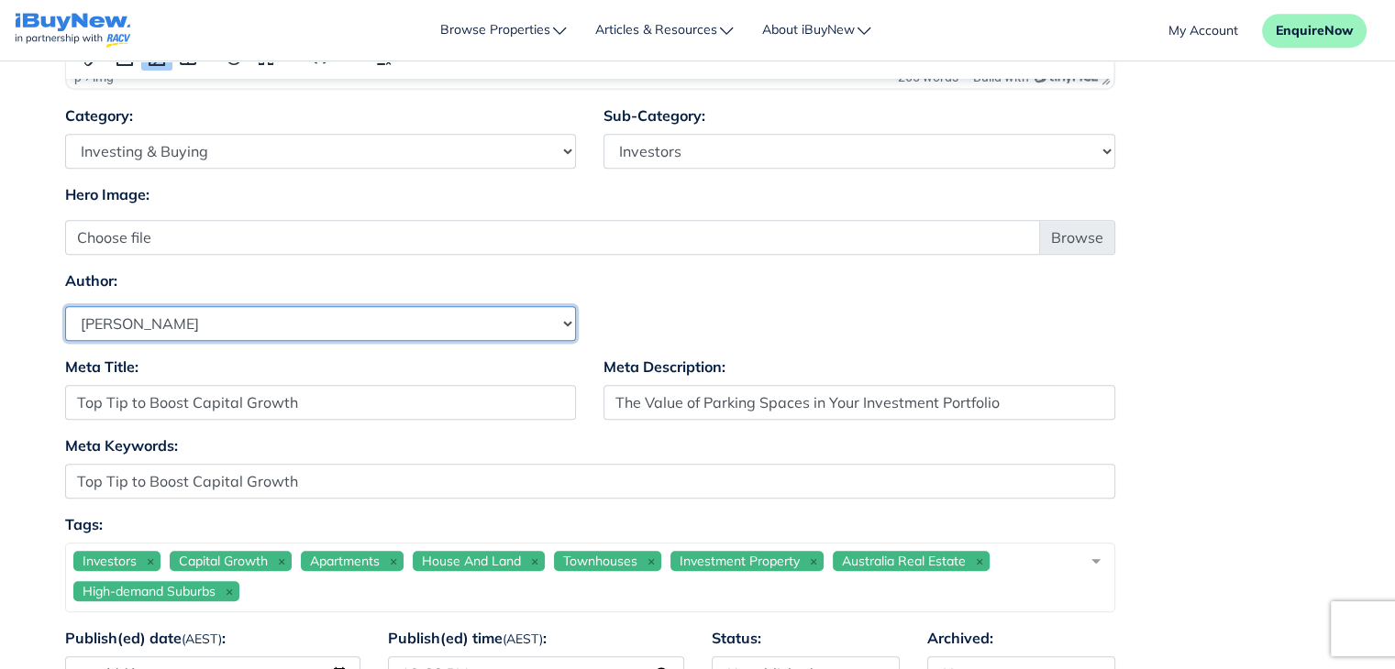
click at [510, 322] on select "Select Author Andrew Ladd Ava Markland Claire Almond Craig Jervis Daniel Peters…" at bounding box center [321, 323] width 512 height 35
select select "1590"
click at [65, 306] on select "Select Author Andrew Ladd Ava Markland Claire Almond Craig Jervis Daniel Peters…" at bounding box center [321, 323] width 512 height 35
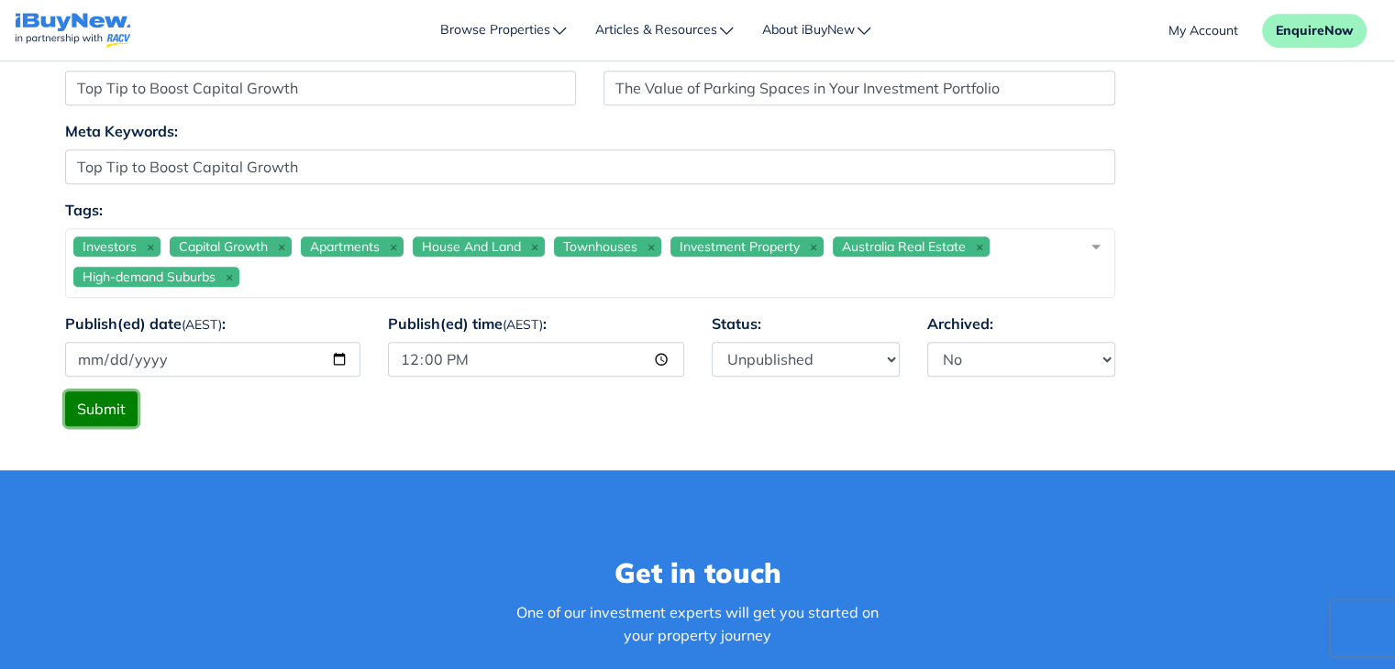
click at [119, 407] on button "Submit" at bounding box center [101, 409] width 72 height 35
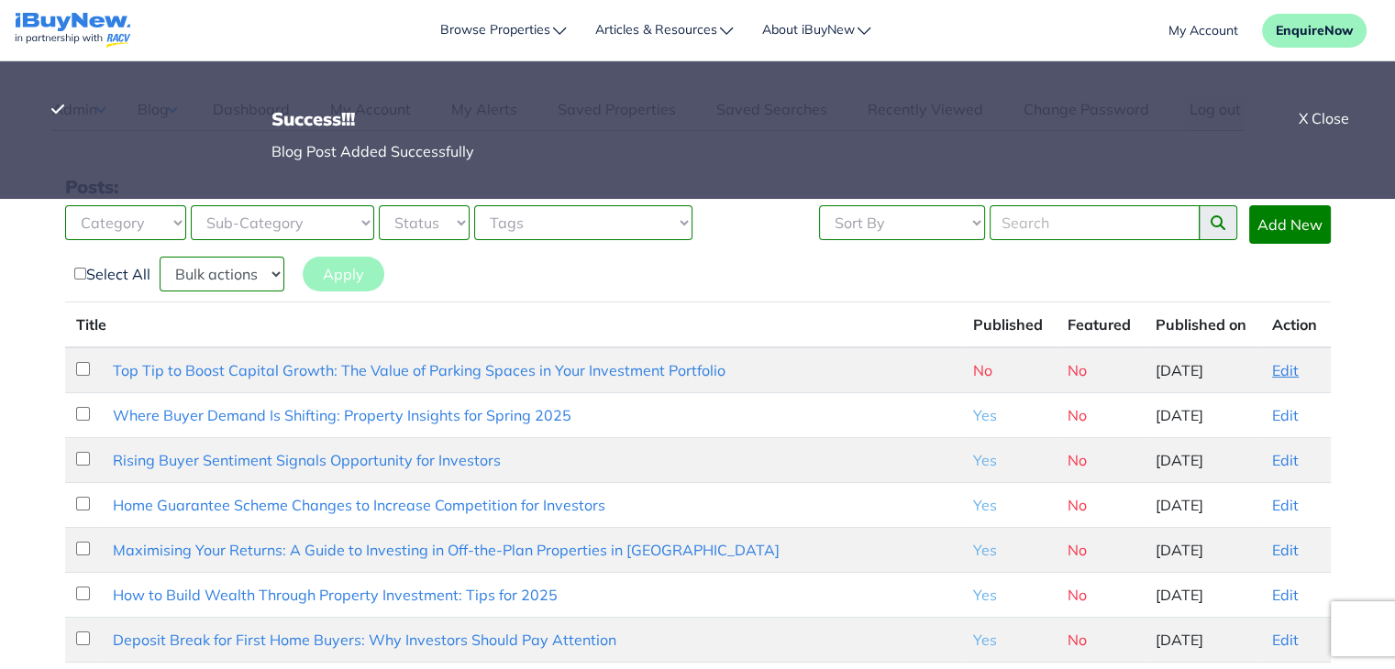
click at [1285, 370] on link "Edit" at bounding box center [1285, 370] width 27 height 18
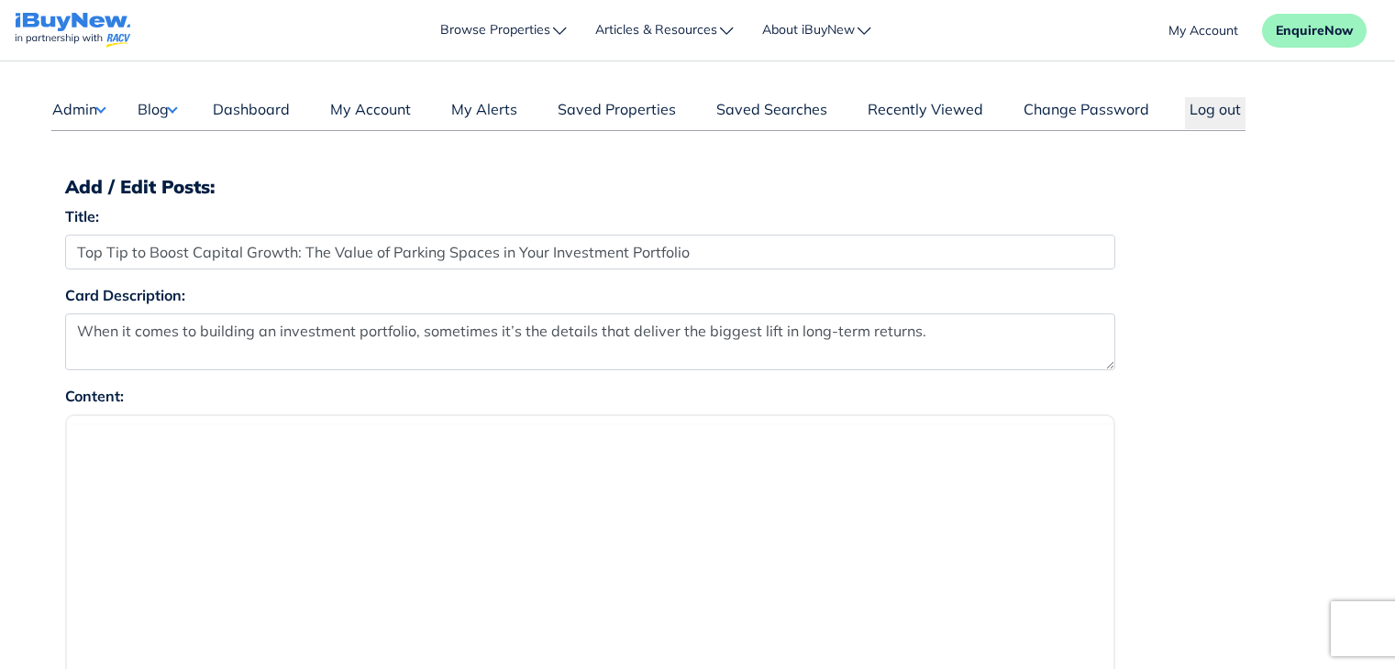
select select "4"
select select "17"
select select "1590"
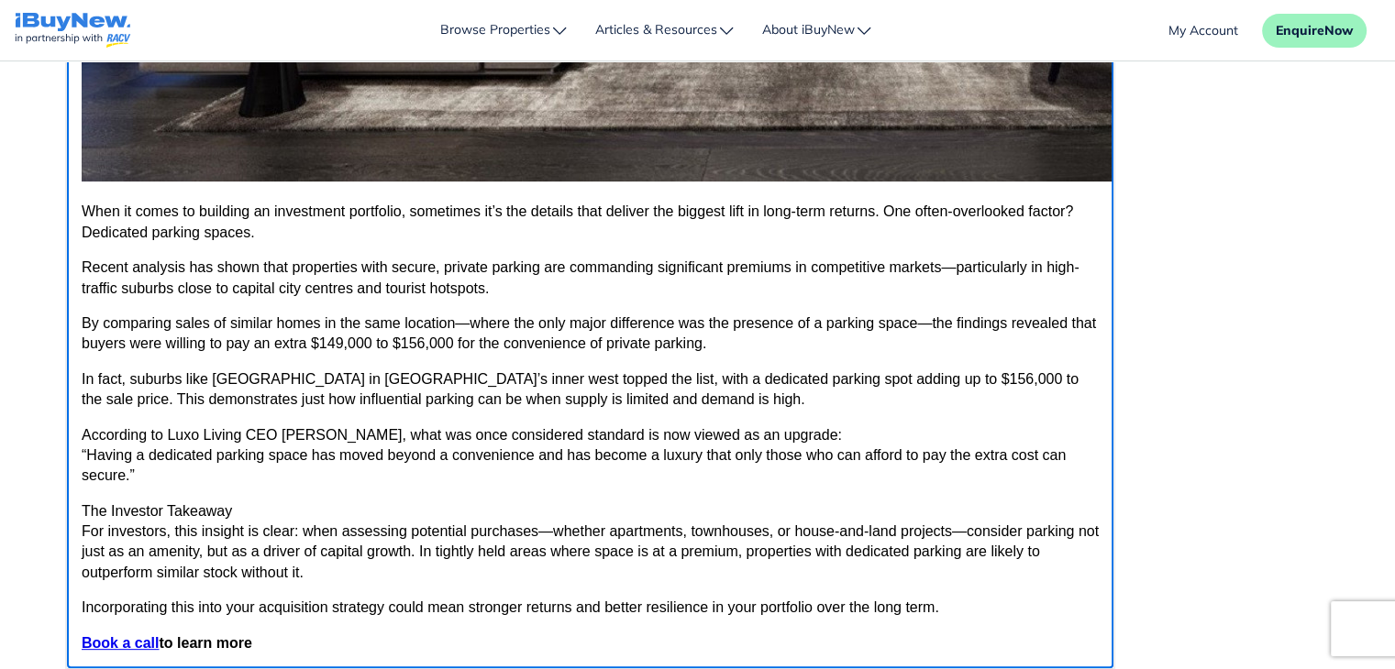
scroll to position [642, 0]
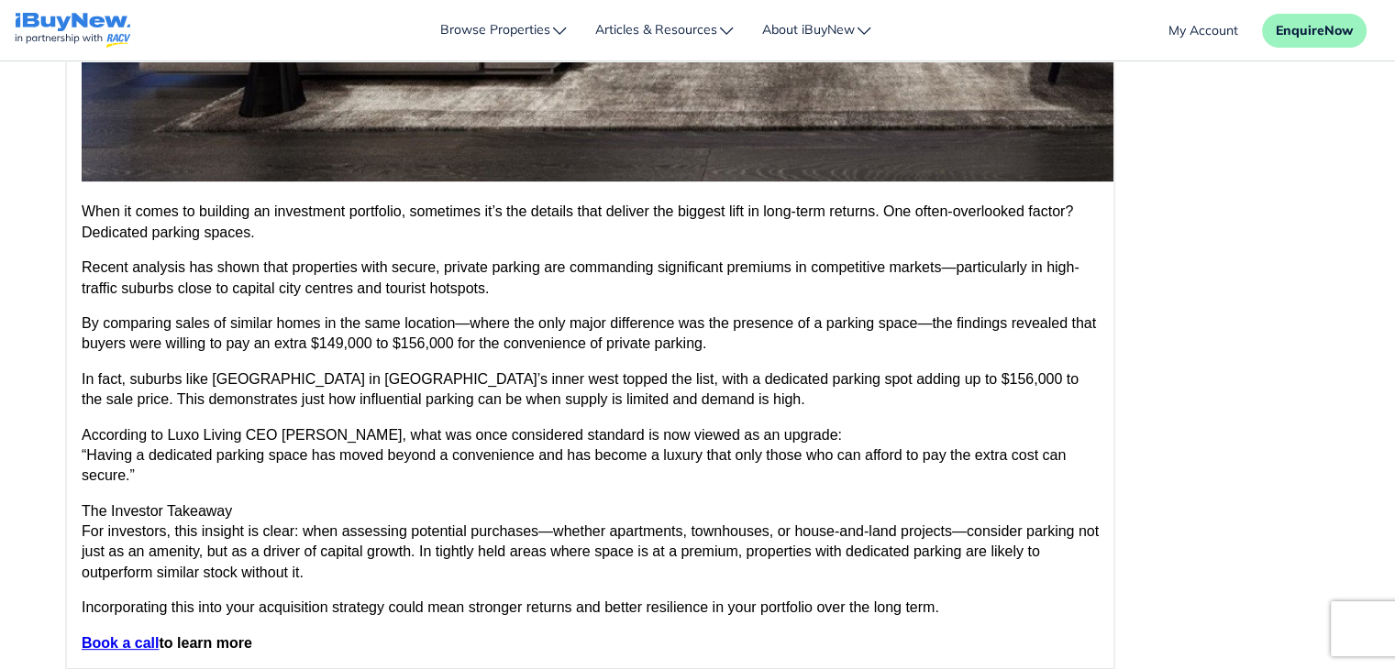
click at [1244, 210] on div "Content: Roboto p 265 words Build with" at bounding box center [697, 319] width 1293 height 778
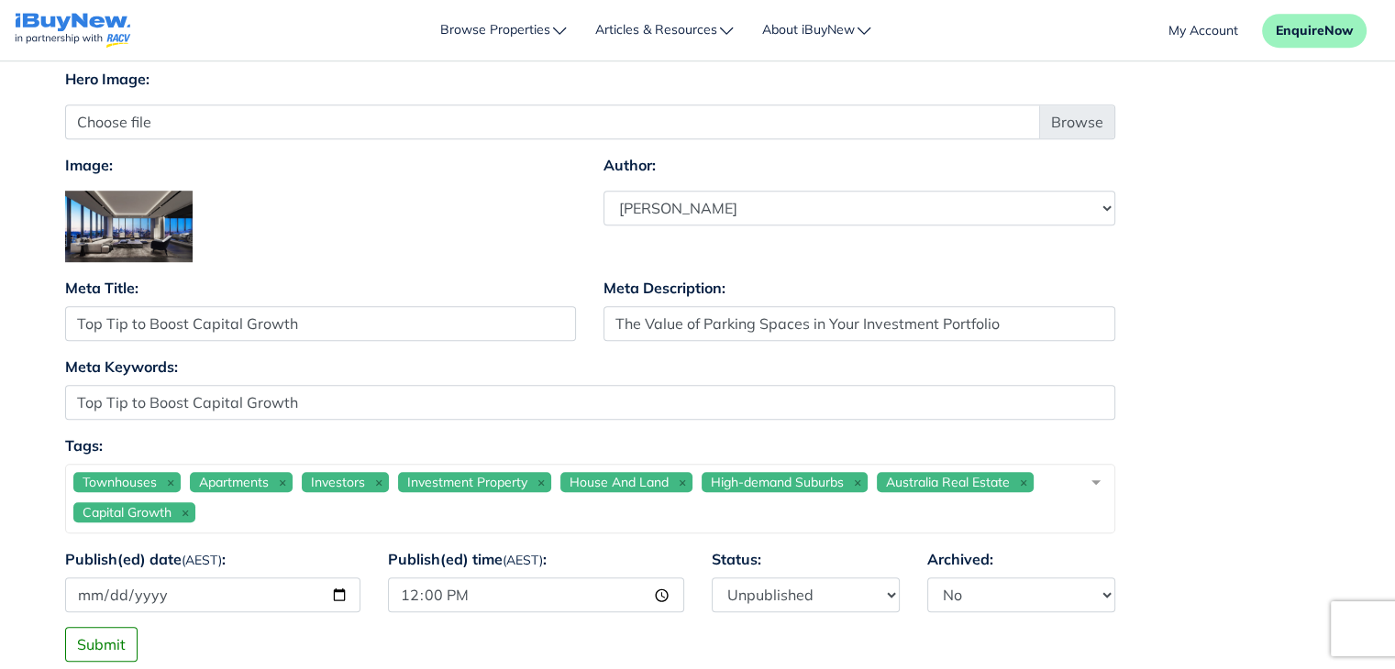
scroll to position [1177, 0]
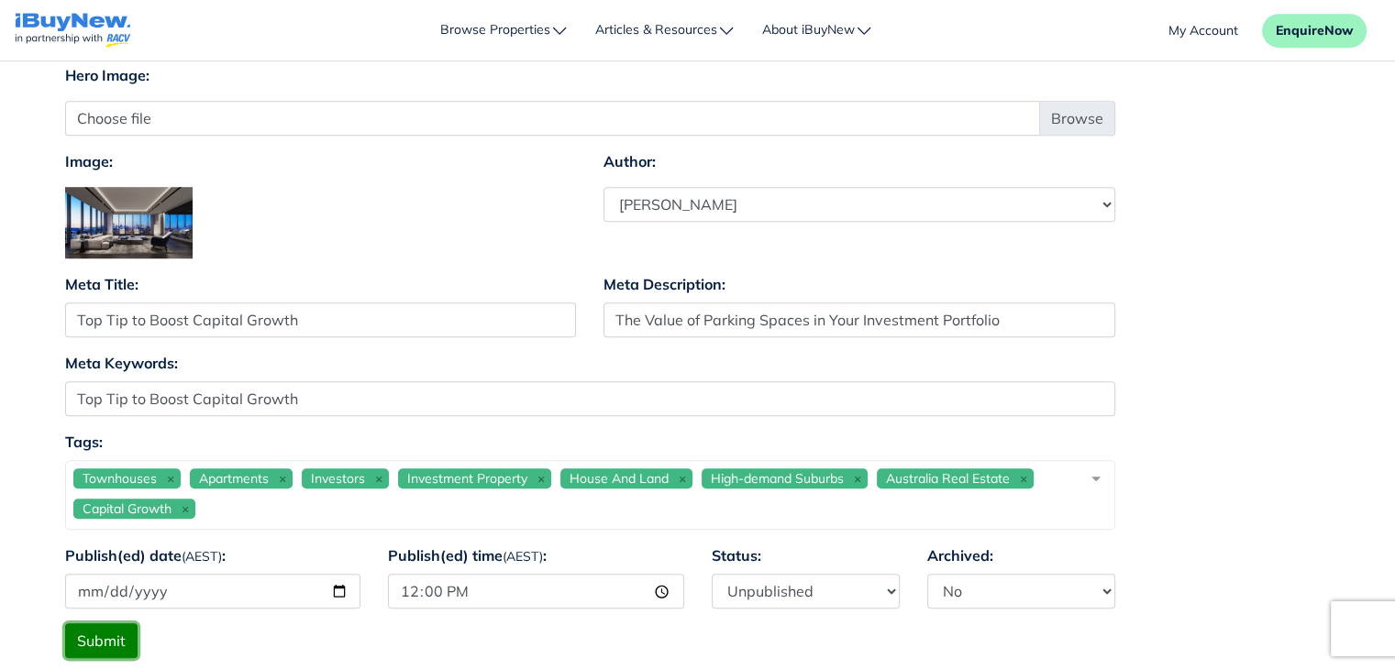
click at [93, 633] on button "Submit" at bounding box center [101, 641] width 72 height 35
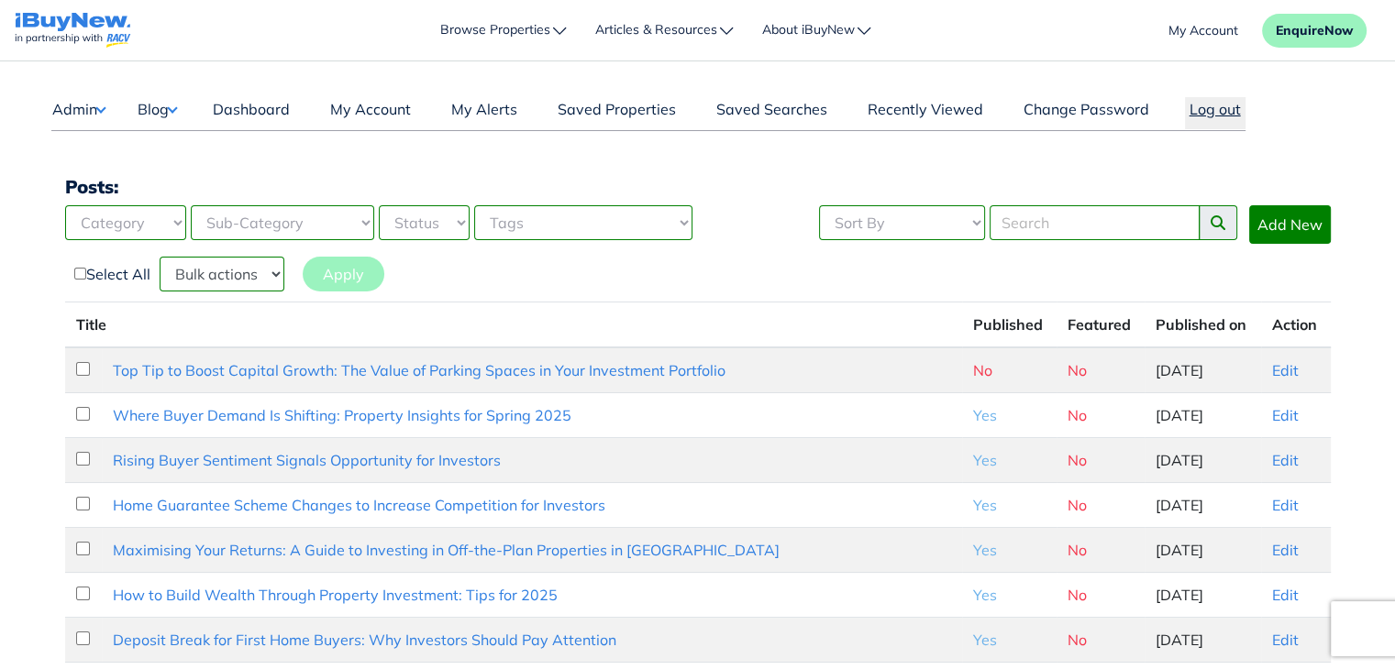
click at [1203, 117] on button "Log out" at bounding box center [1215, 113] width 61 height 32
